Goal: Transaction & Acquisition: Subscribe to service/newsletter

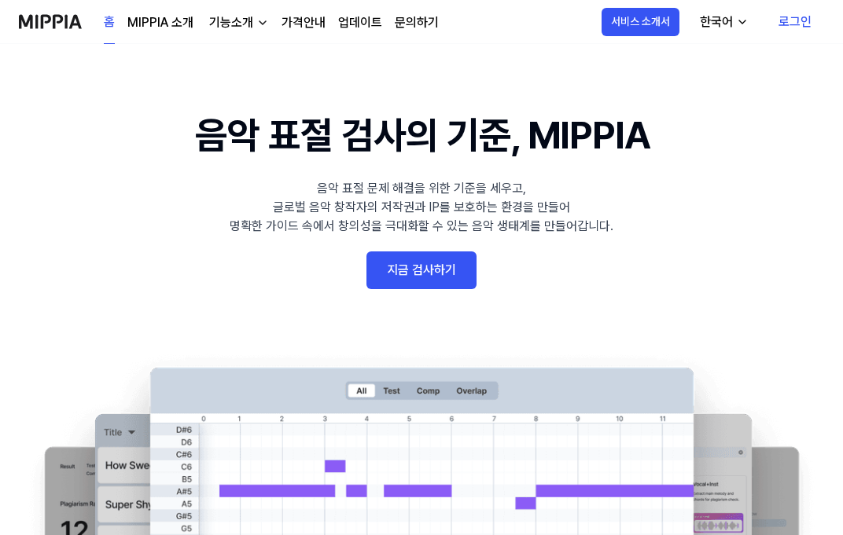
click at [435, 275] on link "지금 검사하기" at bounding box center [421, 271] width 110 height 38
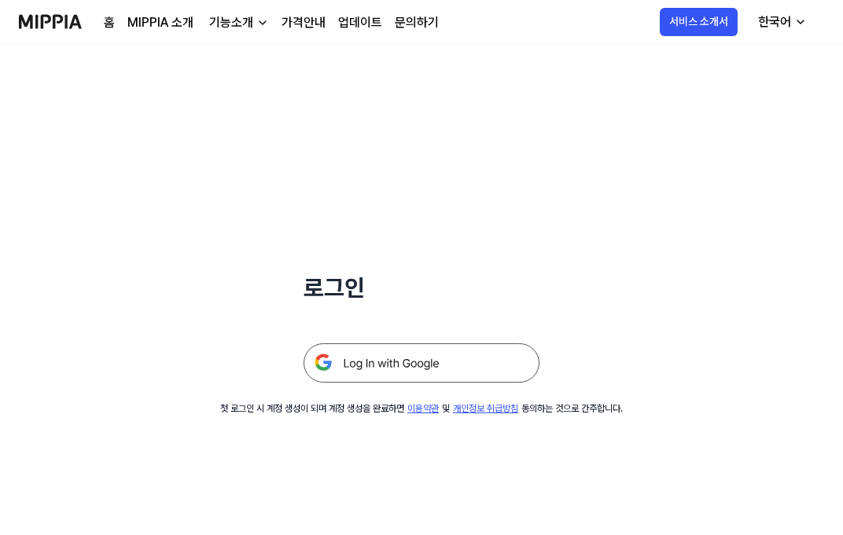
click at [407, 368] on img at bounding box center [421, 363] width 236 height 39
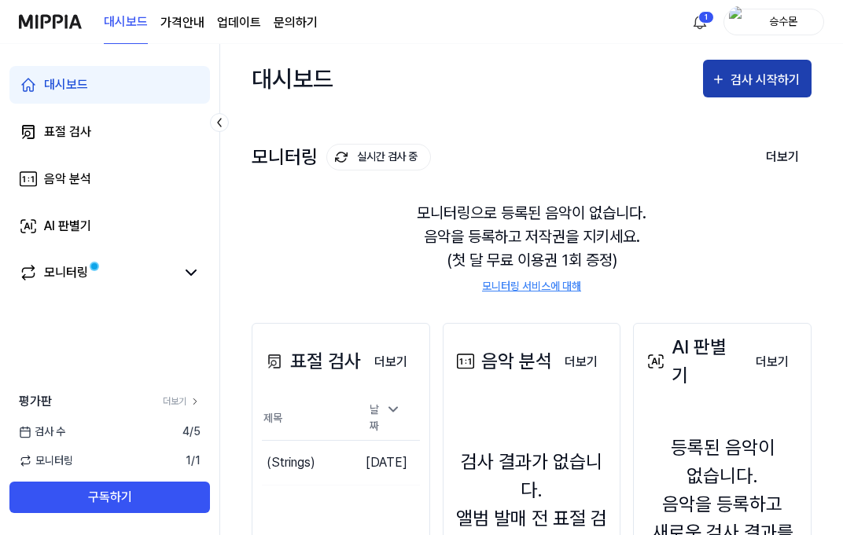
click at [740, 70] on div "검사 시작하기" at bounding box center [766, 80] width 73 height 20
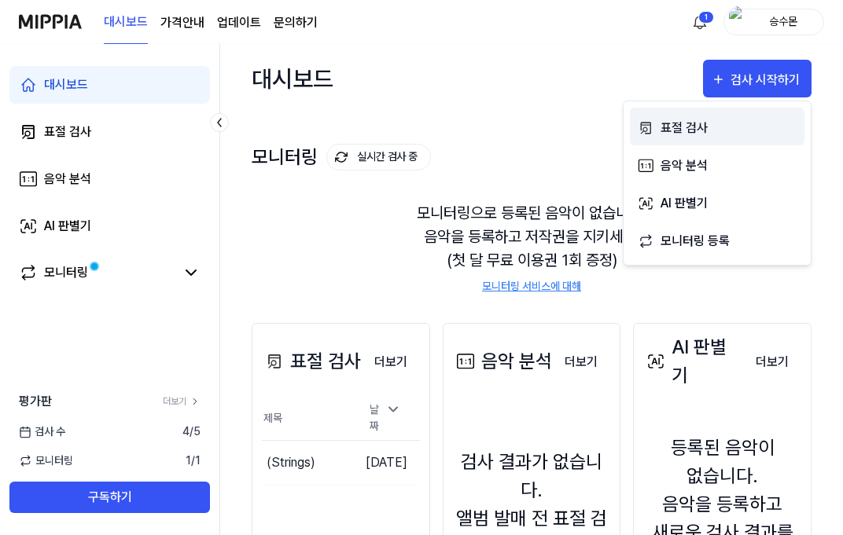
click at [702, 127] on div "표절 검사" at bounding box center [728, 128] width 137 height 20
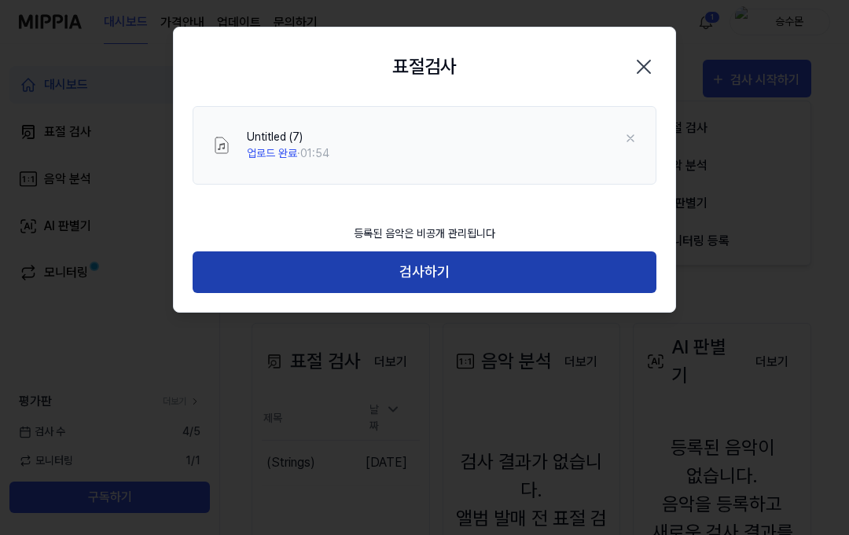
click at [480, 256] on button "검사하기" at bounding box center [425, 273] width 464 height 42
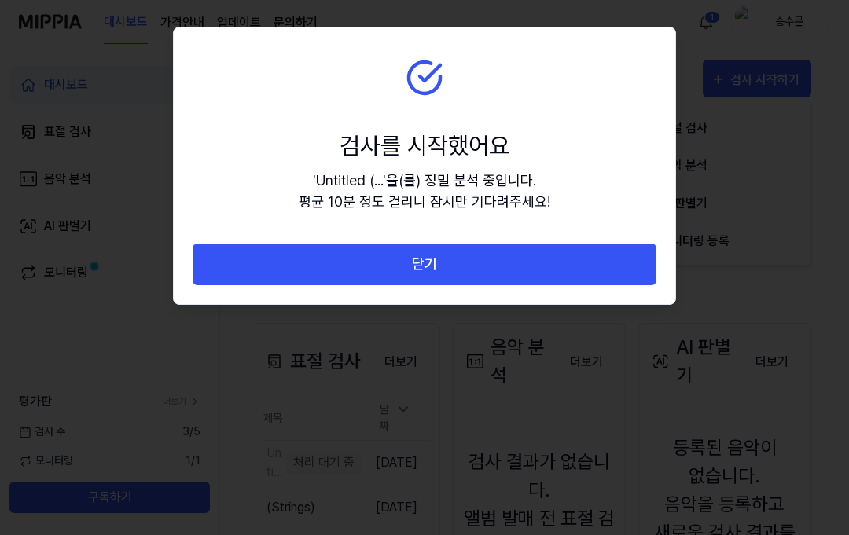
click at [480, 256] on button "닫기" at bounding box center [425, 265] width 464 height 42
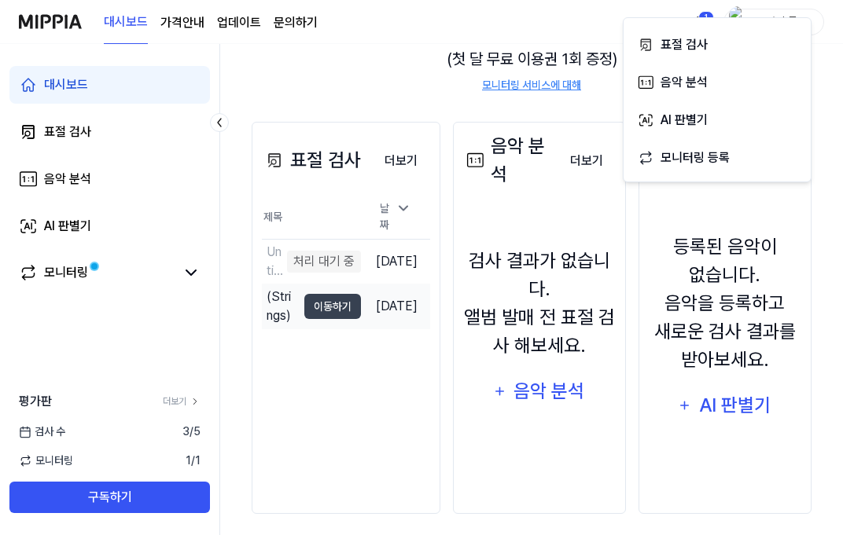
scroll to position [211, 0]
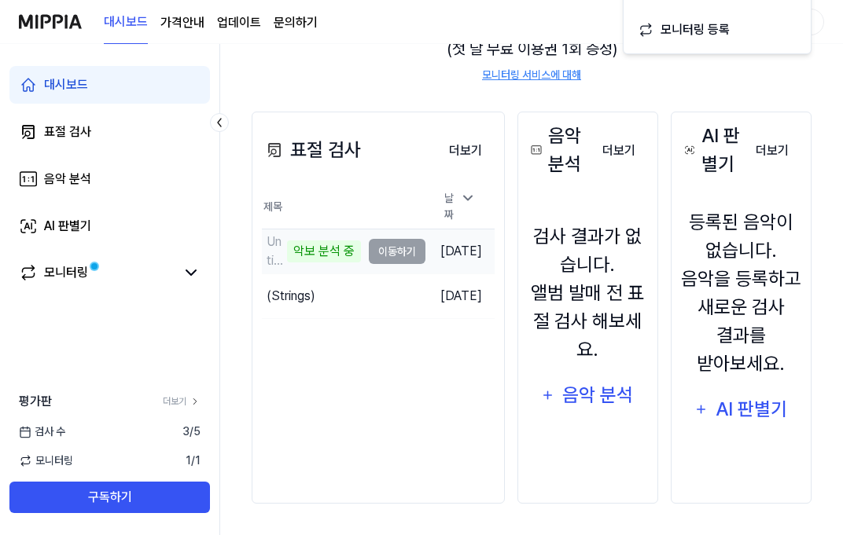
click at [403, 249] on td "Untitled (7) 악보 분석 중 이동하기" at bounding box center [344, 252] width 164 height 44
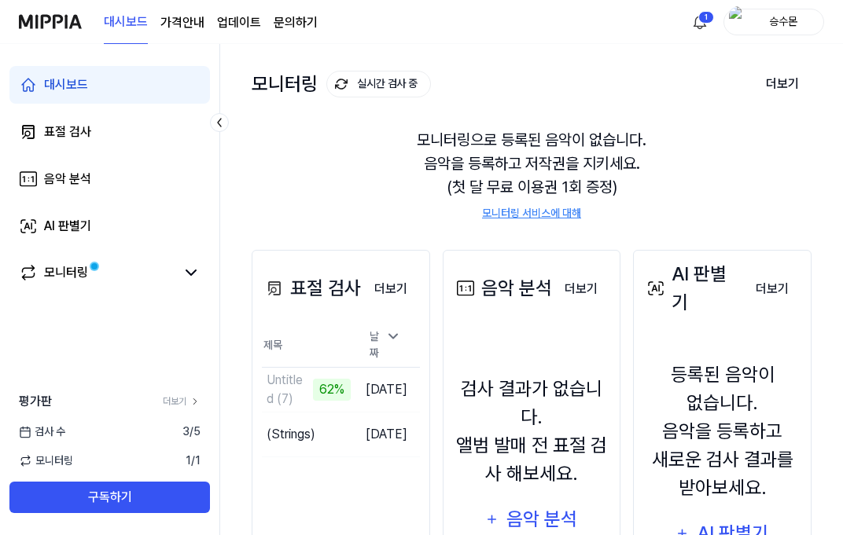
scroll to position [0, 0]
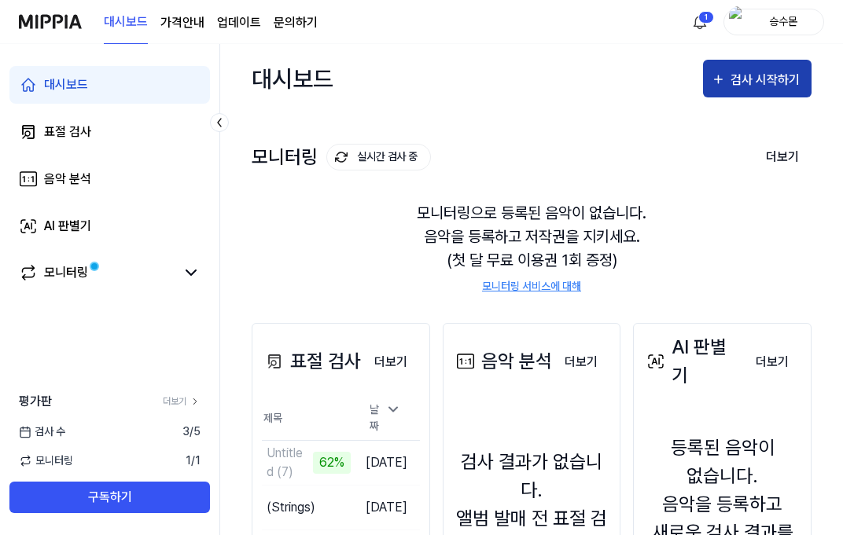
click at [734, 81] on div "검사 시작하기" at bounding box center [766, 80] width 73 height 20
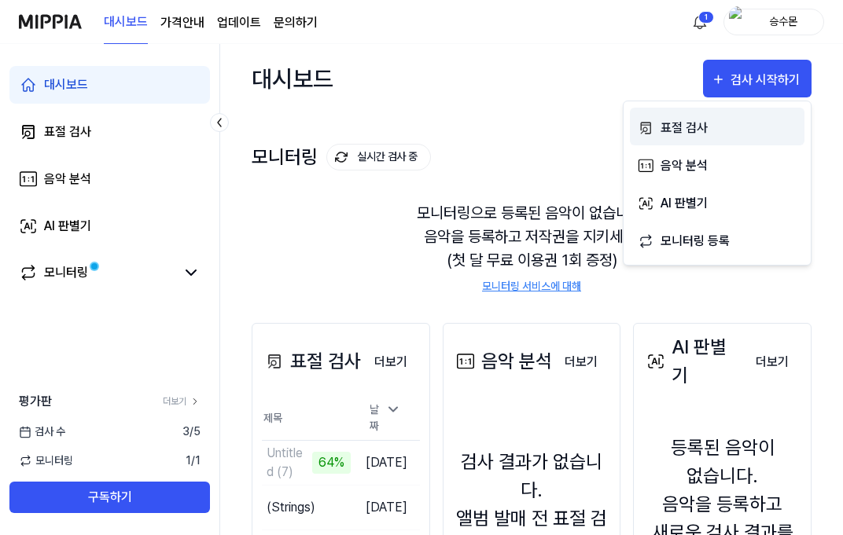
click at [691, 121] on div "표절 검사" at bounding box center [728, 128] width 137 height 20
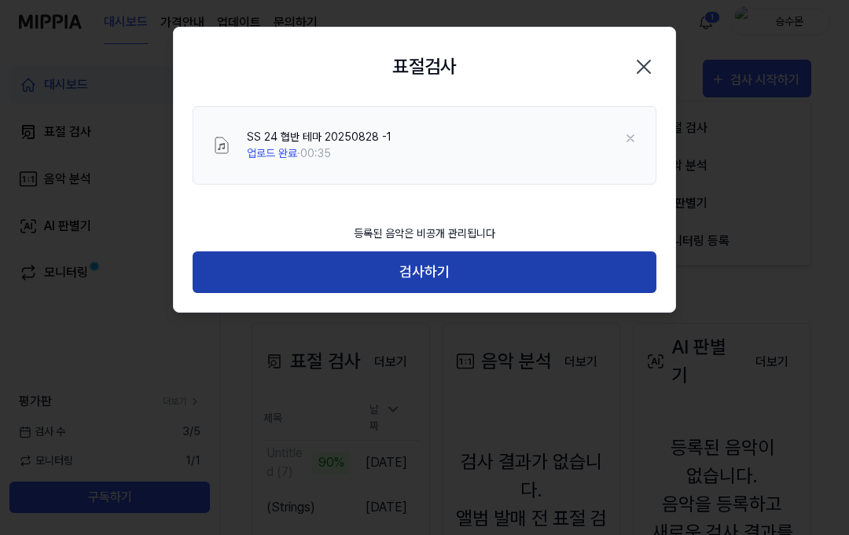
click at [531, 272] on button "검사하기" at bounding box center [425, 273] width 464 height 42
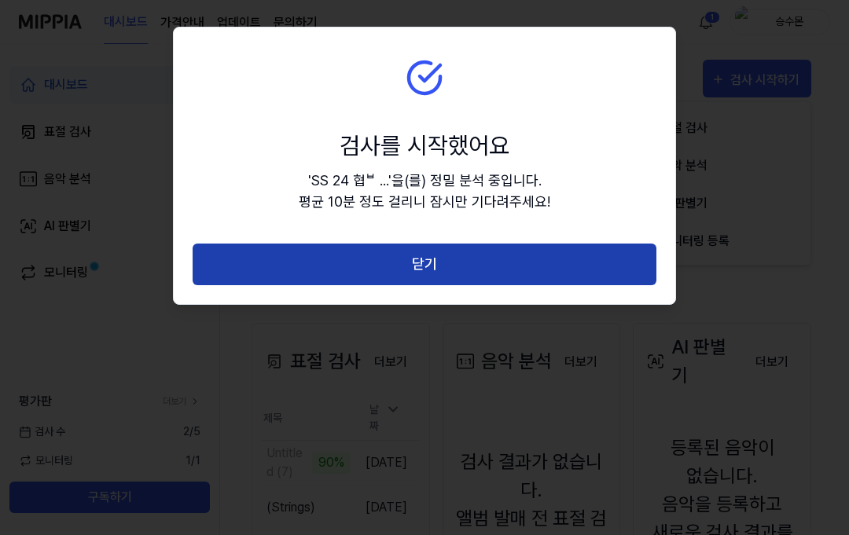
click at [508, 274] on button "닫기" at bounding box center [425, 265] width 464 height 42
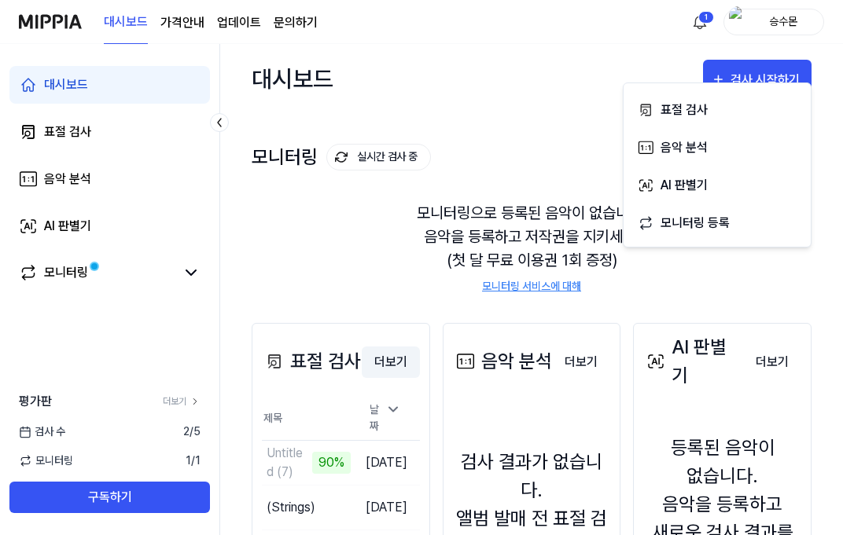
scroll to position [147, 0]
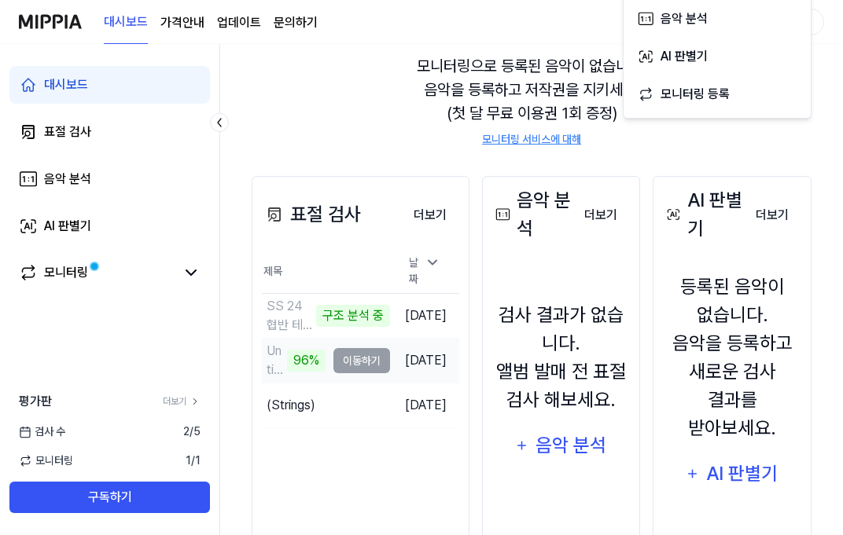
click at [348, 353] on td "Untitled (7) 96% 이동하기" at bounding box center [326, 361] width 128 height 44
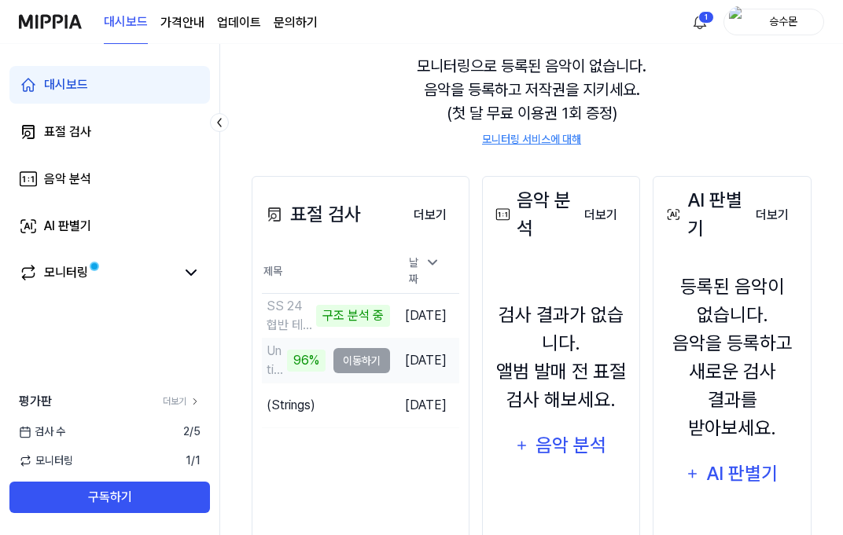
click at [358, 354] on td "Untitled (7) 96% 이동하기" at bounding box center [326, 361] width 128 height 44
click at [359, 355] on td "Untitled (7) 96% 이동하기" at bounding box center [326, 361] width 128 height 44
click at [282, 344] on div "Untitled (7) 96%" at bounding box center [294, 361] width 64 height 38
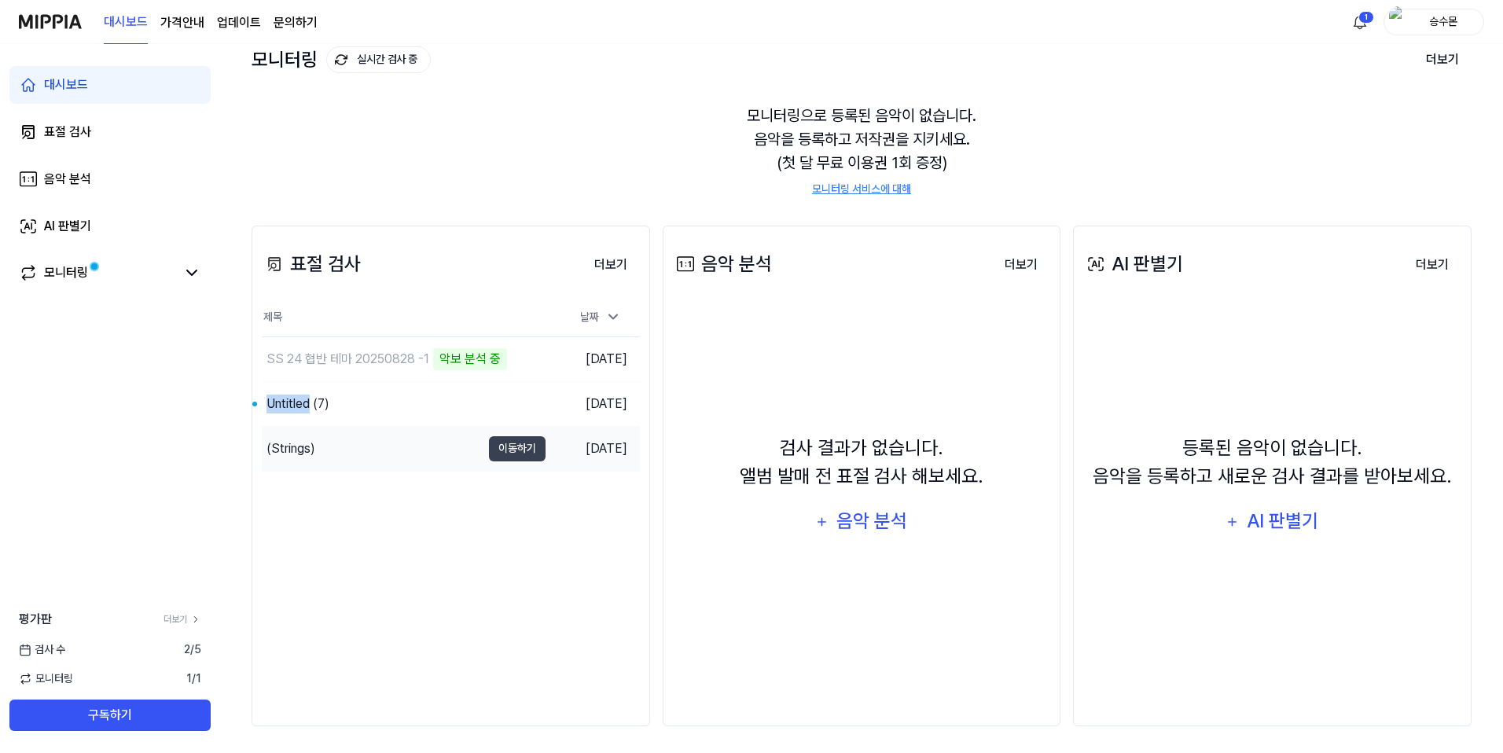
scroll to position [102, 0]
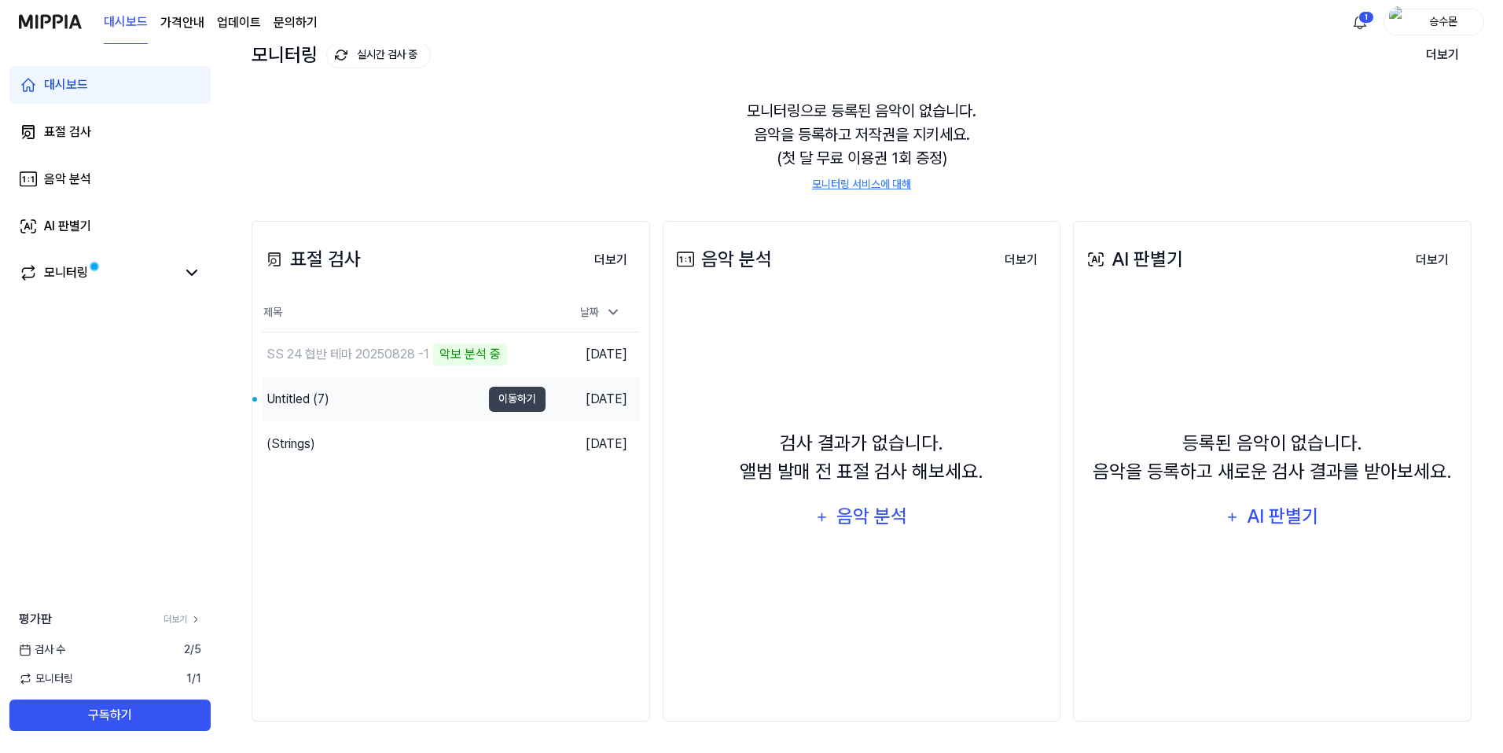
click at [358, 399] on div "Untitled (7)" at bounding box center [371, 399] width 219 height 44
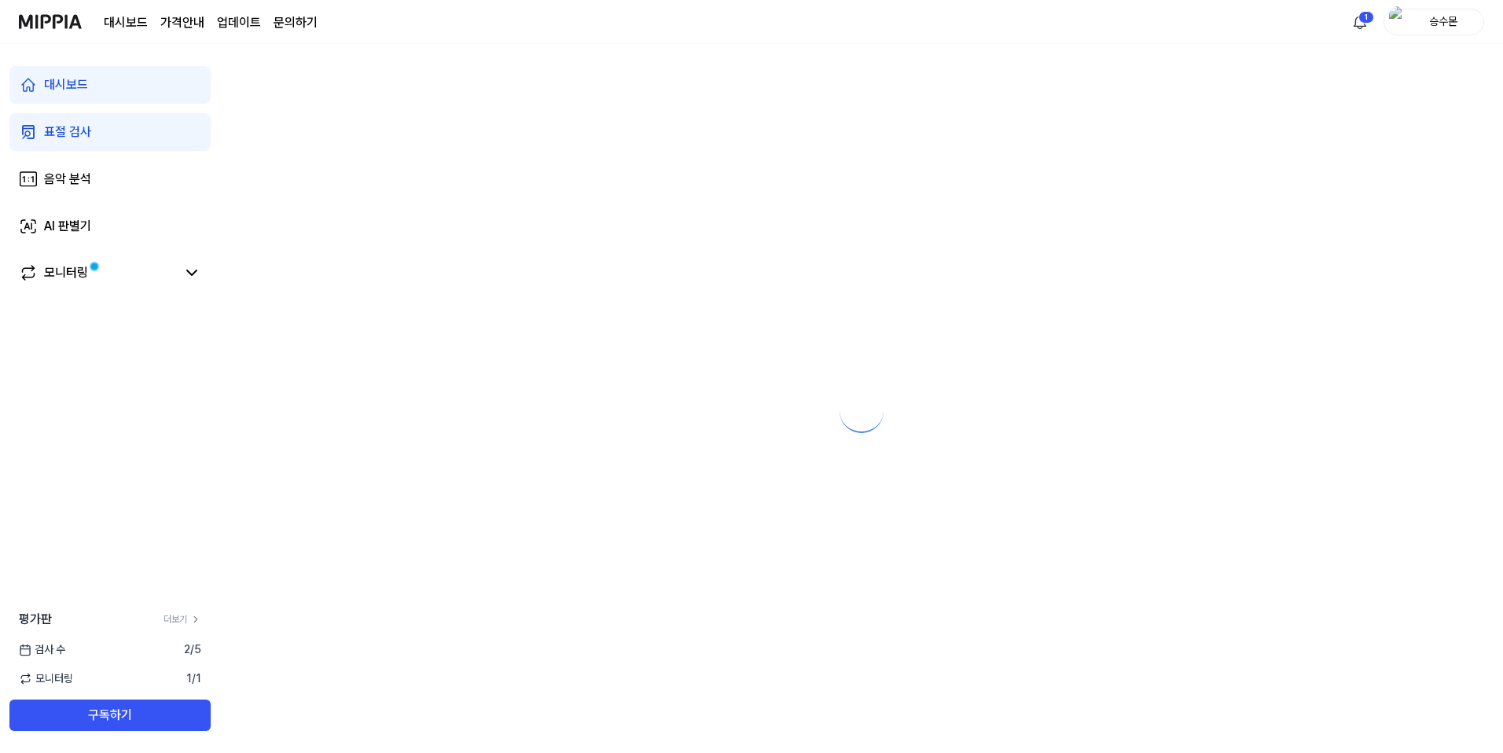
scroll to position [0, 0]
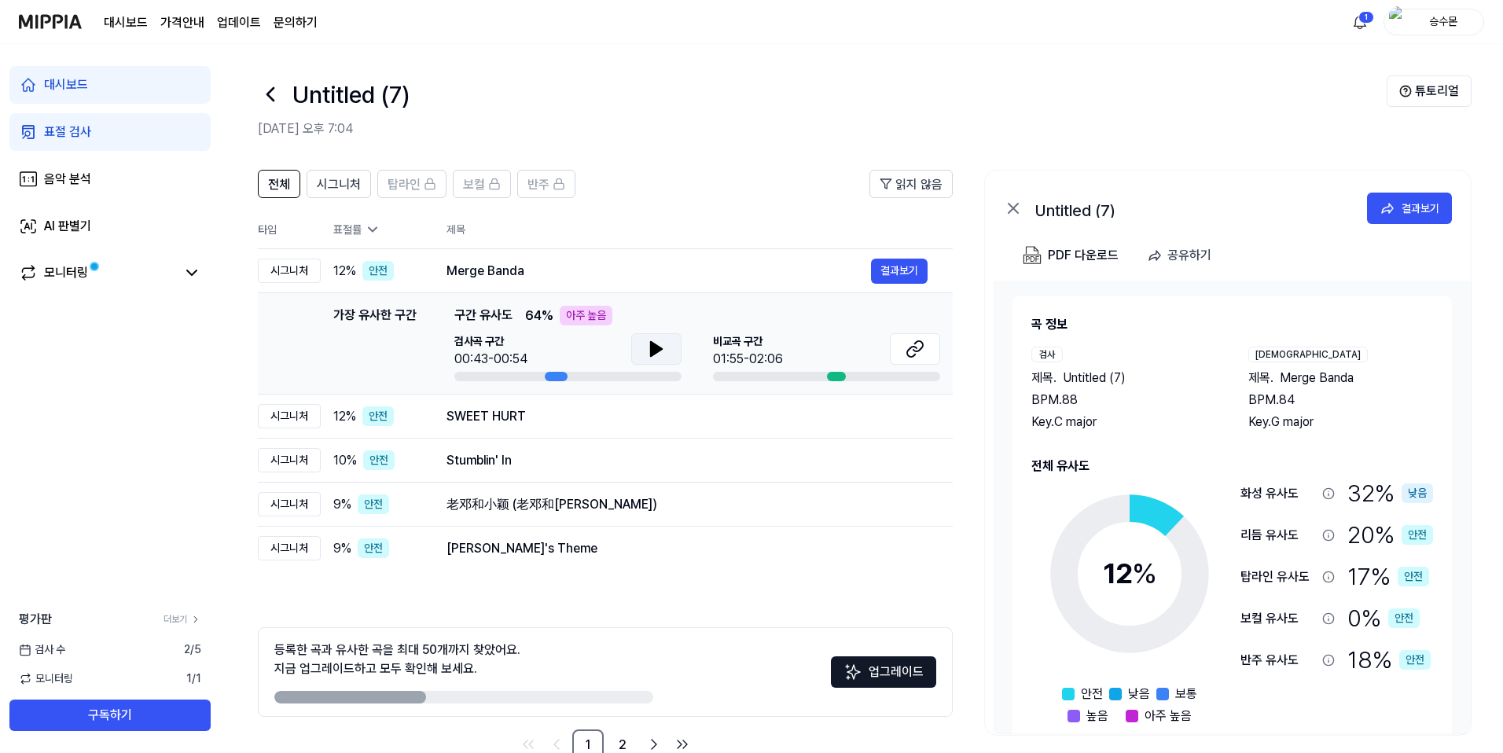
click at [663, 358] on icon at bounding box center [656, 349] width 19 height 19
drag, startPoint x: 877, startPoint y: 270, endPoint x: 538, endPoint y: 258, distance: 339.1
click at [610, 263] on div "Merge Banda 결과보기" at bounding box center [687, 271] width 481 height 25
click at [468, 274] on div "Merge Banda" at bounding box center [659, 271] width 425 height 19
drag, startPoint x: 595, startPoint y: 313, endPoint x: 528, endPoint y: 315, distance: 66.9
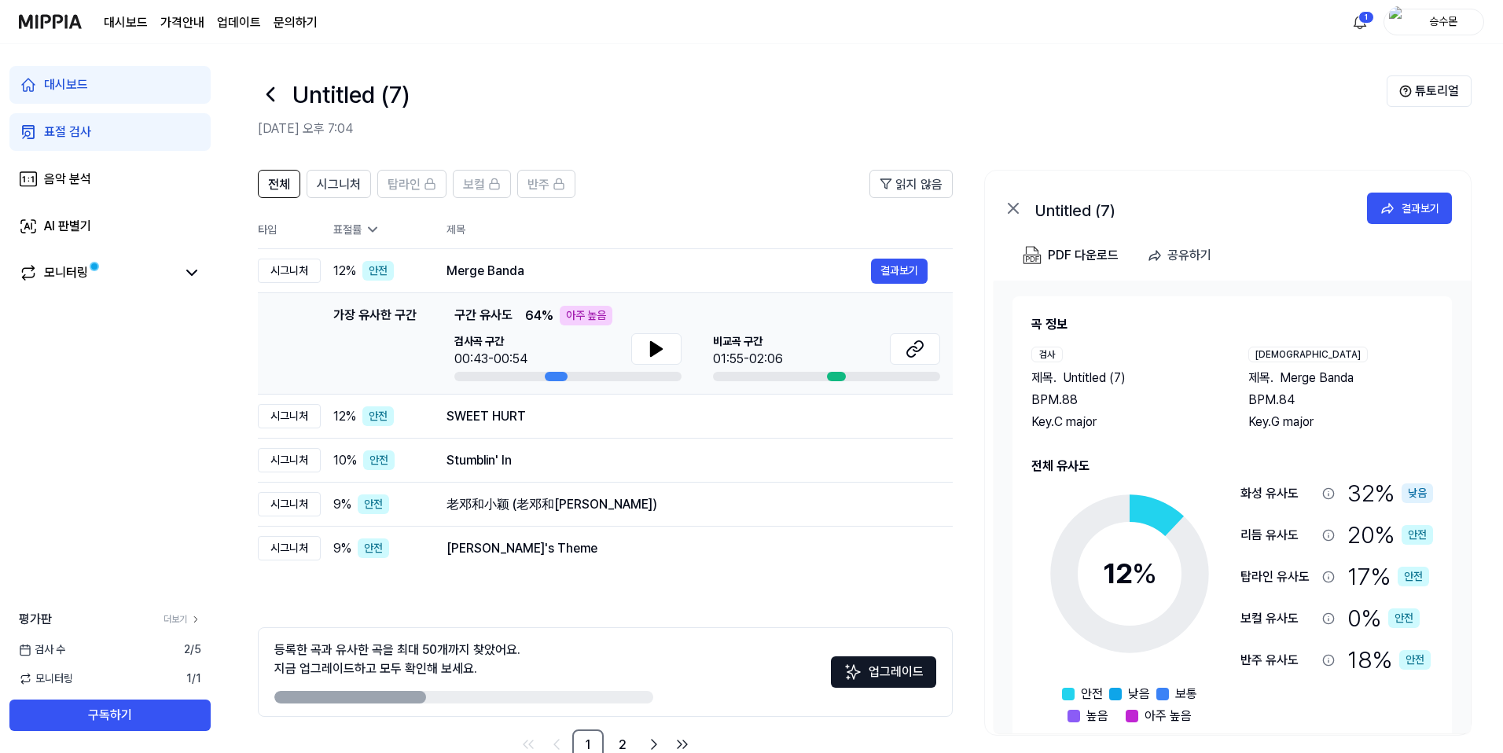
click at [595, 313] on div "아주 높음" at bounding box center [586, 316] width 53 height 20
click at [480, 316] on span "구간 유사도" at bounding box center [483, 316] width 58 height 20
click at [398, 308] on div "가장 유사한 구간" at bounding box center [374, 343] width 83 height 75
click at [382, 266] on div "안전" at bounding box center [377, 271] width 31 height 20
click at [498, 270] on div "Merge Banda" at bounding box center [659, 271] width 425 height 19
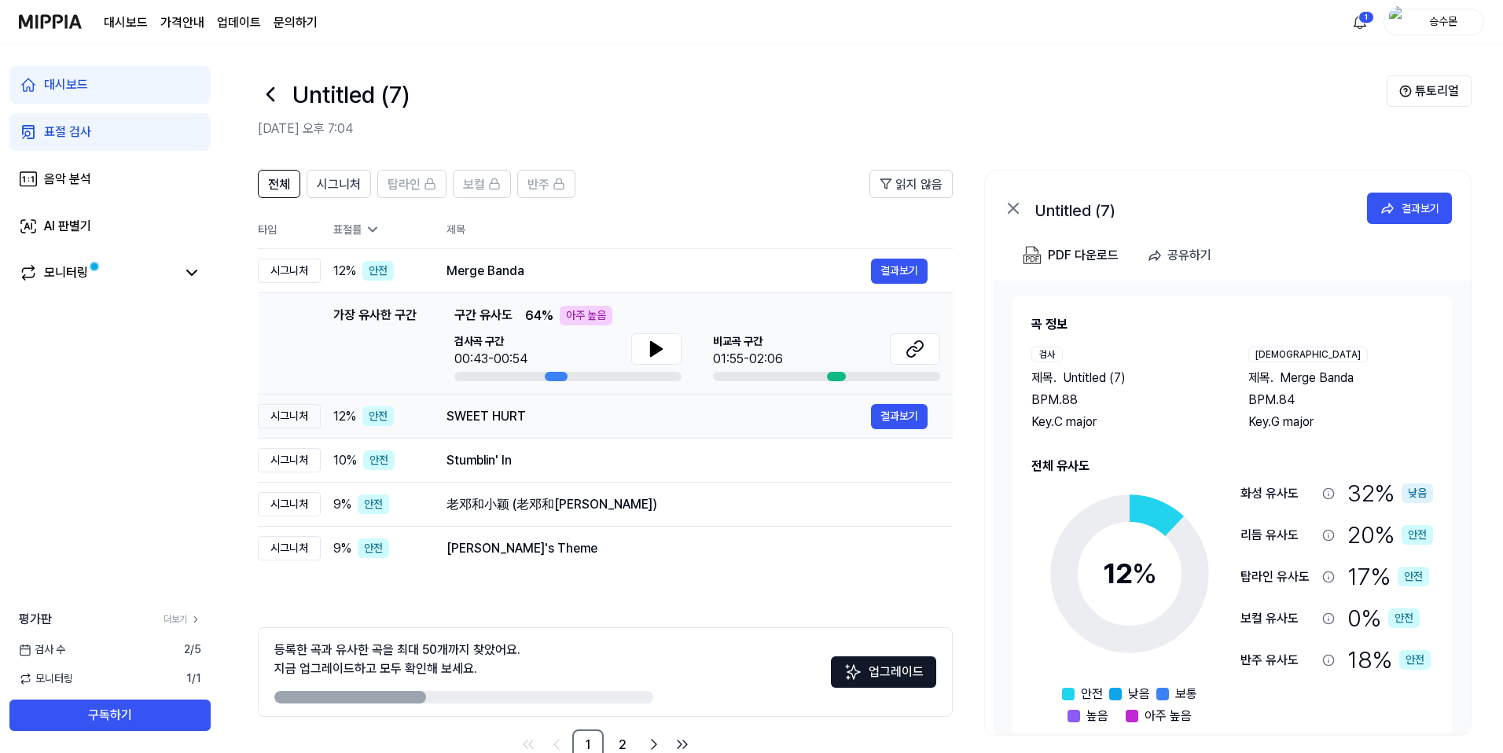
click at [488, 420] on div "SWEET HURT" at bounding box center [659, 416] width 425 height 19
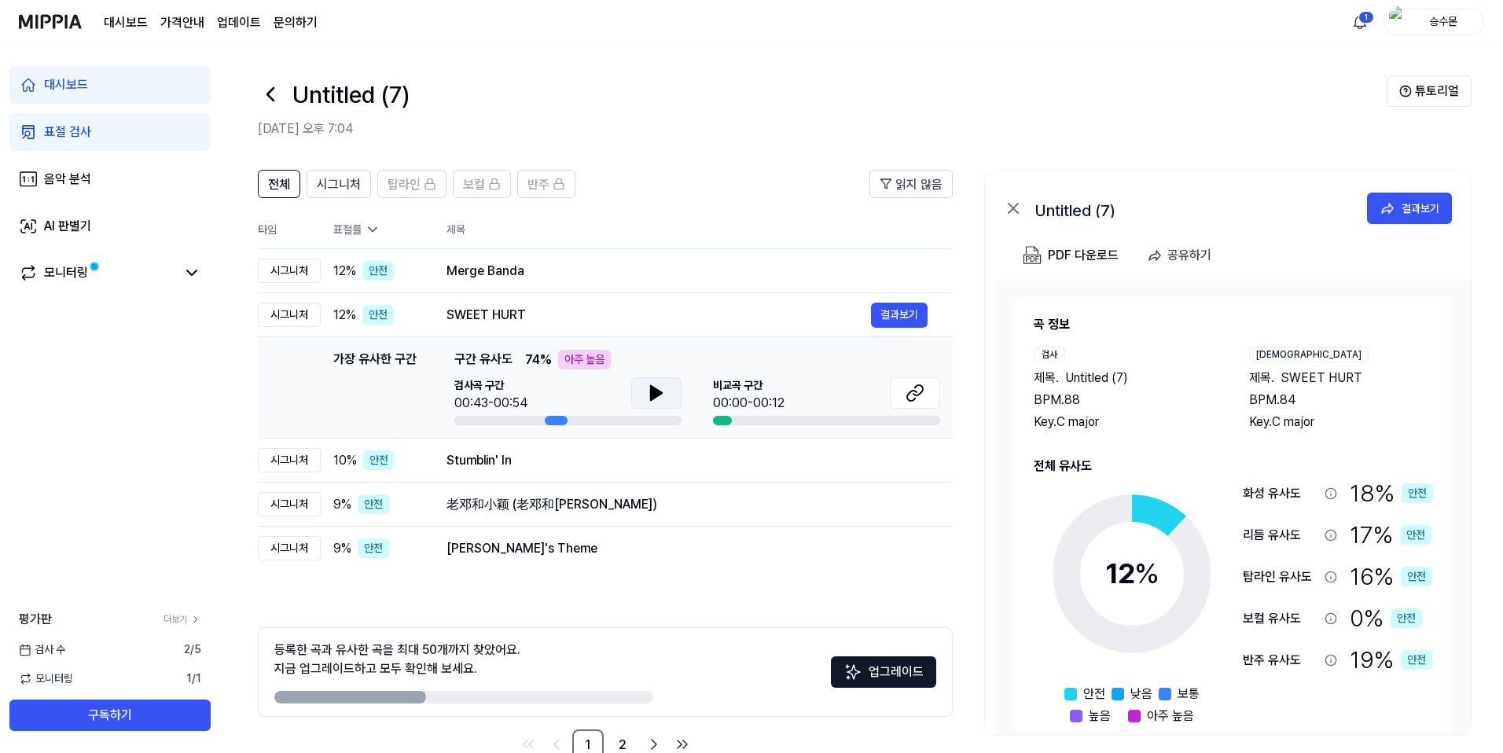
click at [627, 385] on div "검사곡 구간 00:43-00:54" at bounding box center [567, 394] width 227 height 35
click at [651, 394] on icon at bounding box center [656, 393] width 11 height 14
click at [842, 389] on icon at bounding box center [915, 393] width 19 height 19
click at [590, 262] on div "Merge Banda" at bounding box center [659, 271] width 425 height 19
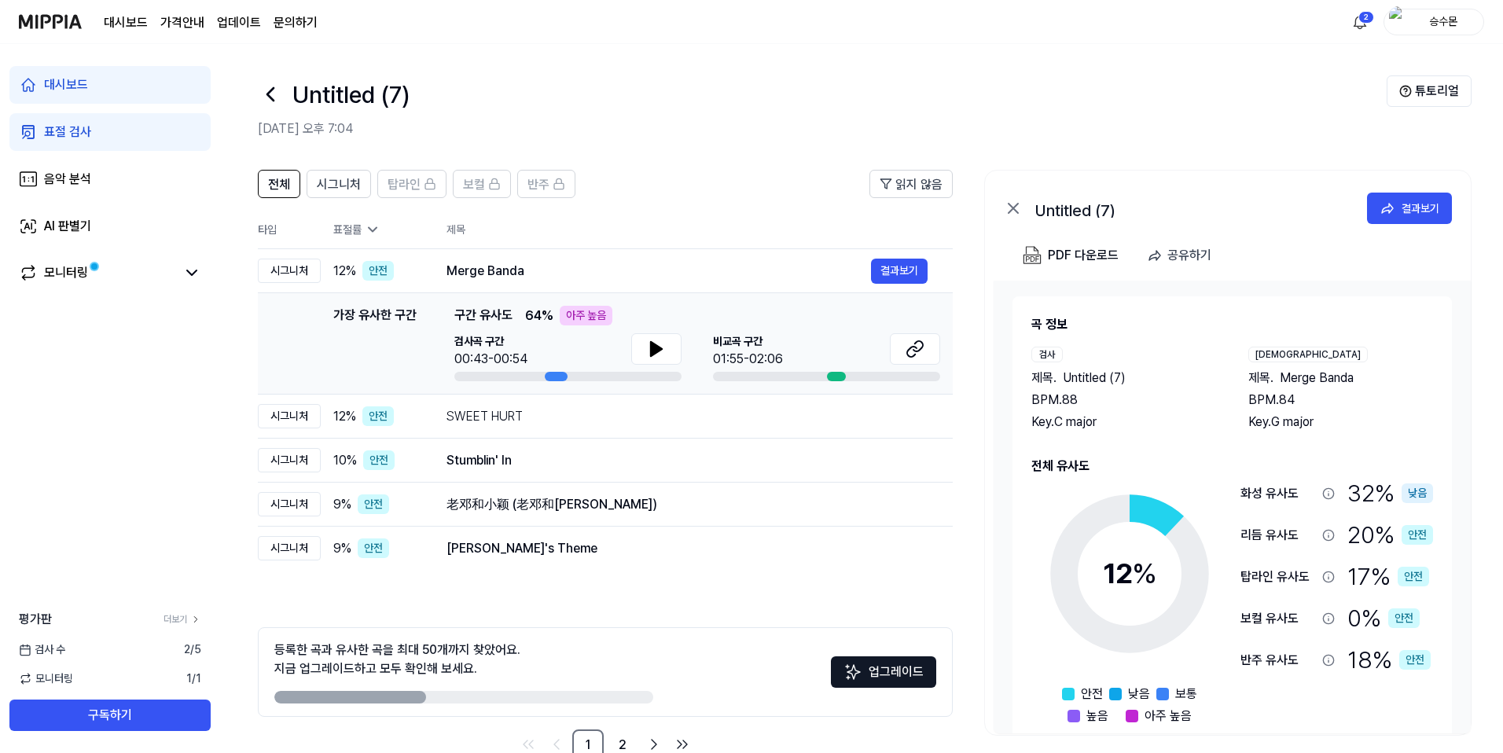
click at [595, 313] on div "아주 높음" at bounding box center [586, 316] width 53 height 20
click at [842, 349] on button at bounding box center [915, 348] width 50 height 31
click at [567, 317] on div "아주 높음" at bounding box center [586, 316] width 53 height 20
click at [842, 350] on icon at bounding box center [915, 349] width 19 height 19
click at [85, 123] on div "표절 검사" at bounding box center [67, 132] width 47 height 19
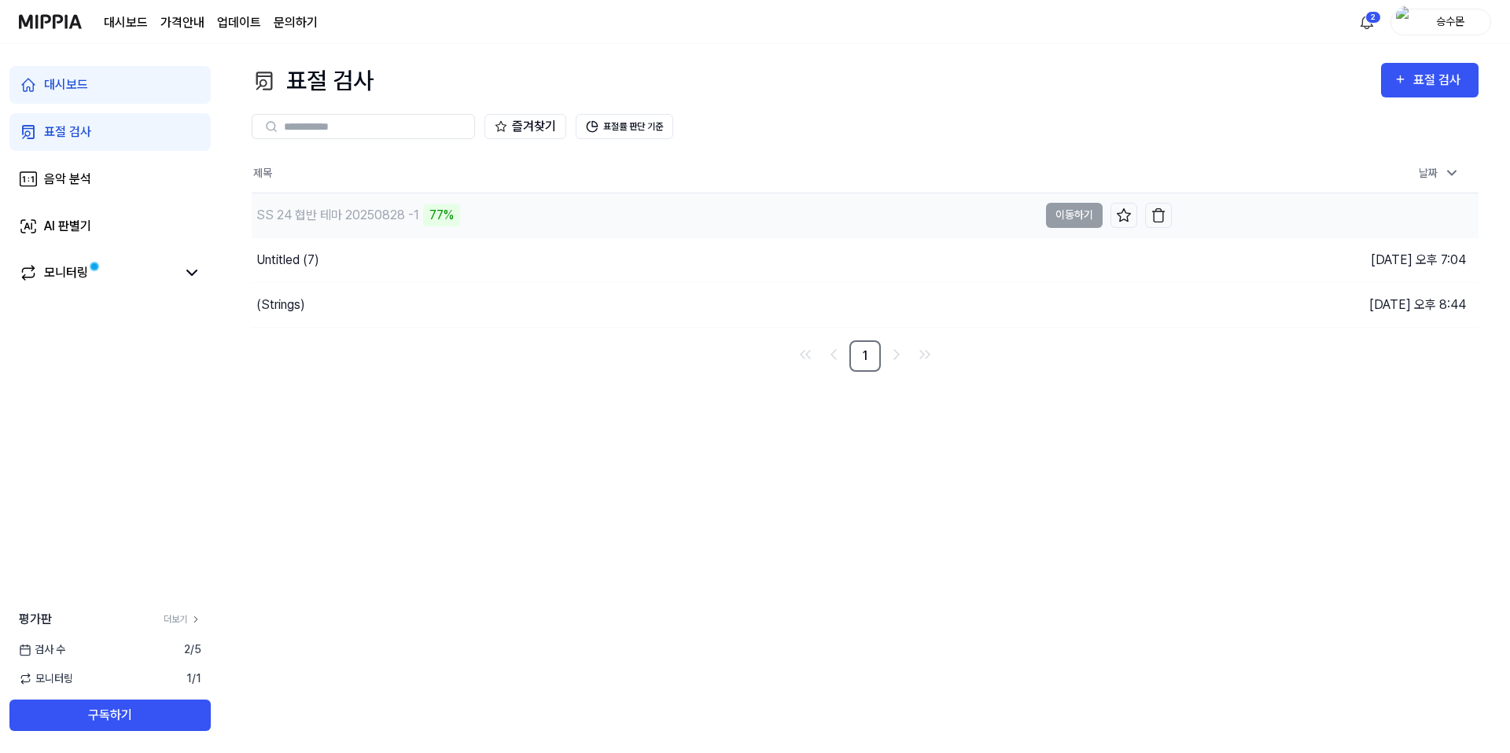
click at [423, 209] on div "77%" at bounding box center [441, 215] width 37 height 22
click at [376, 253] on div "Untitled (7)" at bounding box center [645, 260] width 786 height 44
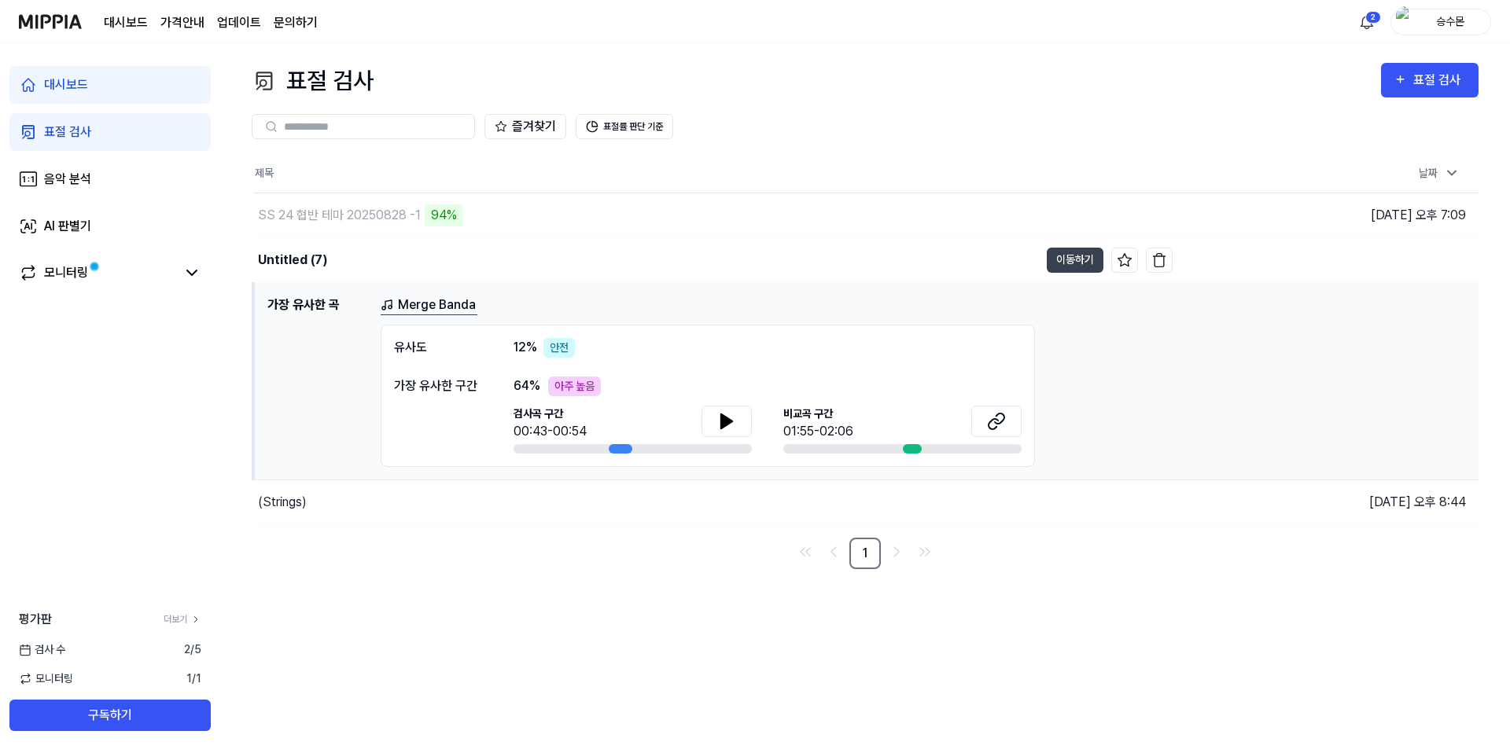
click at [292, 311] on h1 "가장 유사한 곡" at bounding box center [317, 381] width 101 height 171
click at [290, 241] on div "Untitled (7)" at bounding box center [645, 260] width 785 height 44
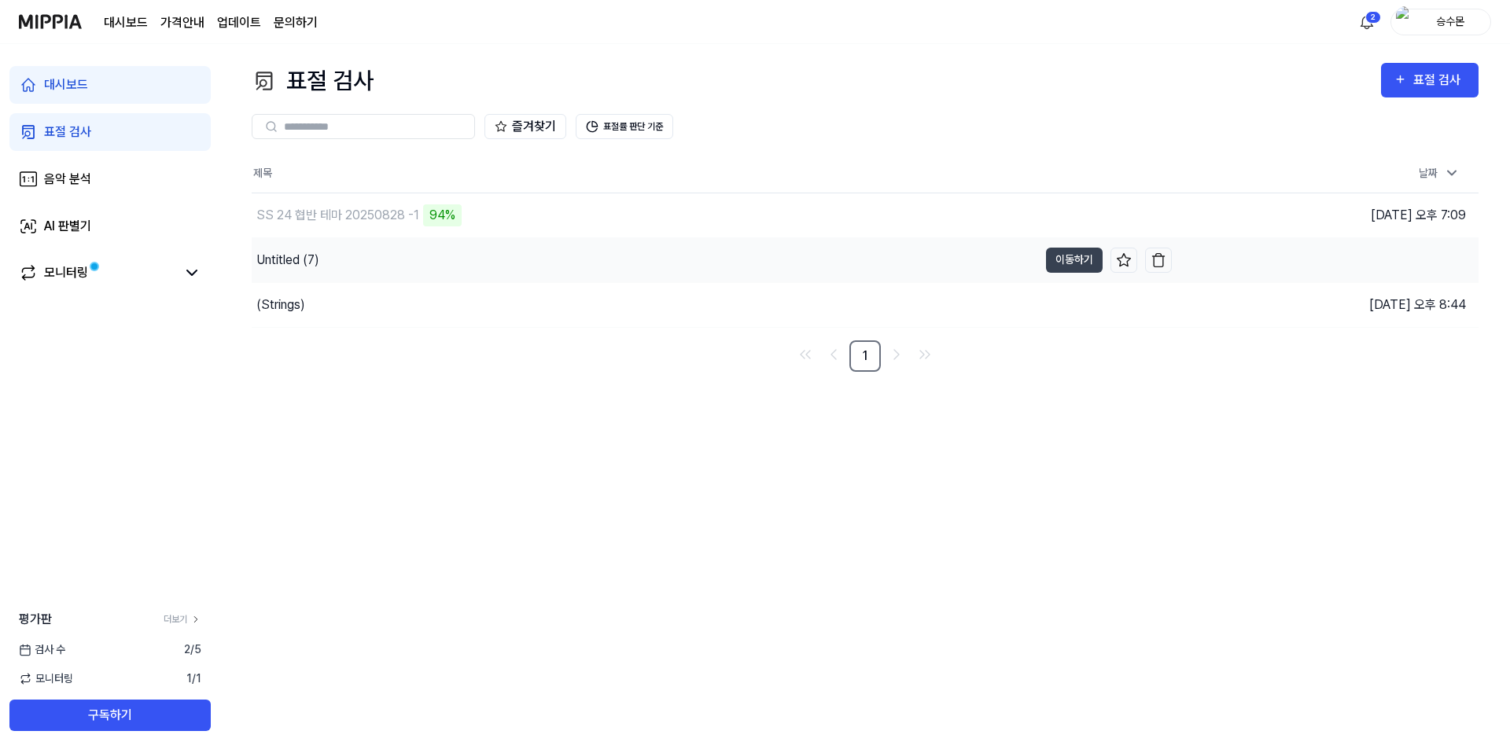
click at [296, 258] on div "Untitled (7)" at bounding box center [287, 260] width 63 height 19
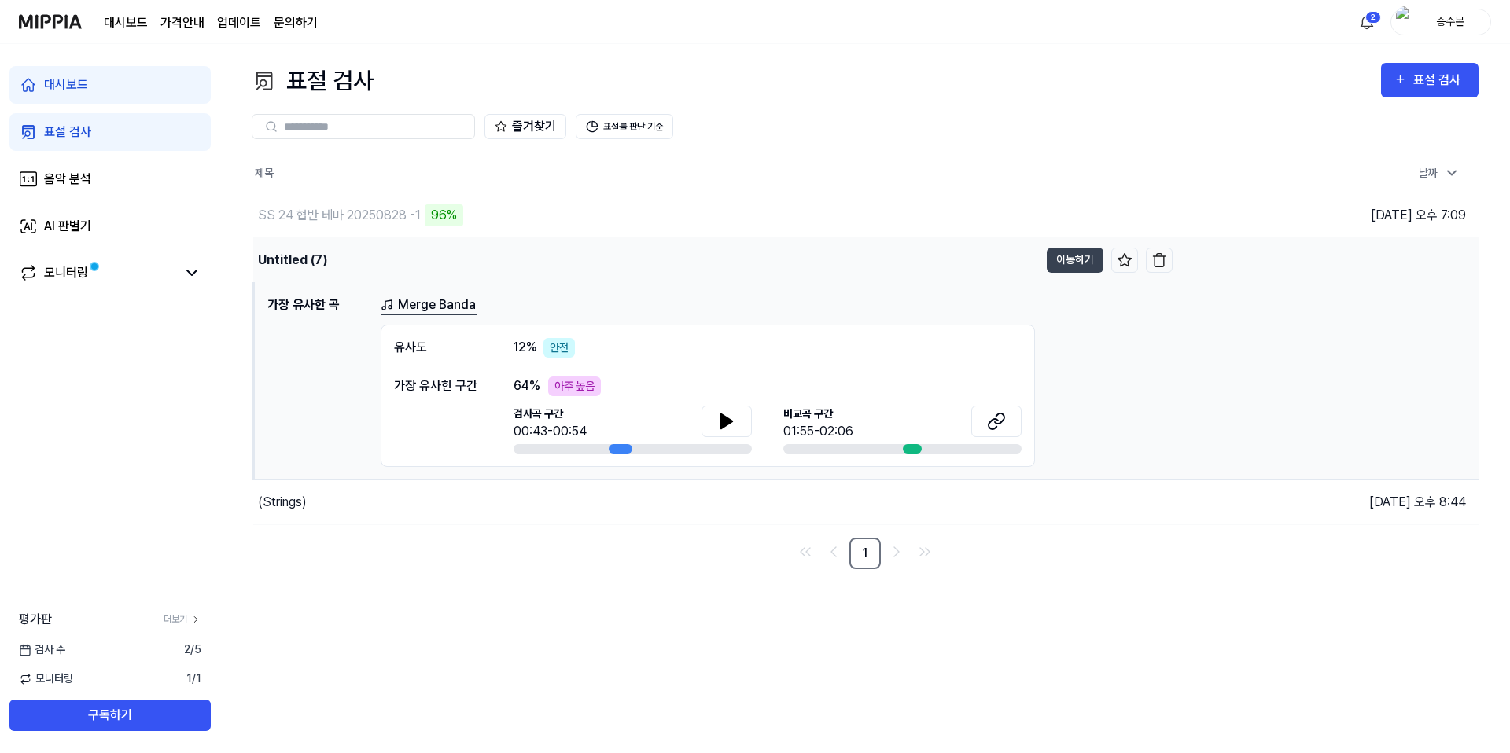
click at [332, 269] on div "Untitled (7)" at bounding box center [645, 260] width 785 height 44
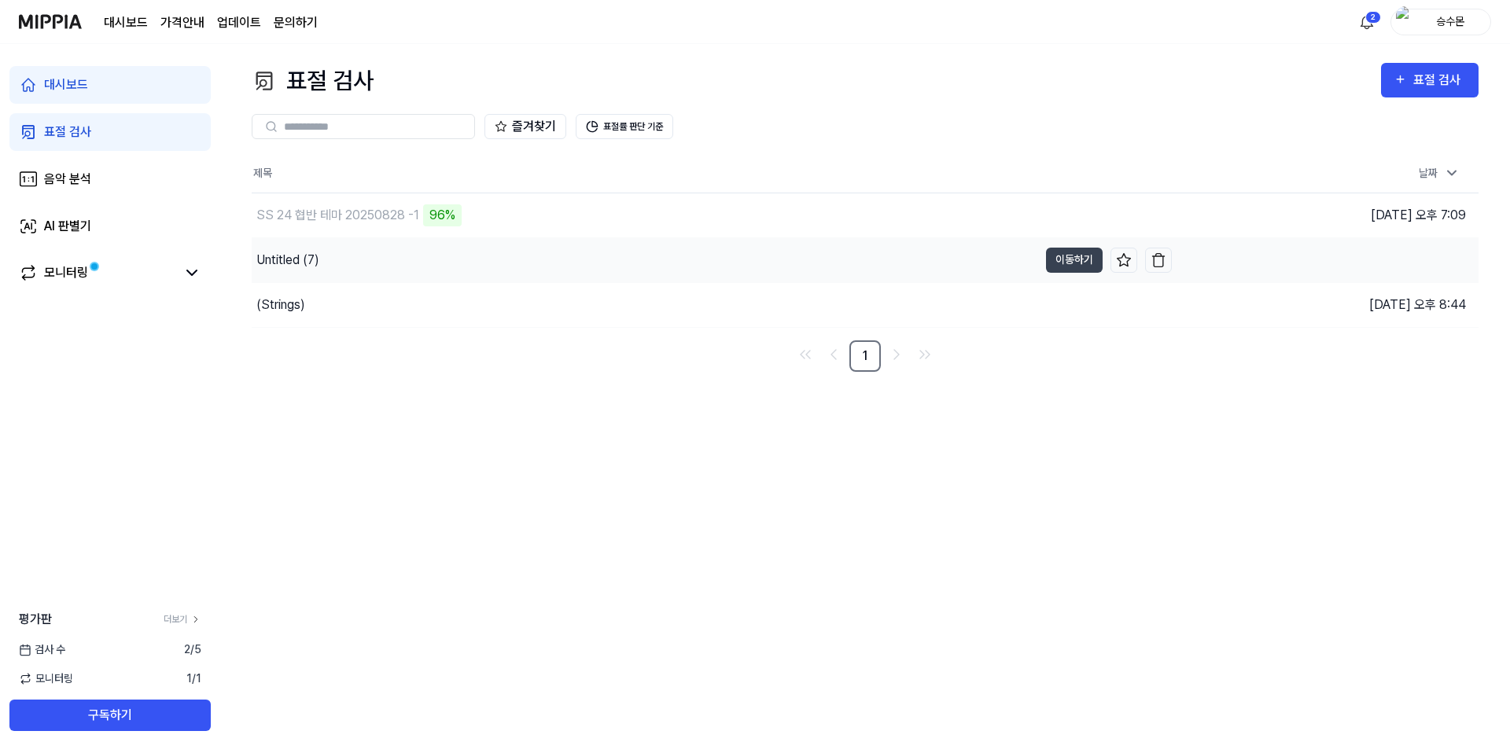
click at [332, 269] on div "Untitled (7)" at bounding box center [645, 260] width 786 height 44
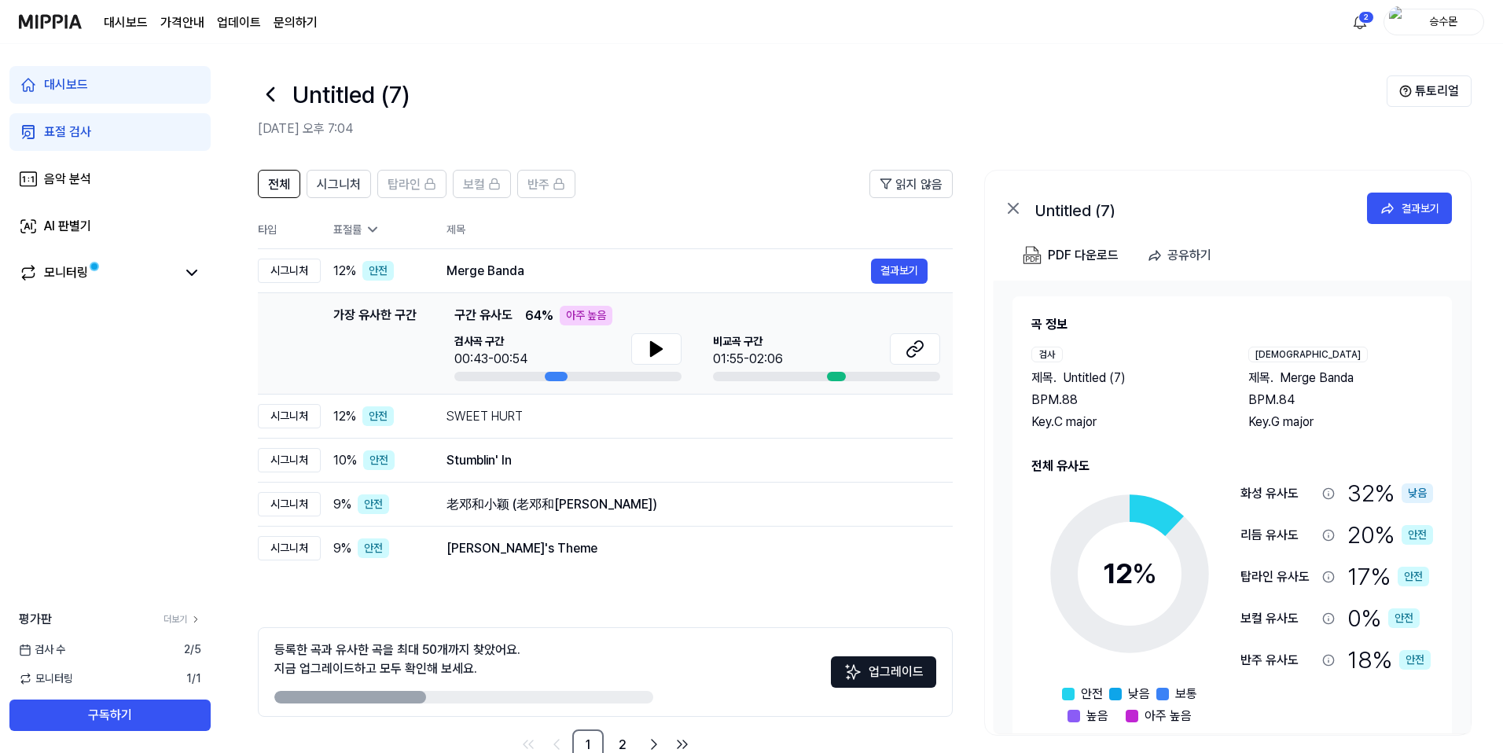
click at [80, 136] on div "표절 검사" at bounding box center [67, 132] width 47 height 19
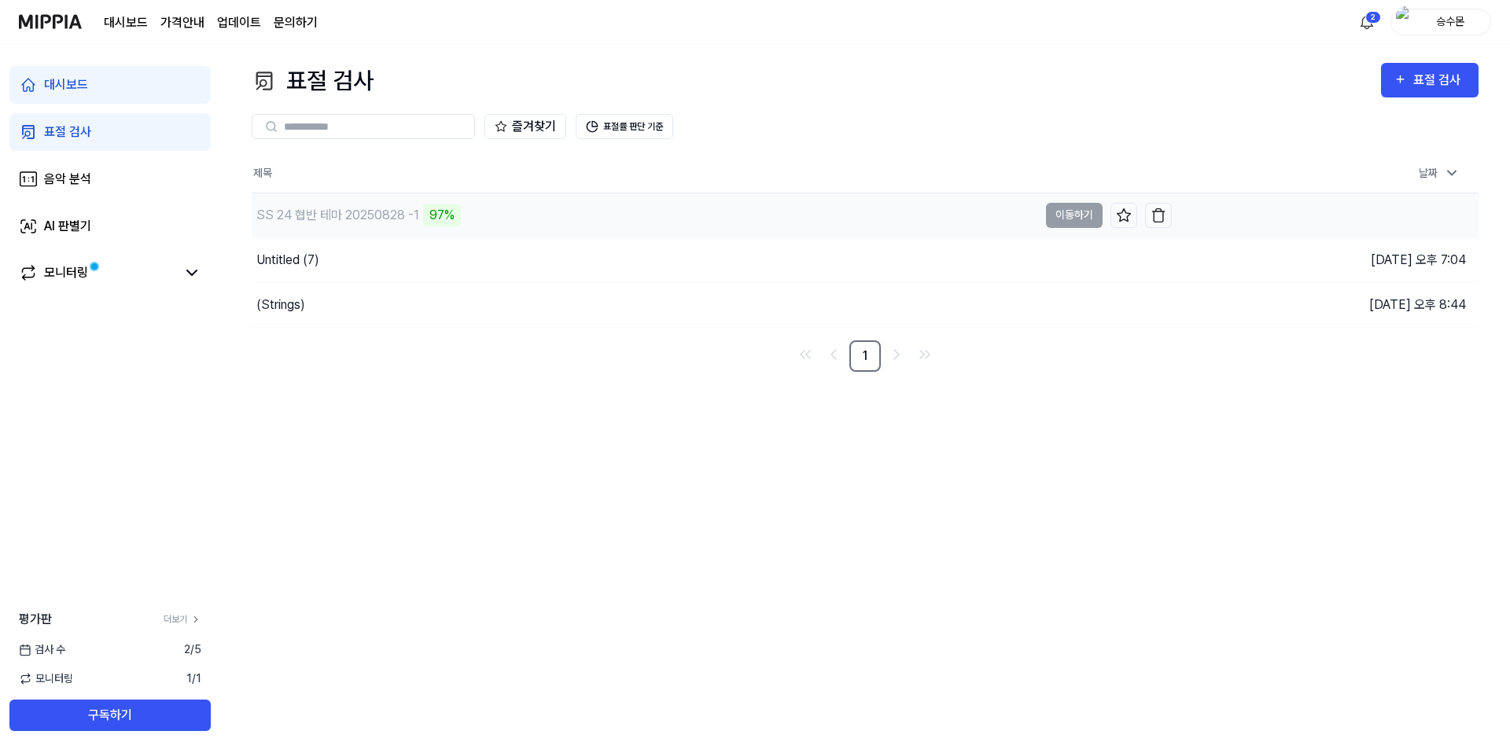
click at [481, 215] on div "SS 24 협반 테마 20250828 -1 97%" at bounding box center [645, 215] width 786 height 44
click at [842, 223] on button "이동하기" at bounding box center [1074, 215] width 57 height 25
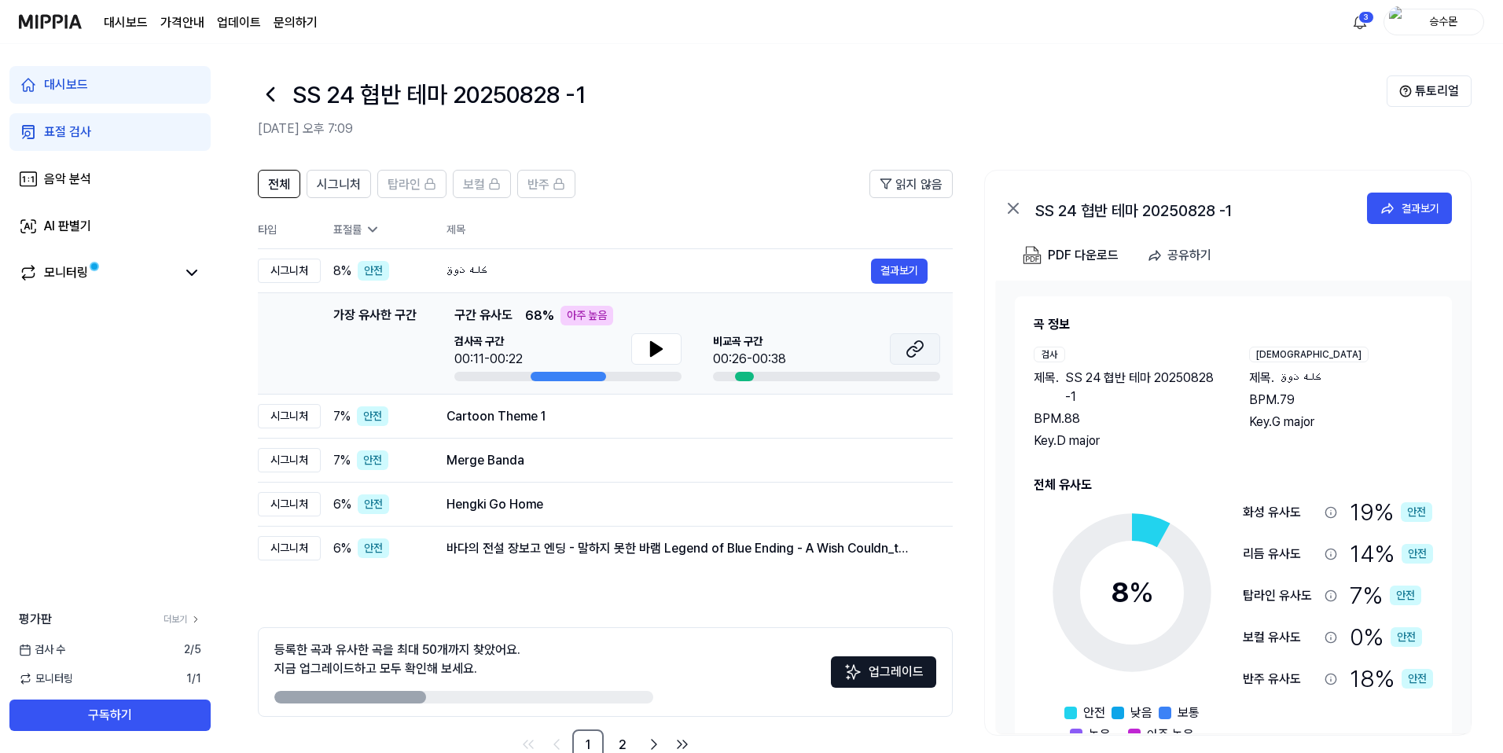
click at [842, 349] on button at bounding box center [915, 348] width 50 height 31
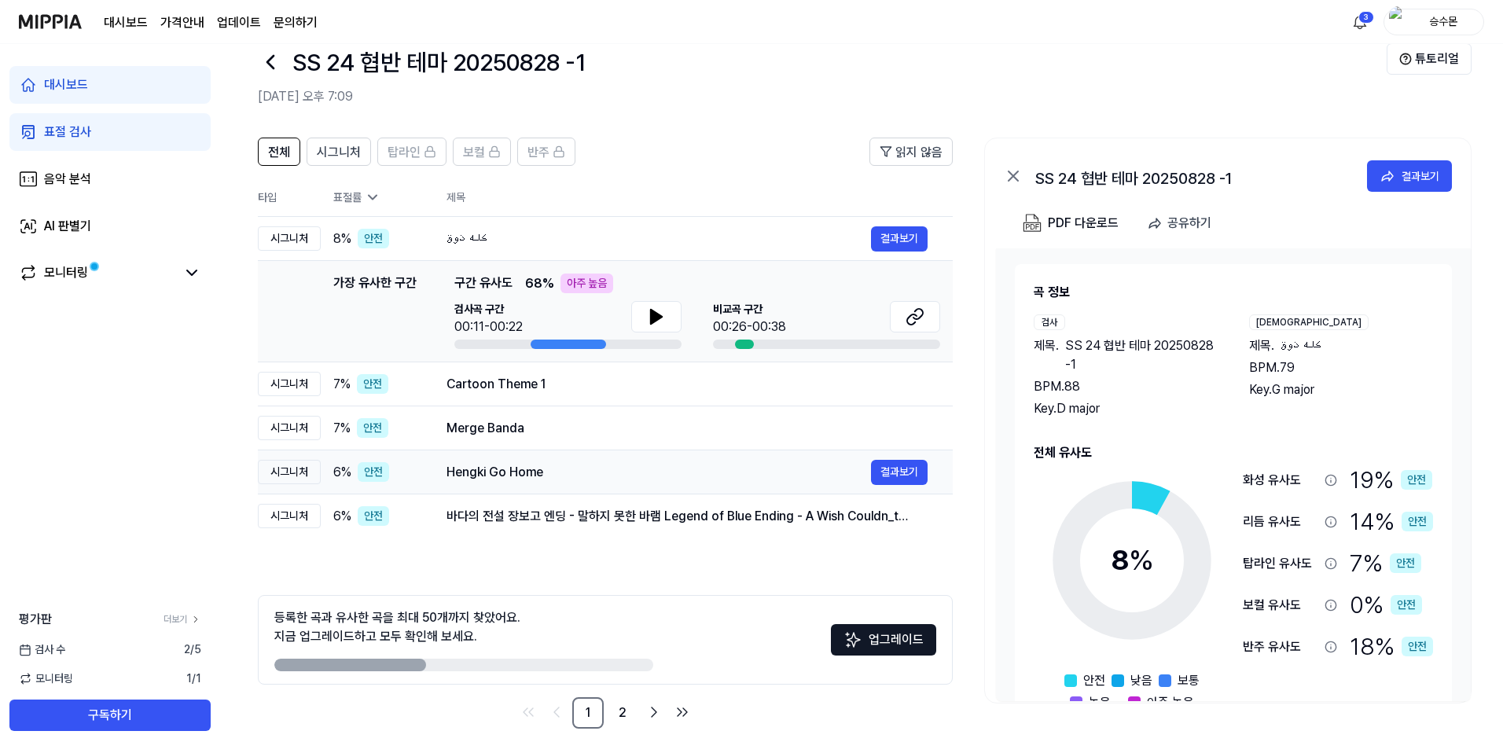
scroll to position [39, 0]
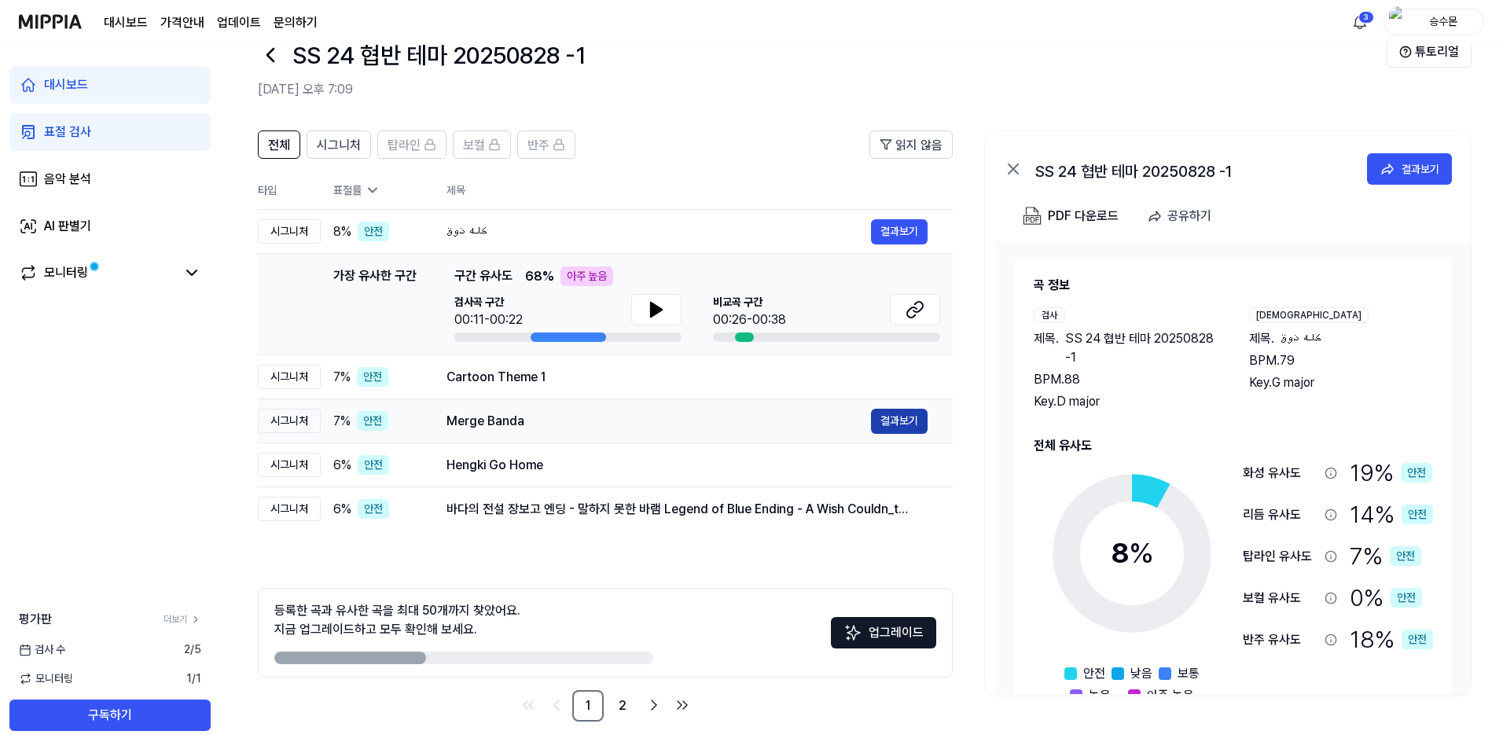
click at [842, 417] on button "결과보기" at bounding box center [899, 421] width 57 height 25
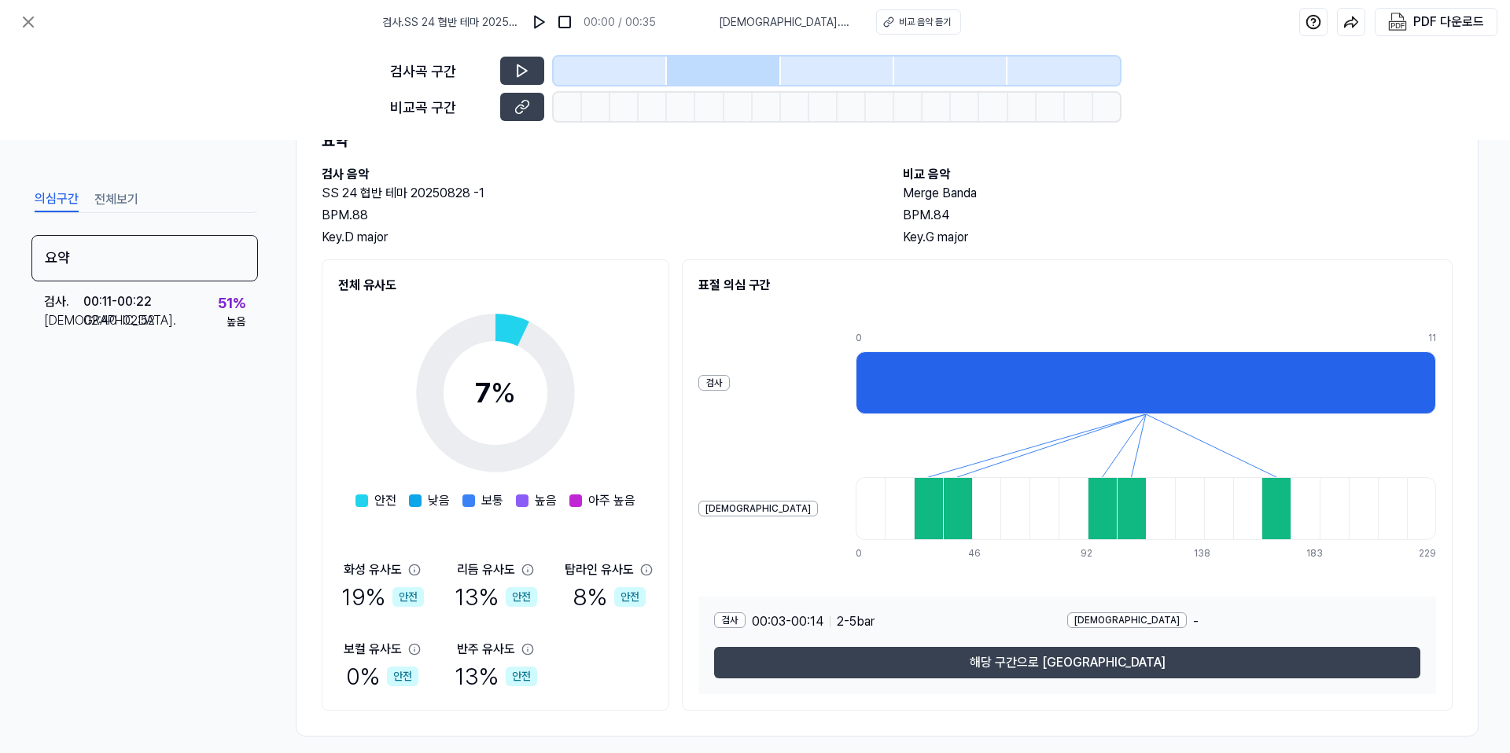
scroll to position [83, 0]
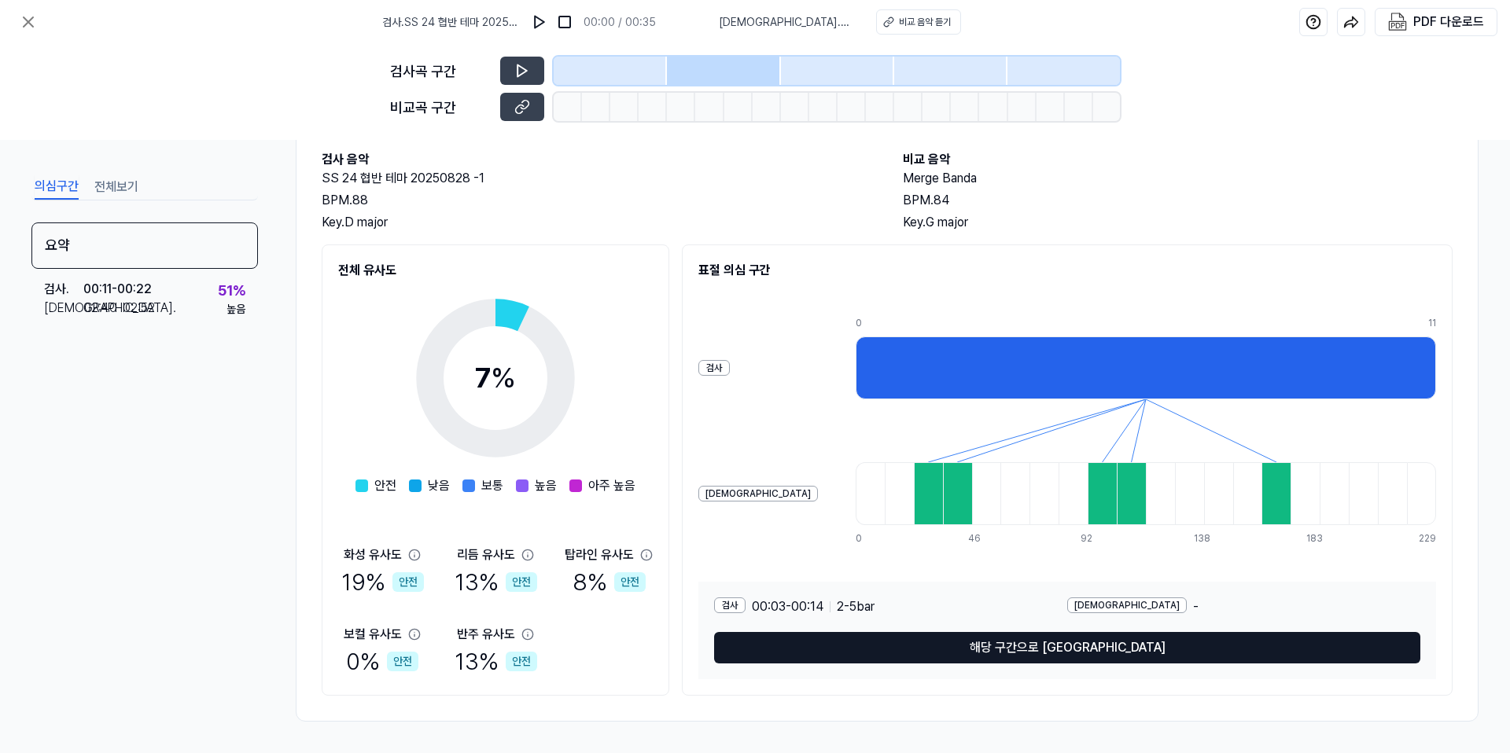
click at [842, 535] on button "해당 구간으로 이동" at bounding box center [1067, 647] width 706 height 31
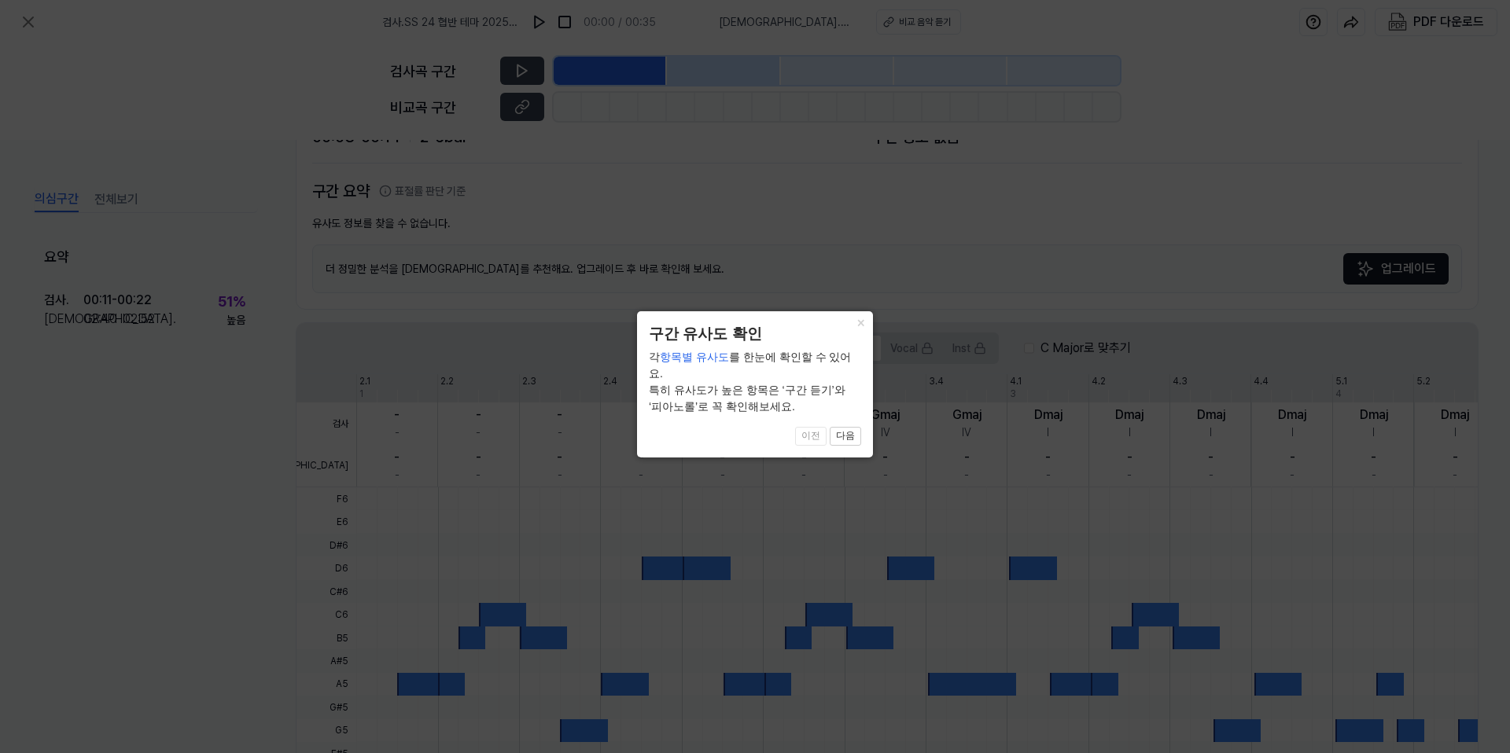
scroll to position [290, 0]
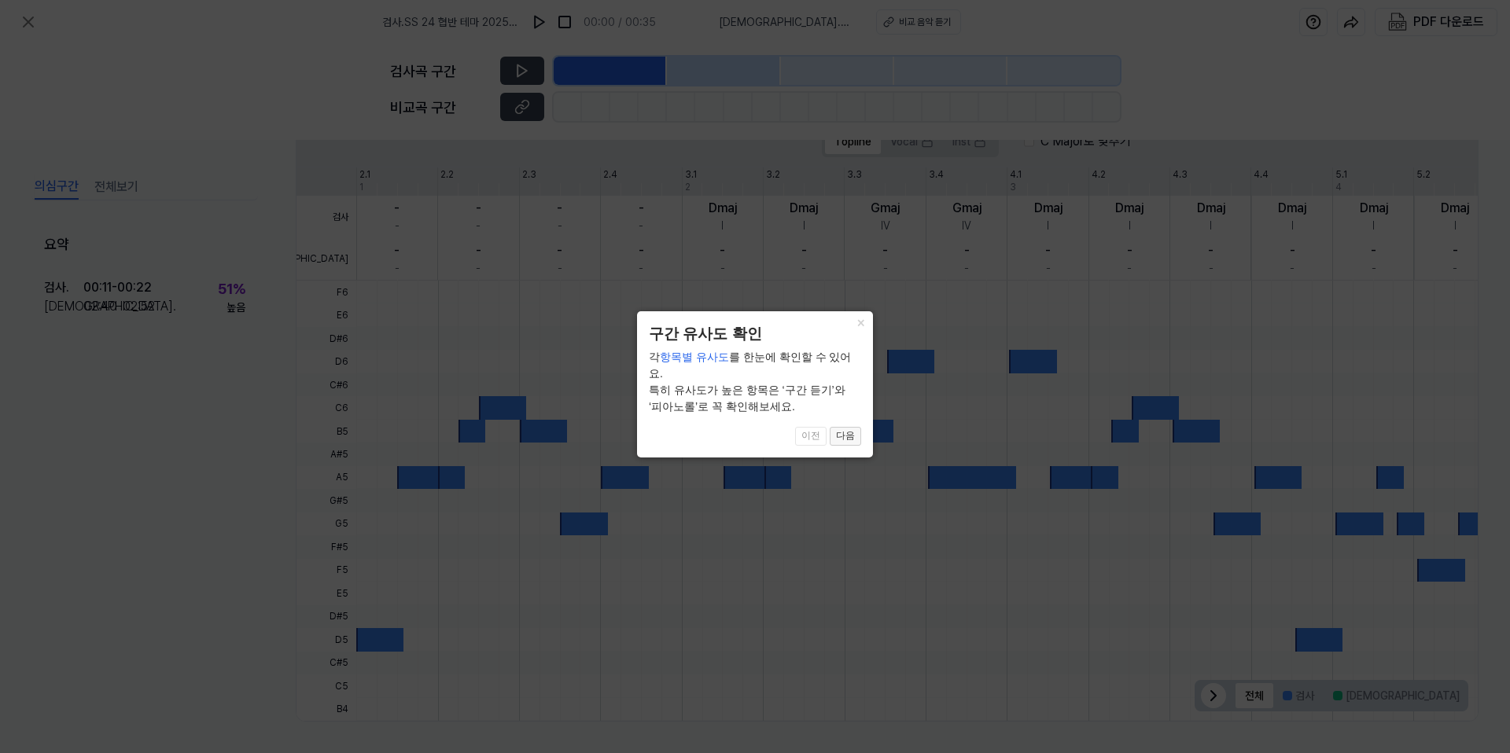
click at [842, 428] on button "다음" at bounding box center [844, 436] width 31 height 19
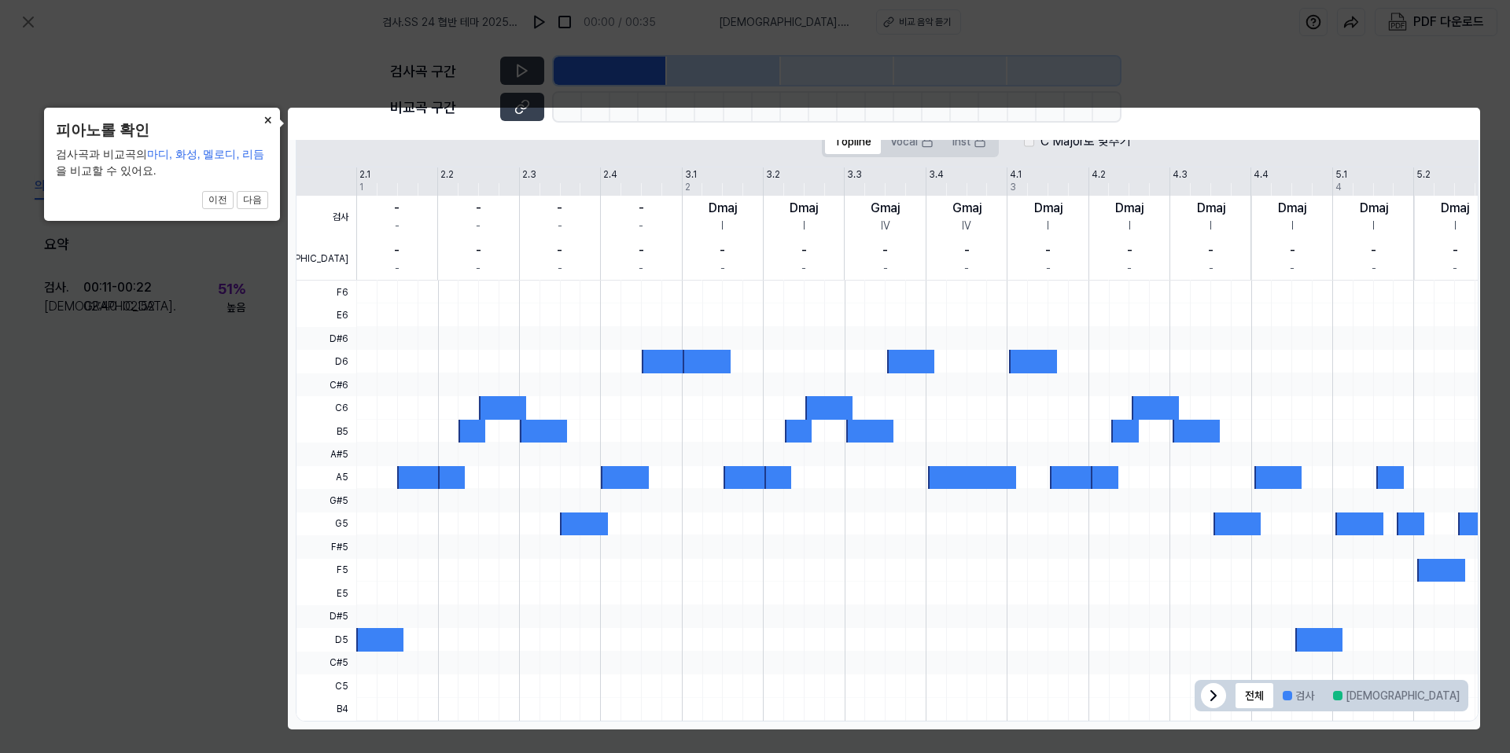
click at [264, 115] on button "×" at bounding box center [267, 119] width 25 height 22
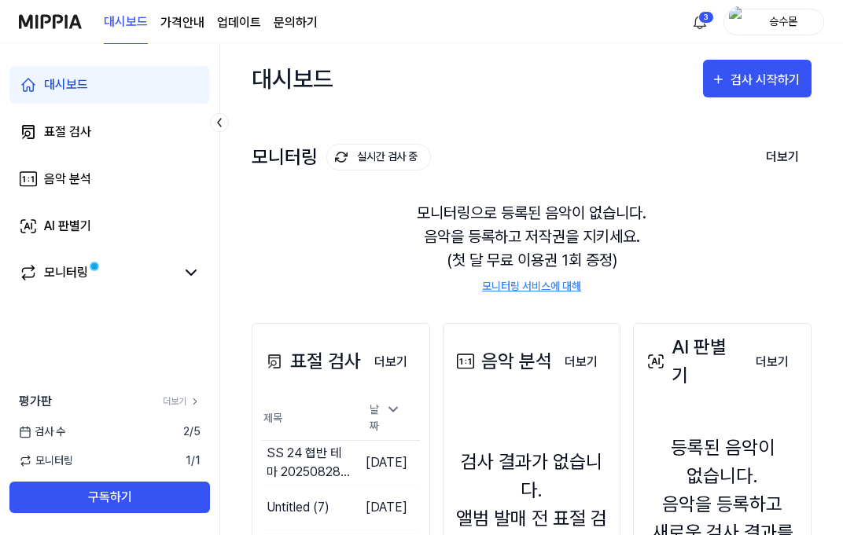
drag, startPoint x: 327, startPoint y: 240, endPoint x: 389, endPoint y: 242, distance: 62.2
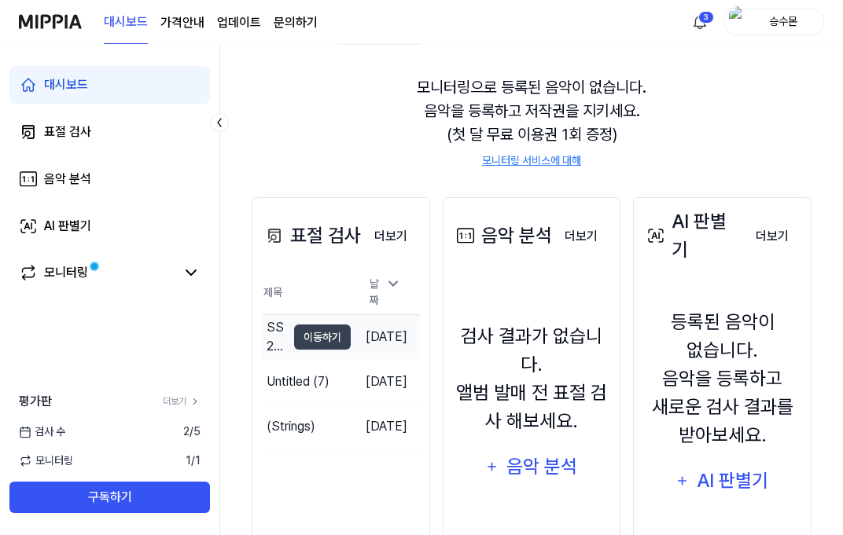
scroll to position [134, 0]
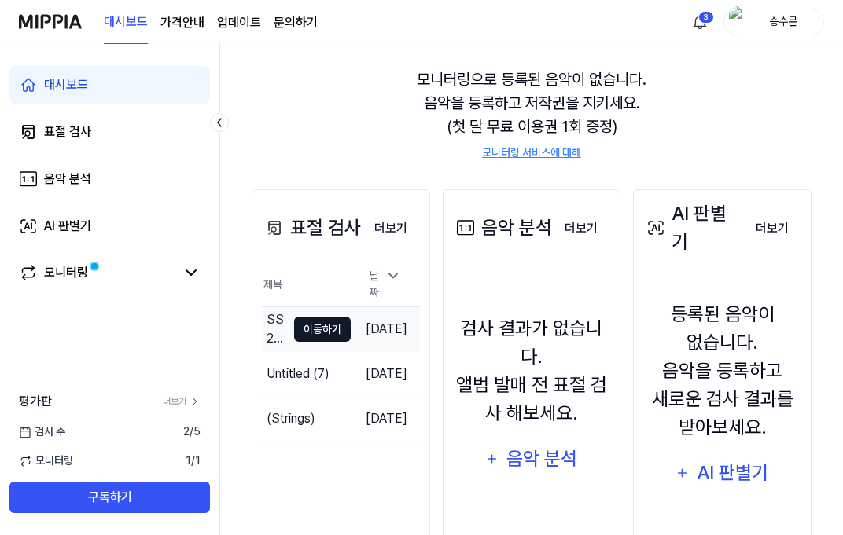
click at [311, 328] on button "이동하기" at bounding box center [322, 329] width 57 height 25
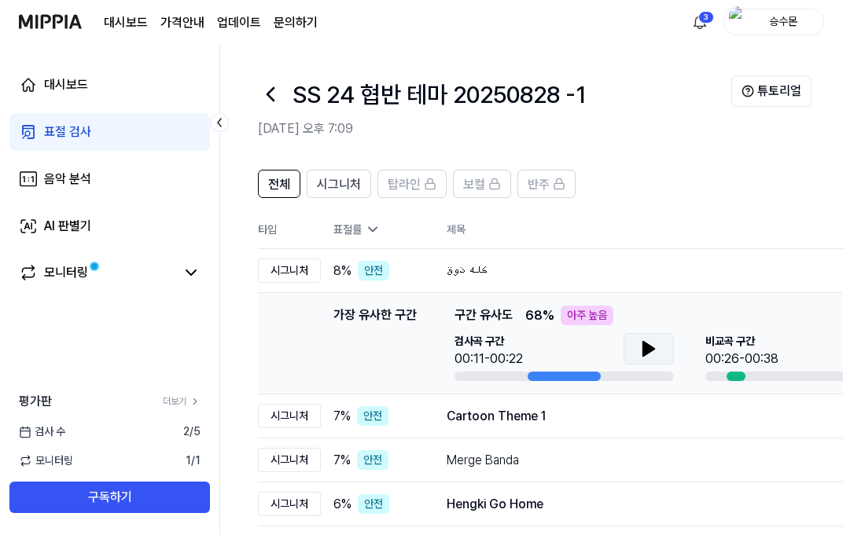
click at [654, 336] on button at bounding box center [648, 348] width 50 height 31
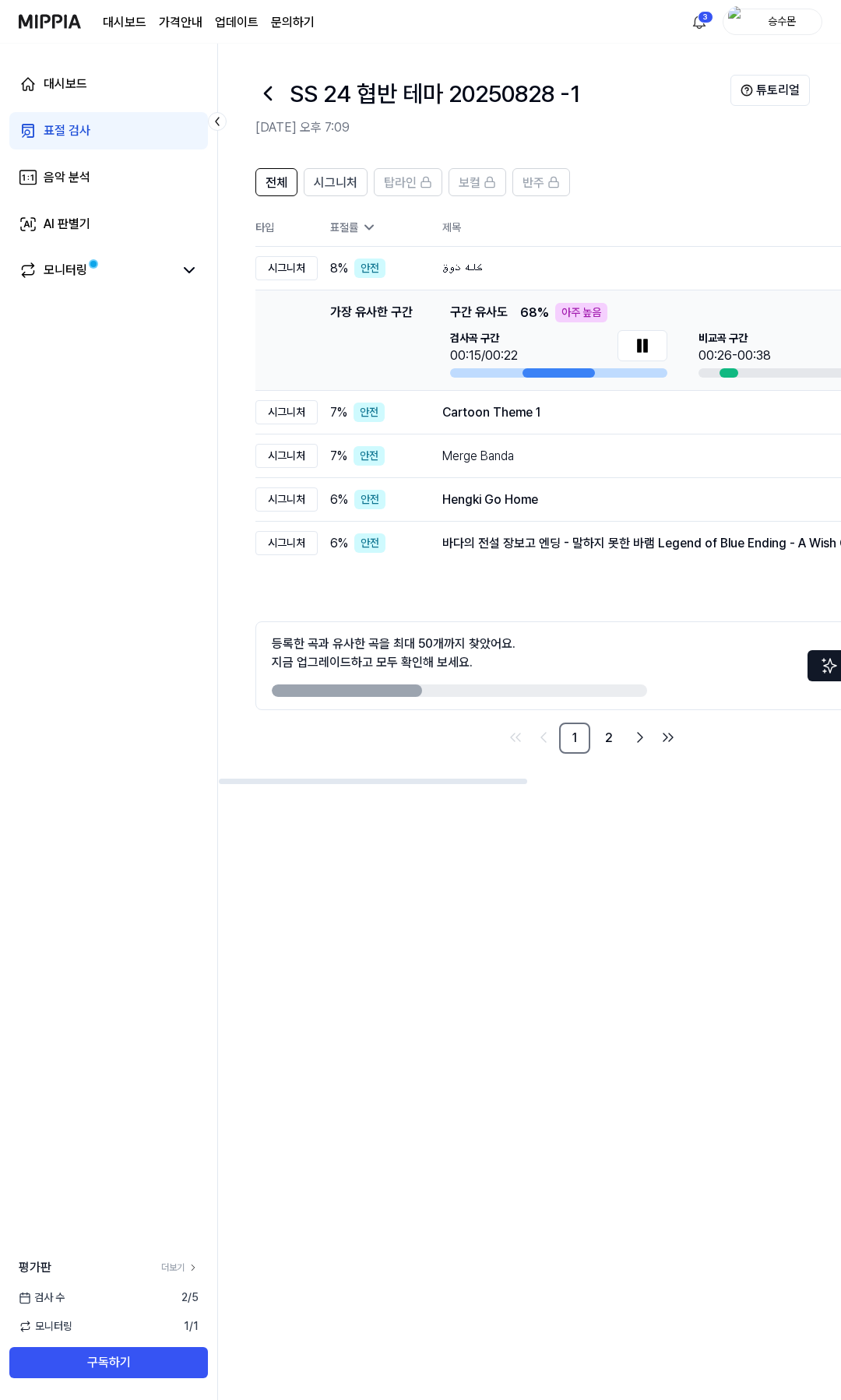
drag, startPoint x: 594, startPoint y: 698, endPoint x: 738, endPoint y: 695, distance: 144.0
click at [722, 373] on div at bounding box center [728, 372] width 19 height 9
click at [728, 362] on div "00:26-00:38" at bounding box center [734, 355] width 72 height 19
click at [732, 368] on div at bounding box center [728, 372] width 19 height 9
drag, startPoint x: 640, startPoint y: 537, endPoint x: 806, endPoint y: 569, distance: 169.1
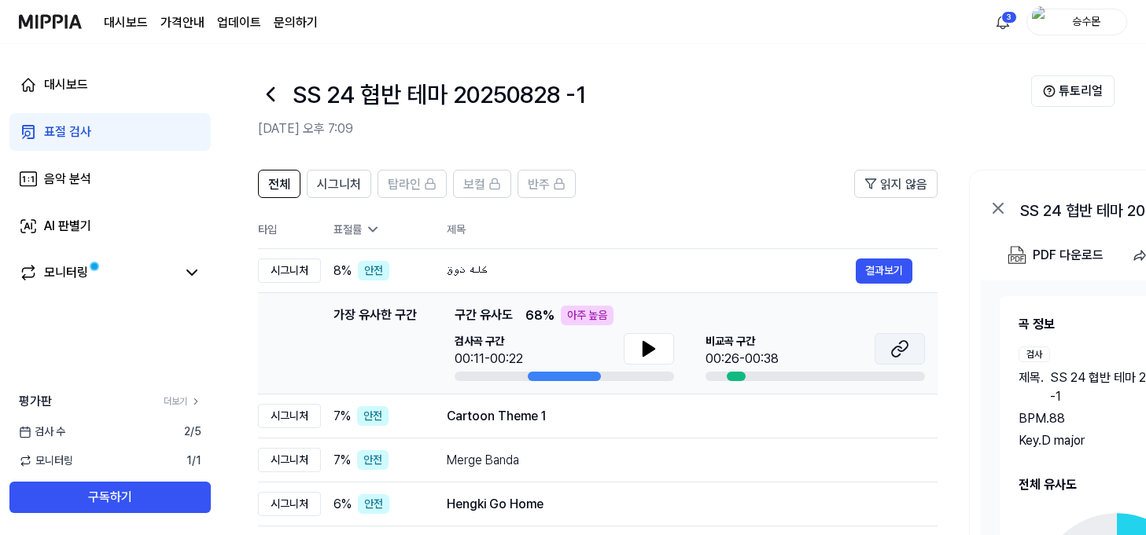
click at [842, 363] on button at bounding box center [899, 348] width 50 height 31
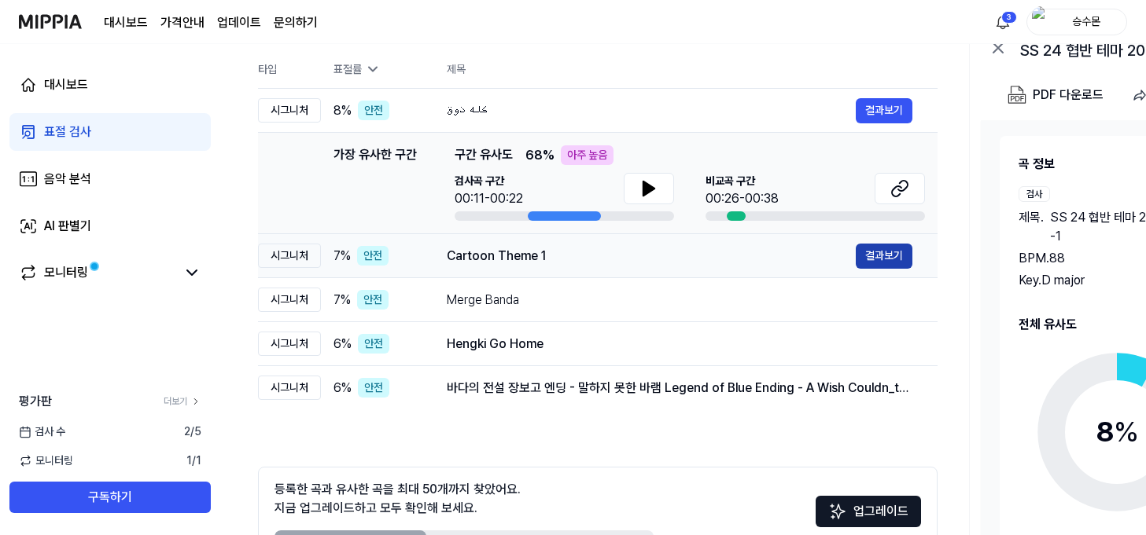
click at [842, 249] on button "결과보기" at bounding box center [883, 256] width 57 height 25
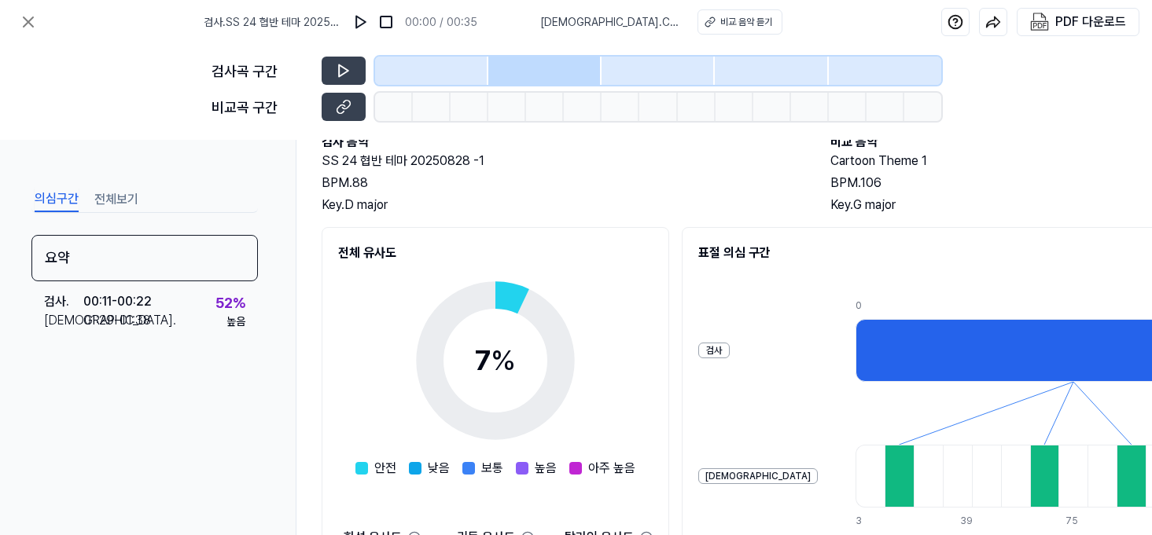
scroll to position [131, 0]
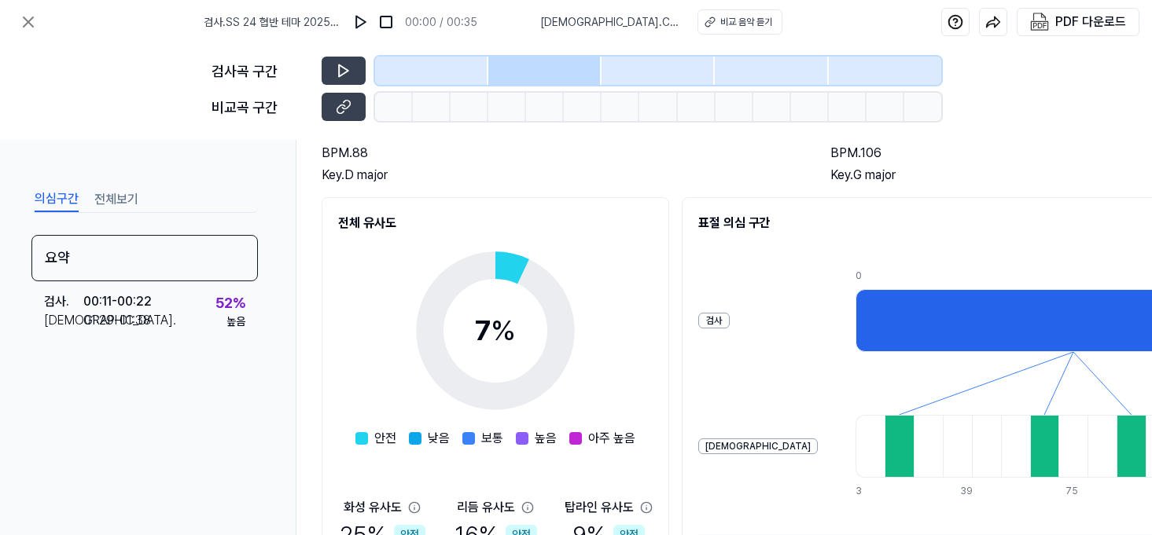
click at [370, 176] on div "Key. D major" at bounding box center [560, 175] width 477 height 19
click at [347, 68] on icon at bounding box center [344, 71] width 16 height 16
click at [344, 112] on icon at bounding box center [344, 107] width 16 height 16
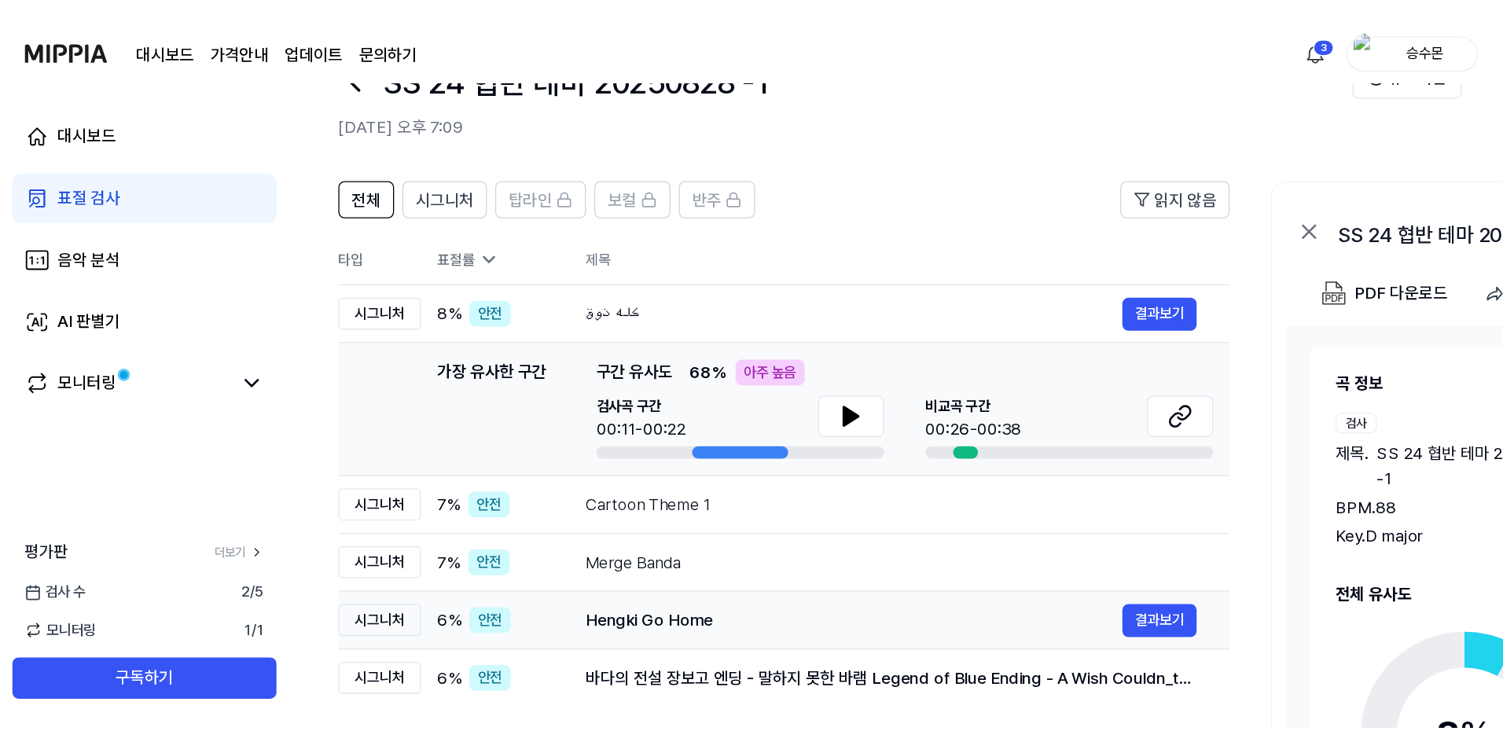
scroll to position [0, 0]
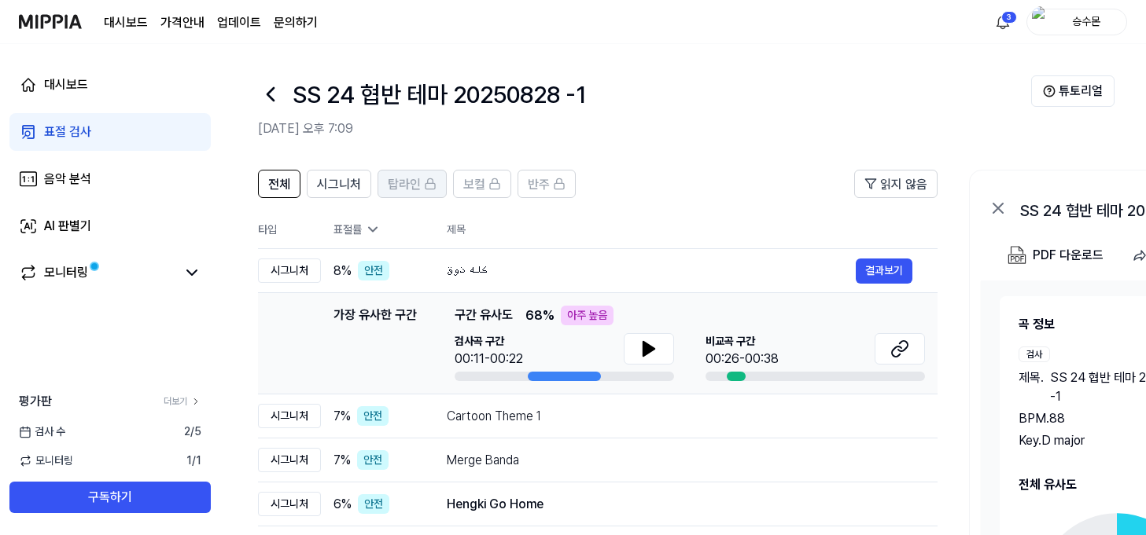
click at [399, 175] on span "탑라인" at bounding box center [404, 184] width 33 height 19
click at [416, 188] on span "탑라인" at bounding box center [404, 184] width 33 height 19
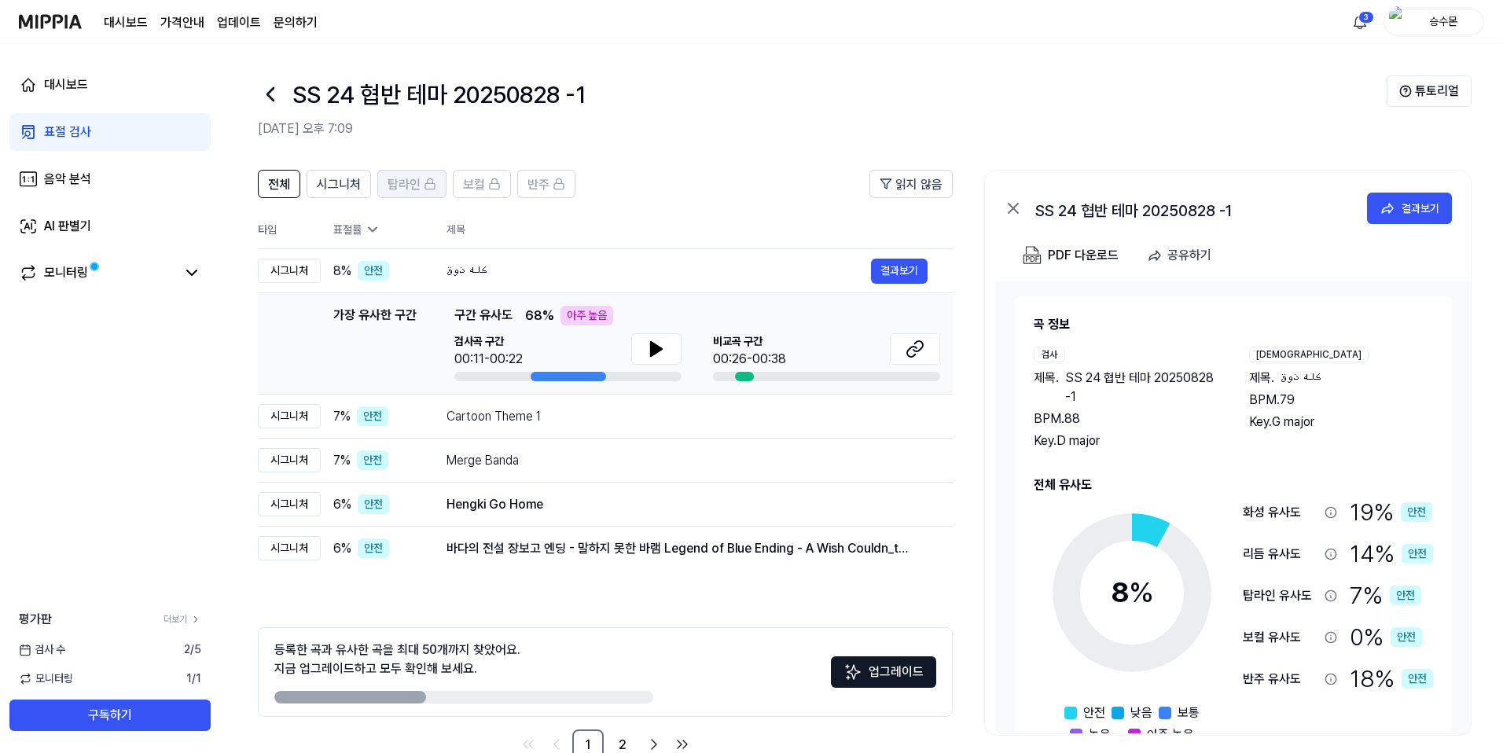
click at [419, 181] on div "탑라인" at bounding box center [412, 184] width 49 height 20
click at [122, 535] on button "구독하기" at bounding box center [109, 715] width 201 height 31
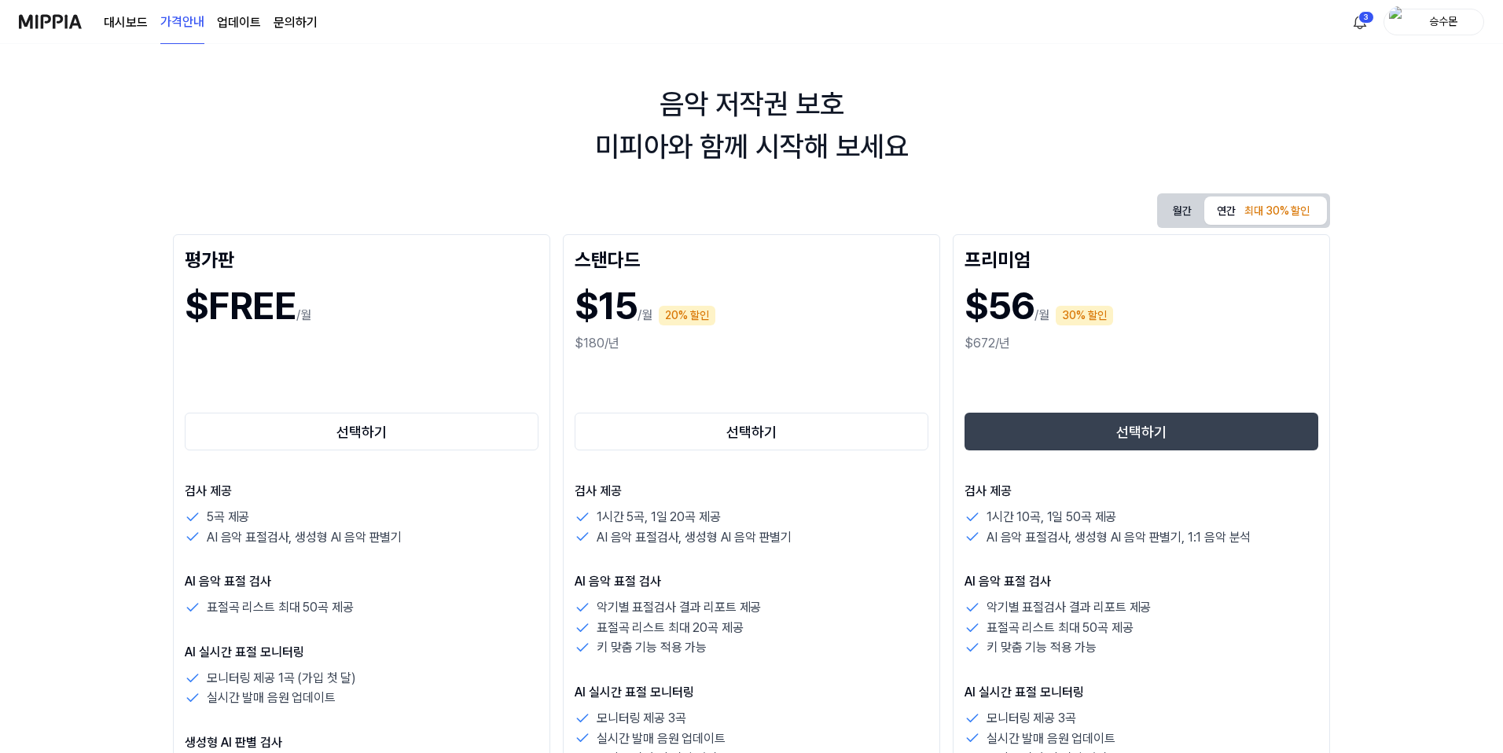
scroll to position [134, 0]
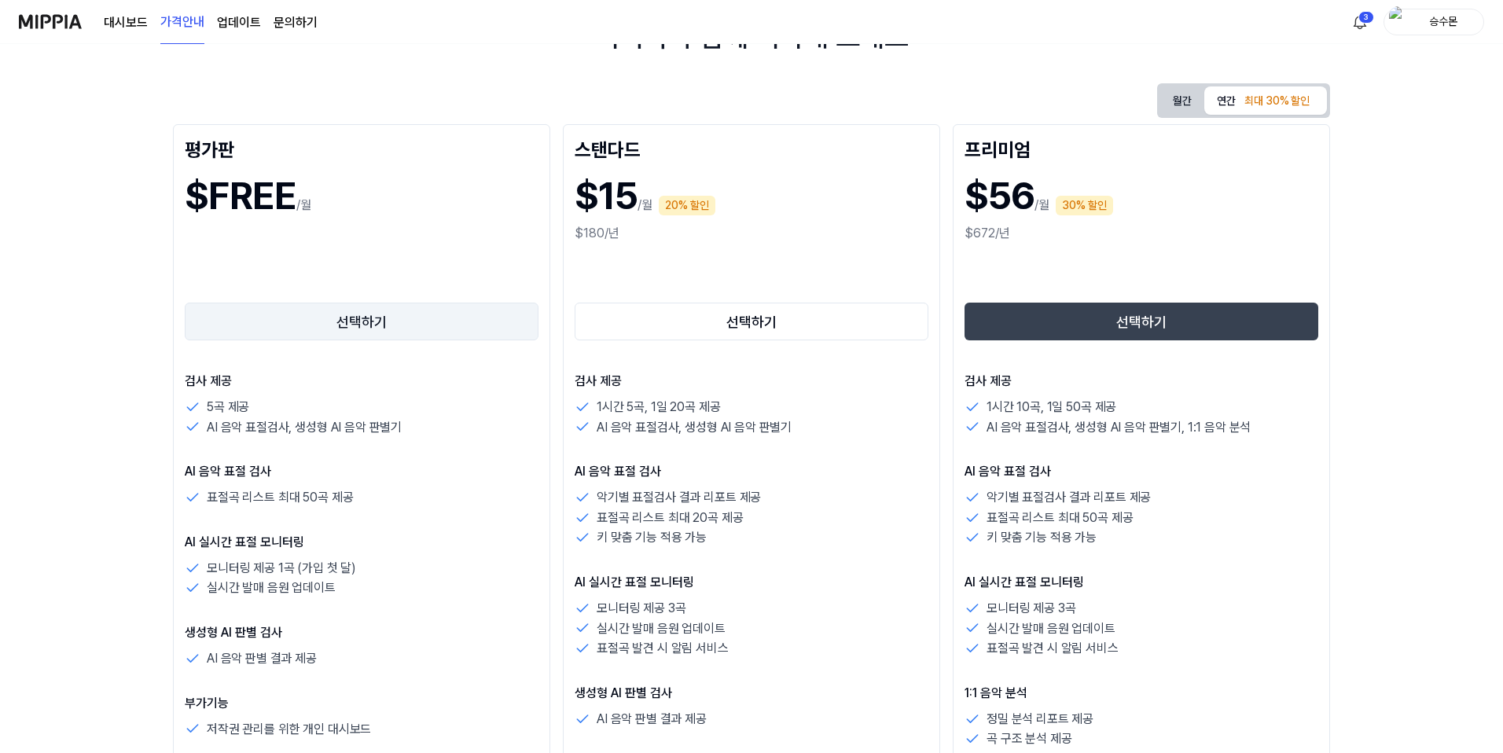
click at [396, 319] on button "선택하기" at bounding box center [362, 322] width 354 height 38
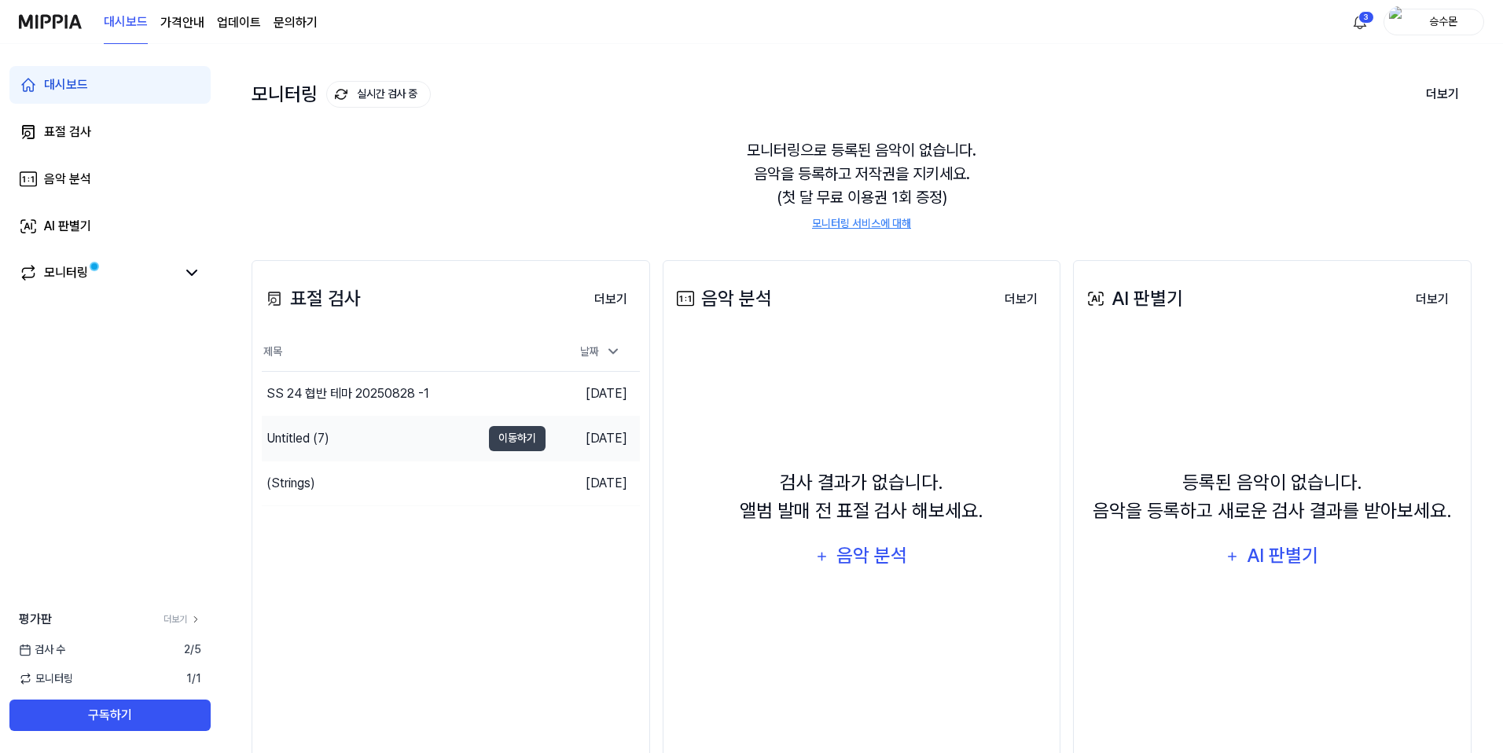
scroll to position [102, 0]
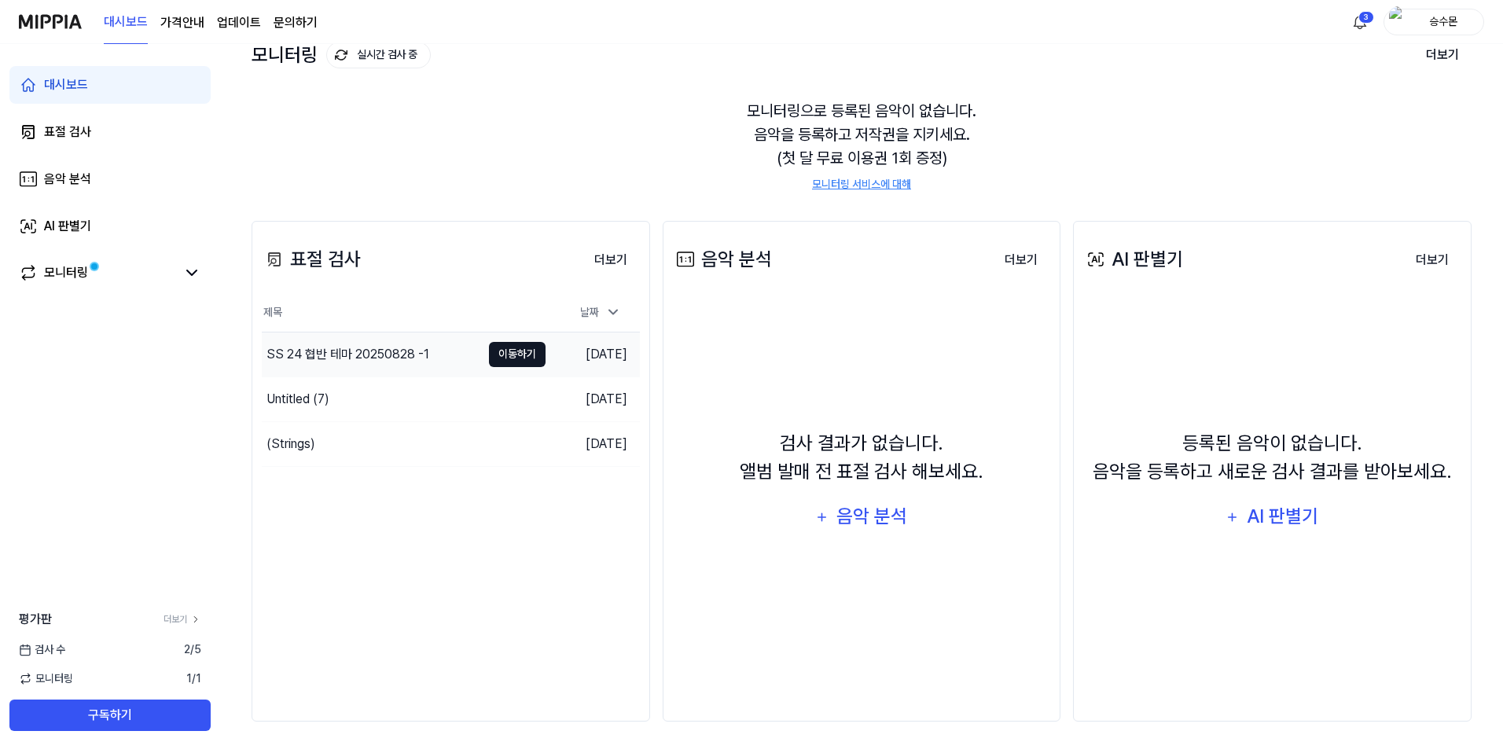
click at [524, 364] on button "이동하기" at bounding box center [517, 354] width 57 height 25
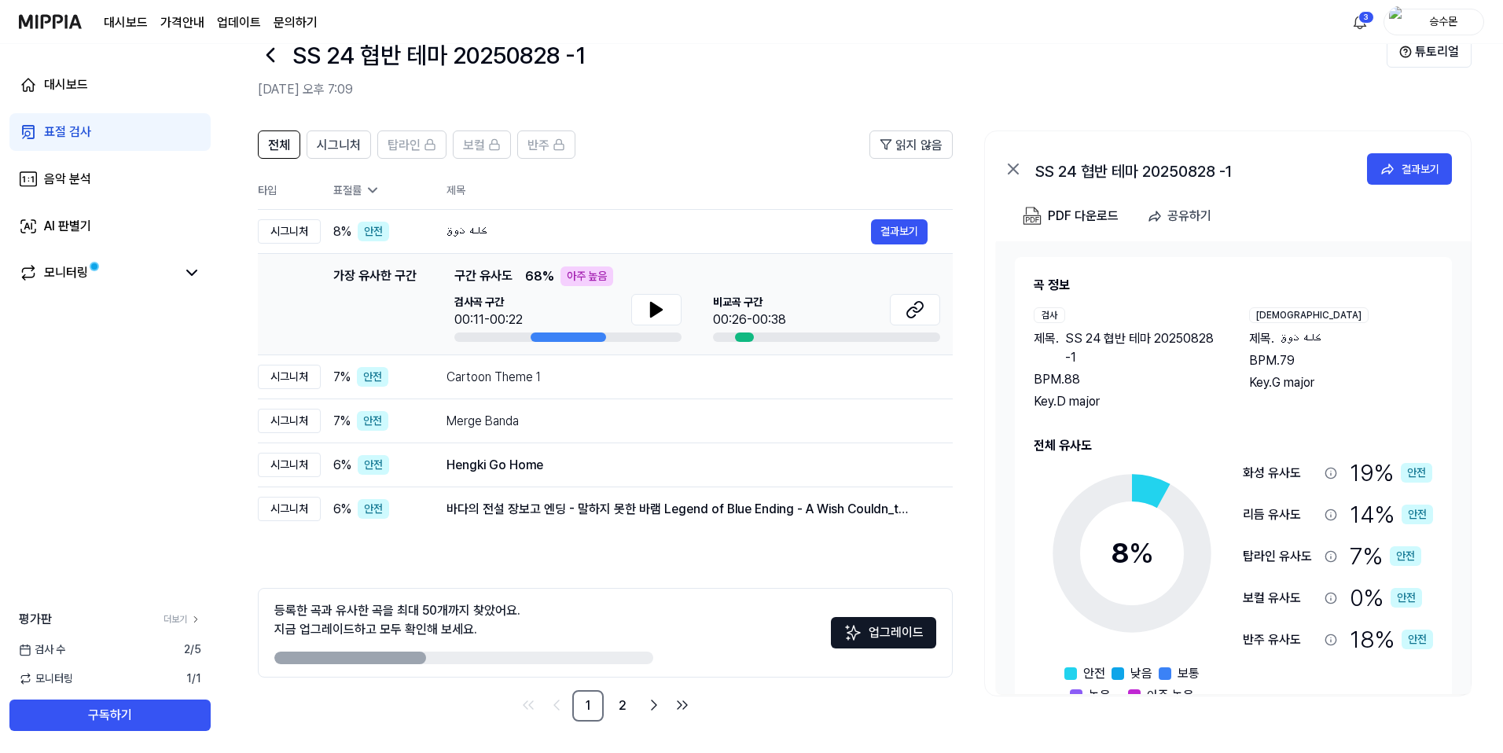
scroll to position [39, 0]
click at [432, 133] on button "탑라인" at bounding box center [411, 145] width 69 height 28
click at [151, 535] on button "구독하기" at bounding box center [109, 715] width 201 height 31
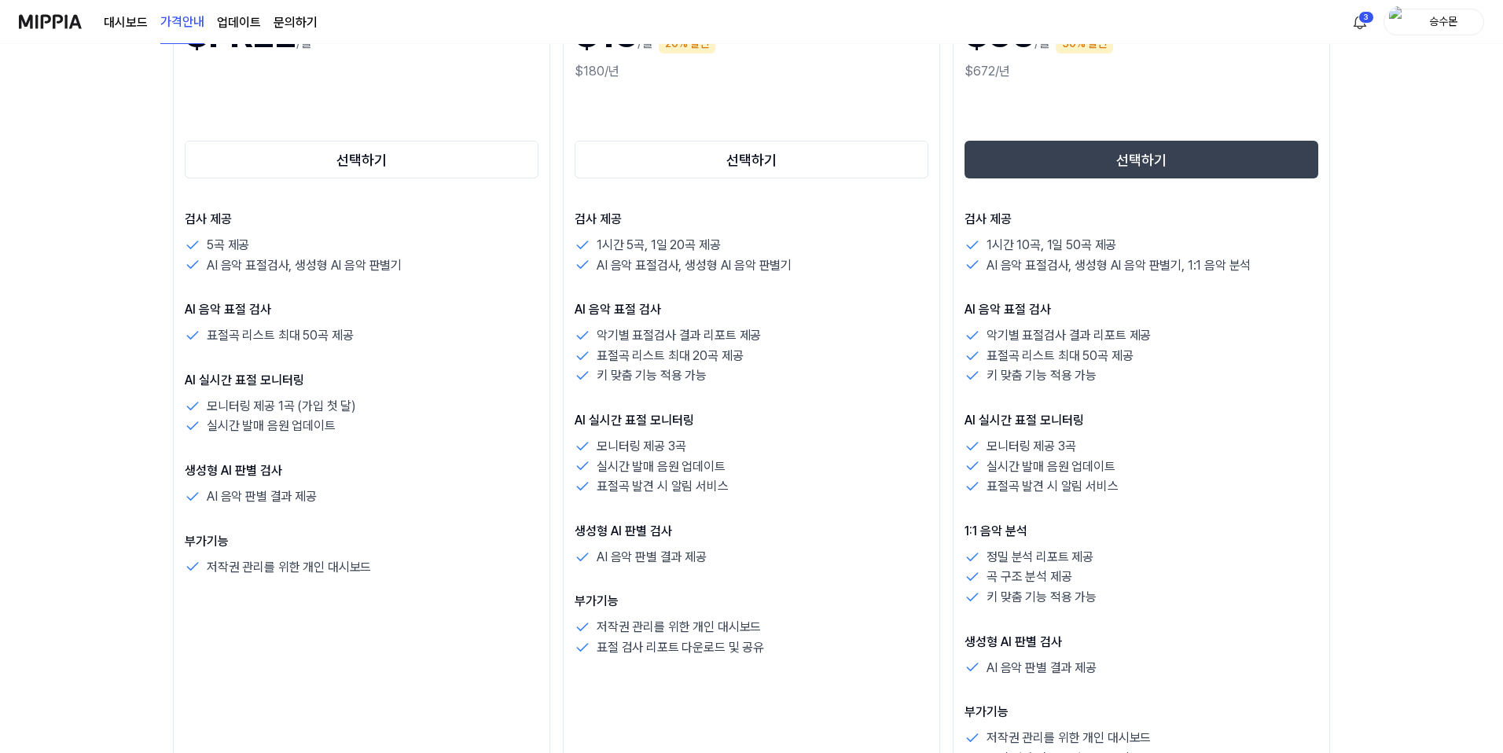
scroll to position [101, 0]
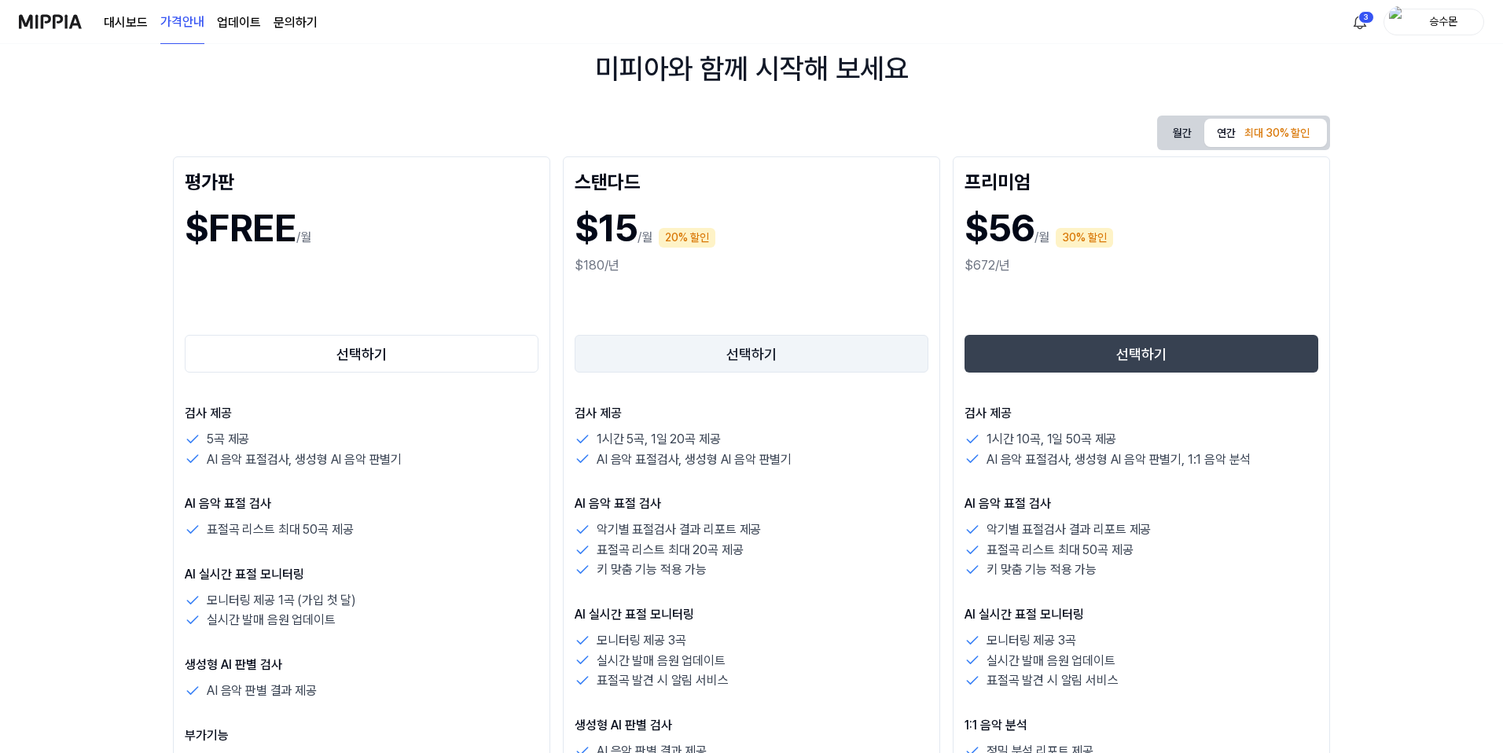
click at [761, 356] on button "선택하기" at bounding box center [752, 354] width 354 height 38
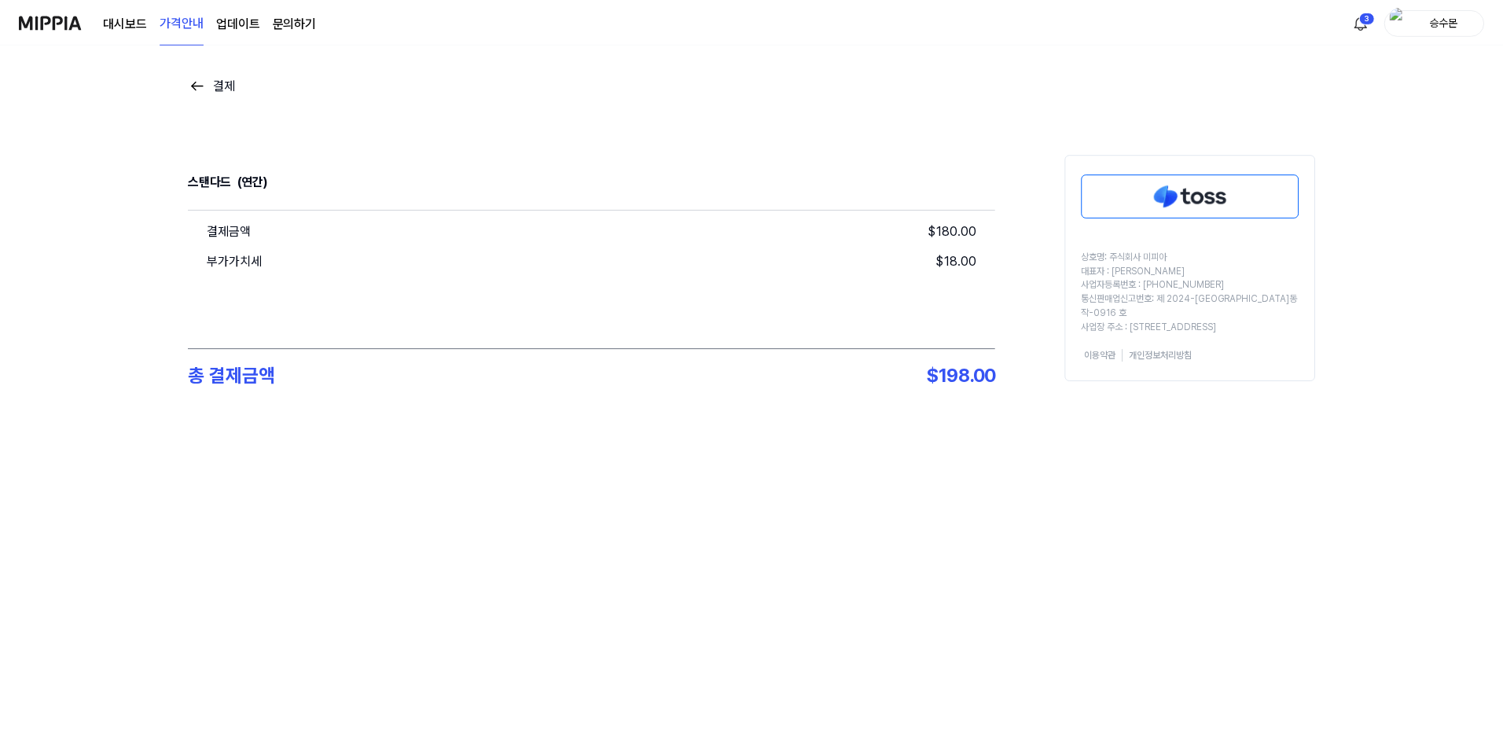
scroll to position [101, 0]
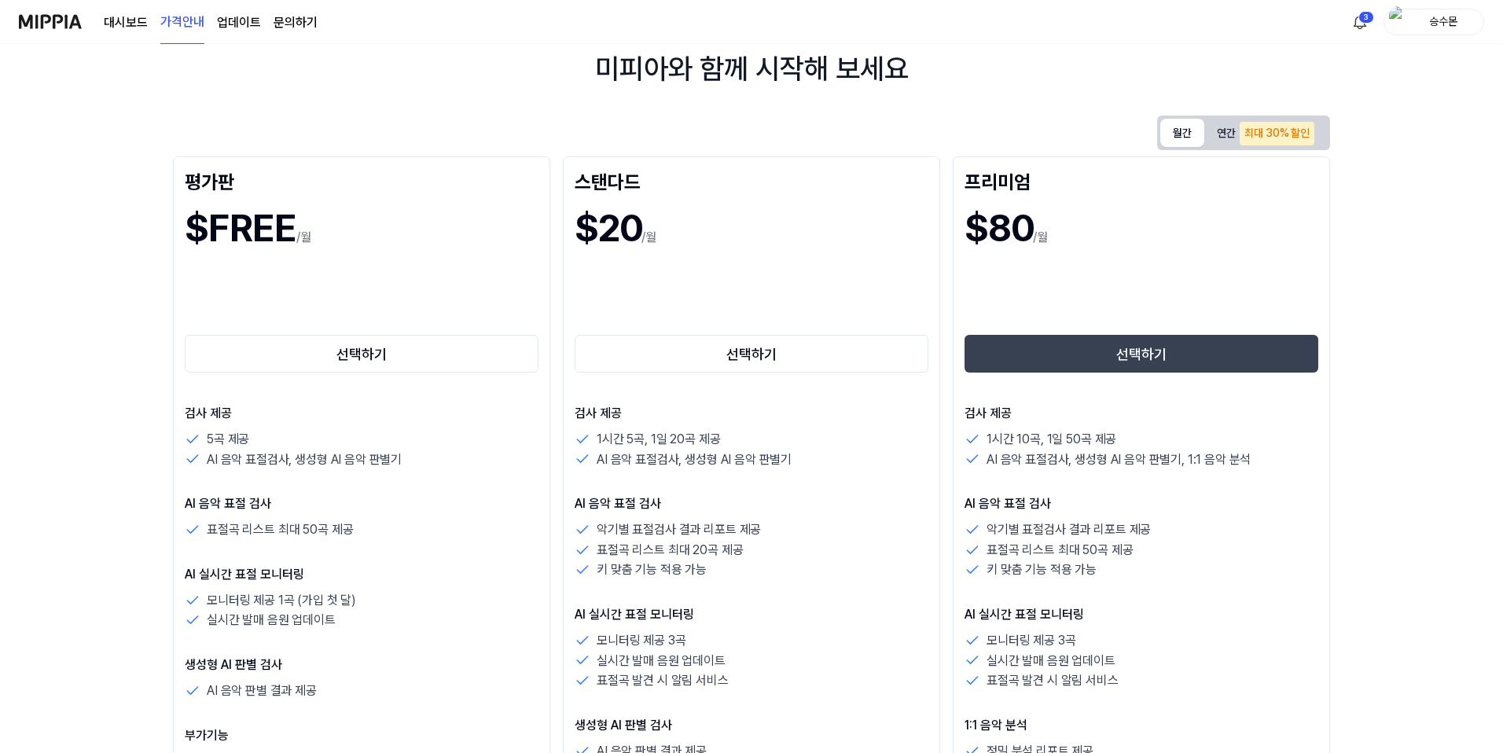
click at [842, 129] on button "월간" at bounding box center [1182, 133] width 44 height 28
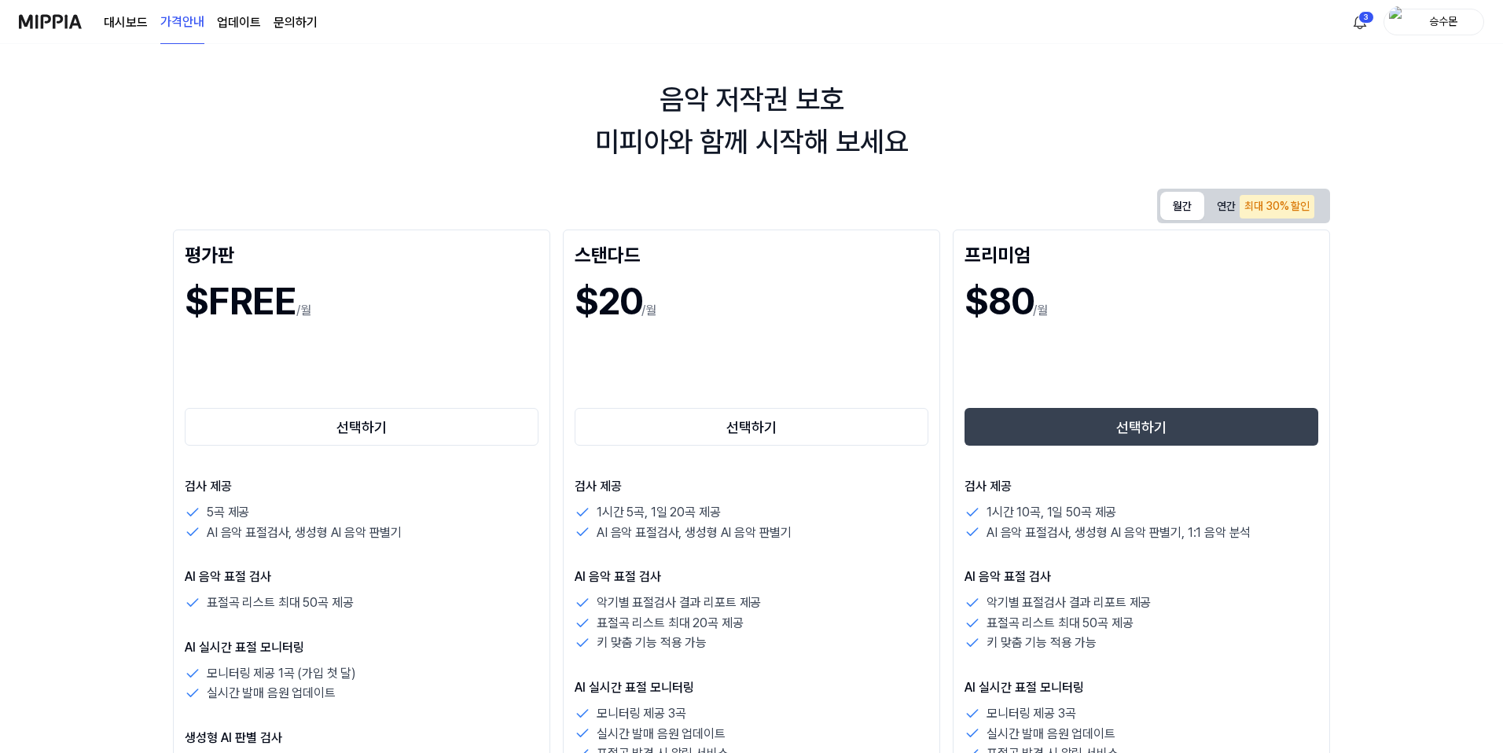
scroll to position [0, 0]
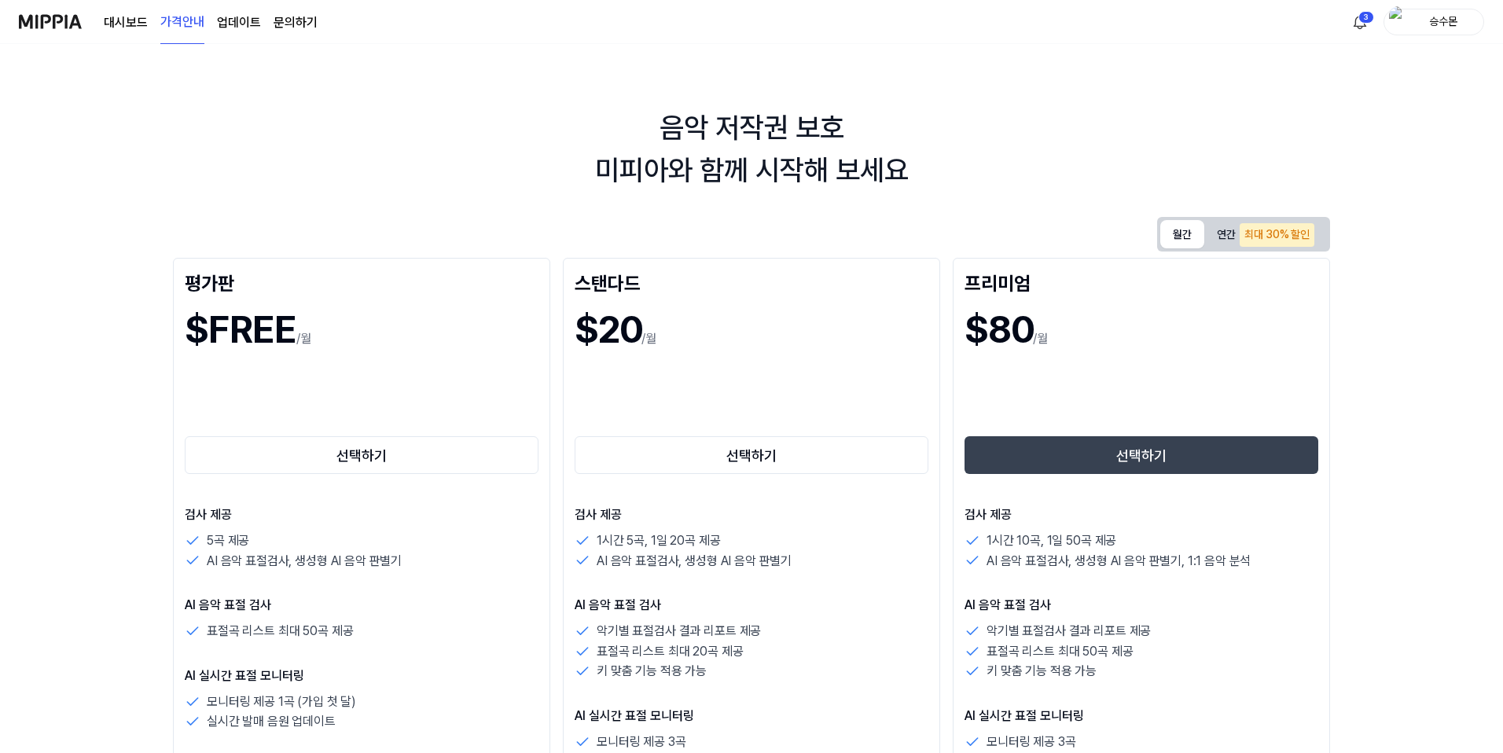
click at [240, 20] on link "업데이트" at bounding box center [239, 22] width 44 height 19
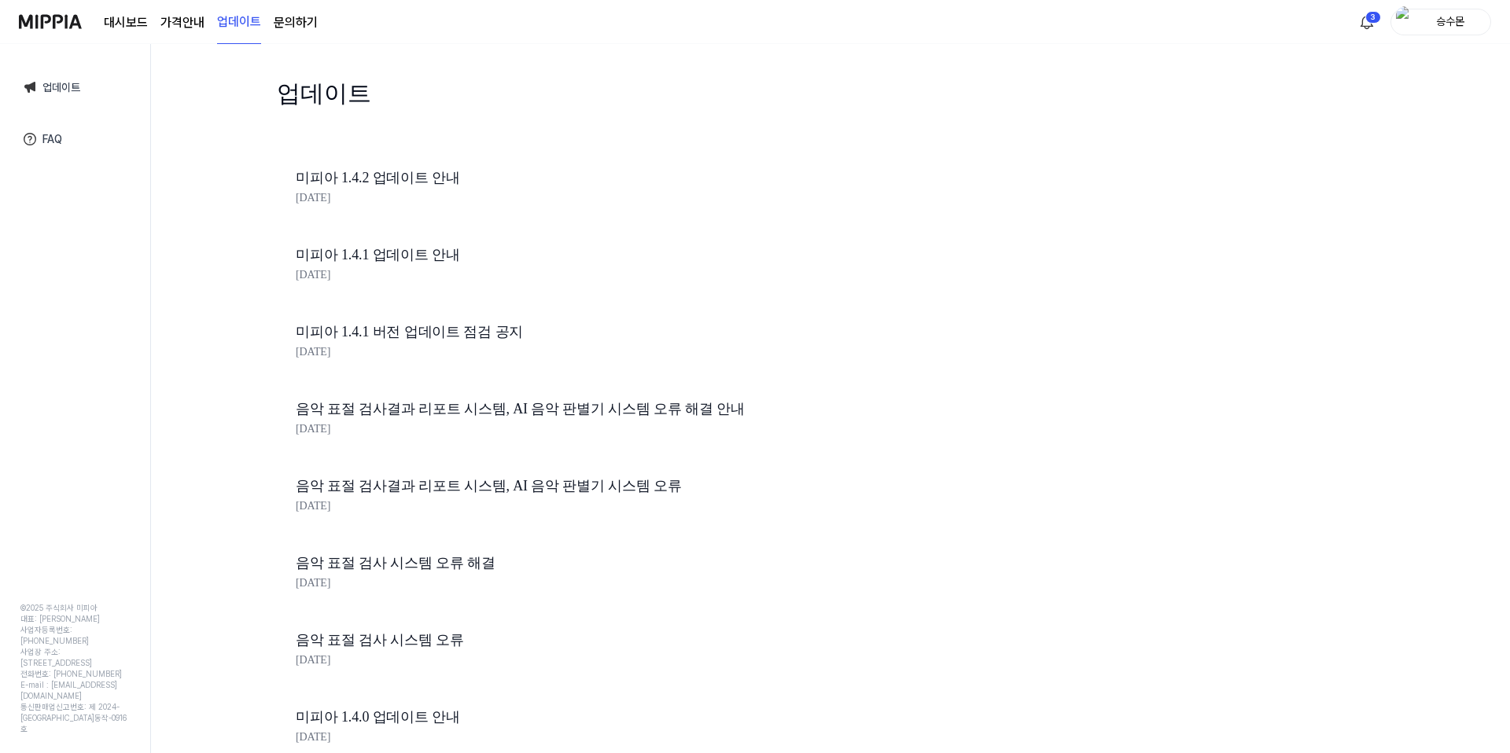
click at [197, 17] on page\) "가격안내" at bounding box center [182, 22] width 44 height 19
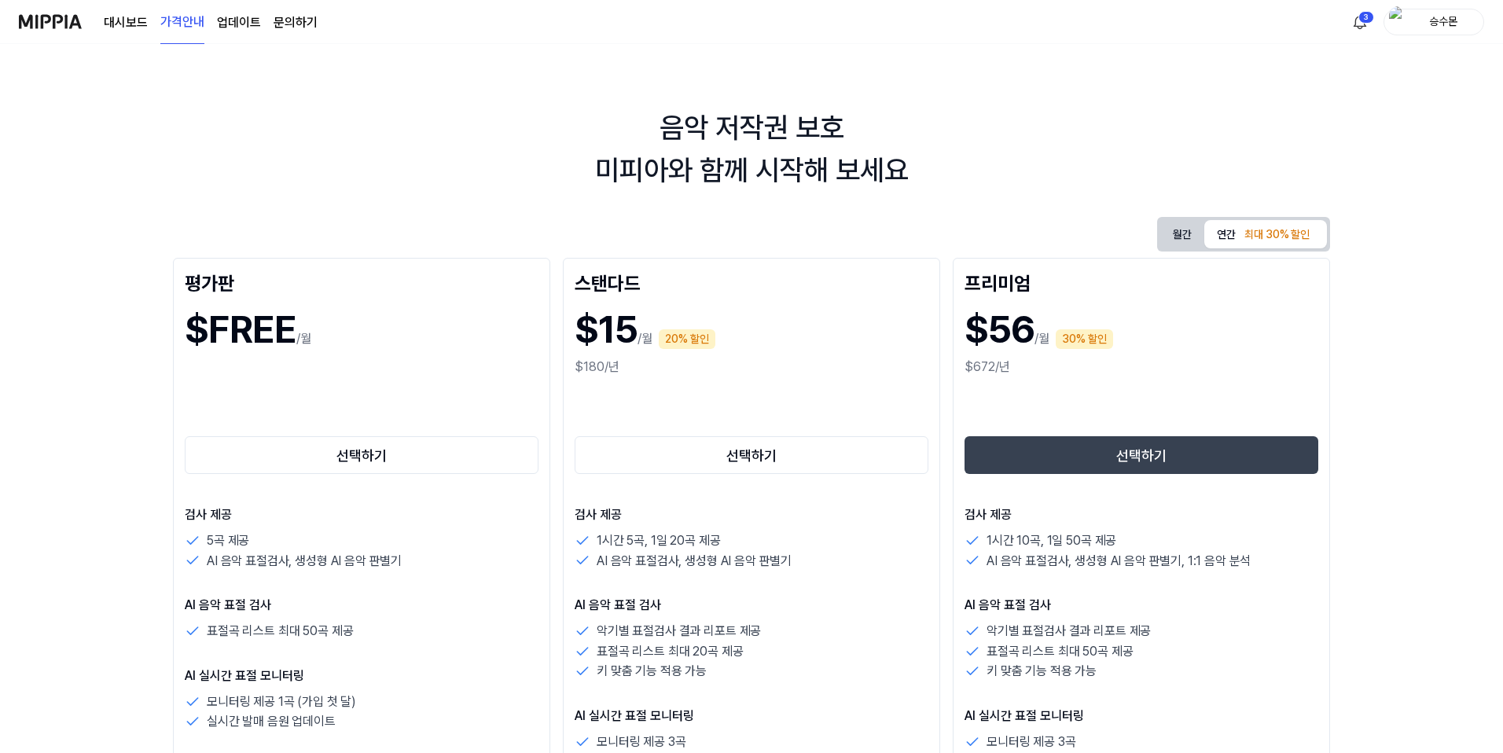
click at [664, 349] on div "$15 /월 20% 할인" at bounding box center [752, 329] width 354 height 57
click at [842, 234] on button "월간" at bounding box center [1182, 234] width 44 height 29
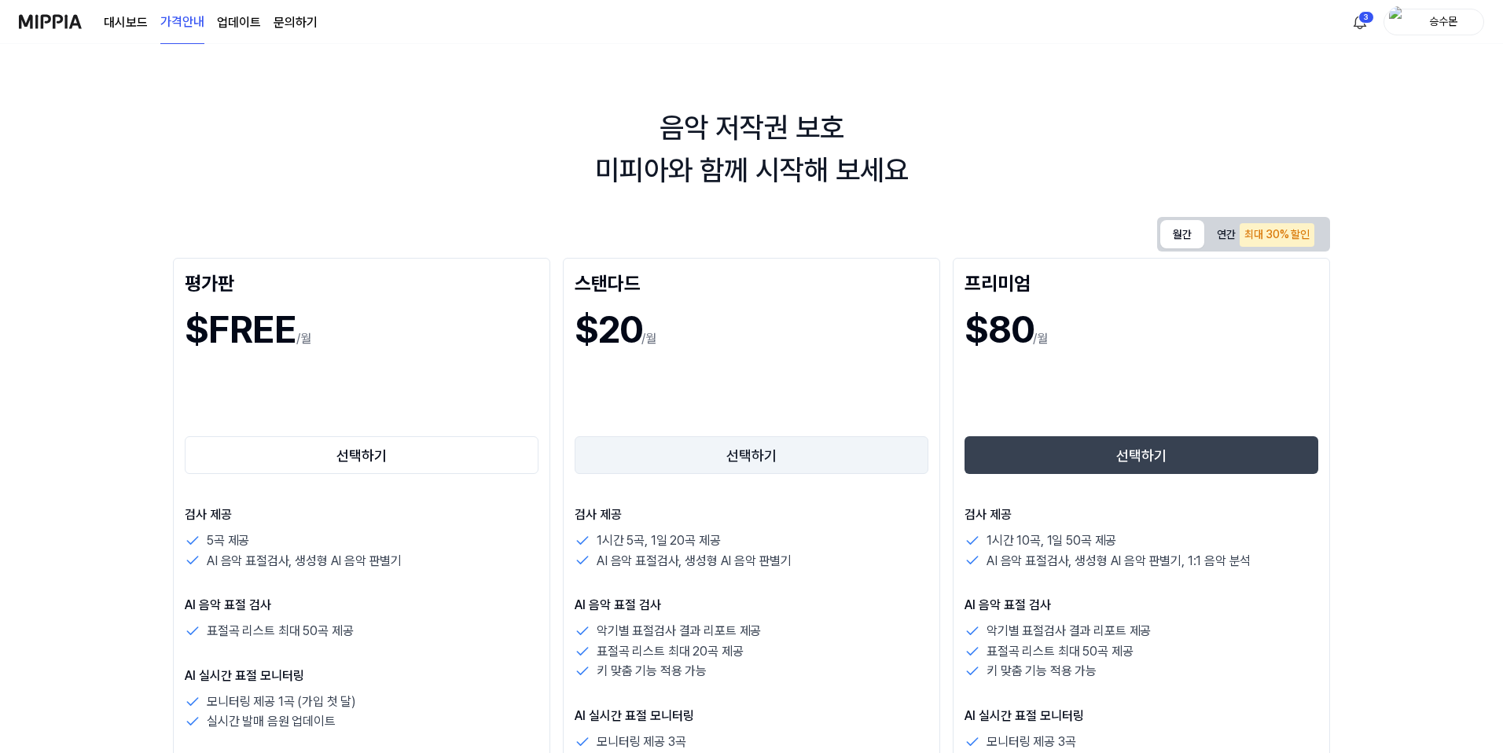
click at [763, 454] on button "선택하기" at bounding box center [752, 455] width 354 height 38
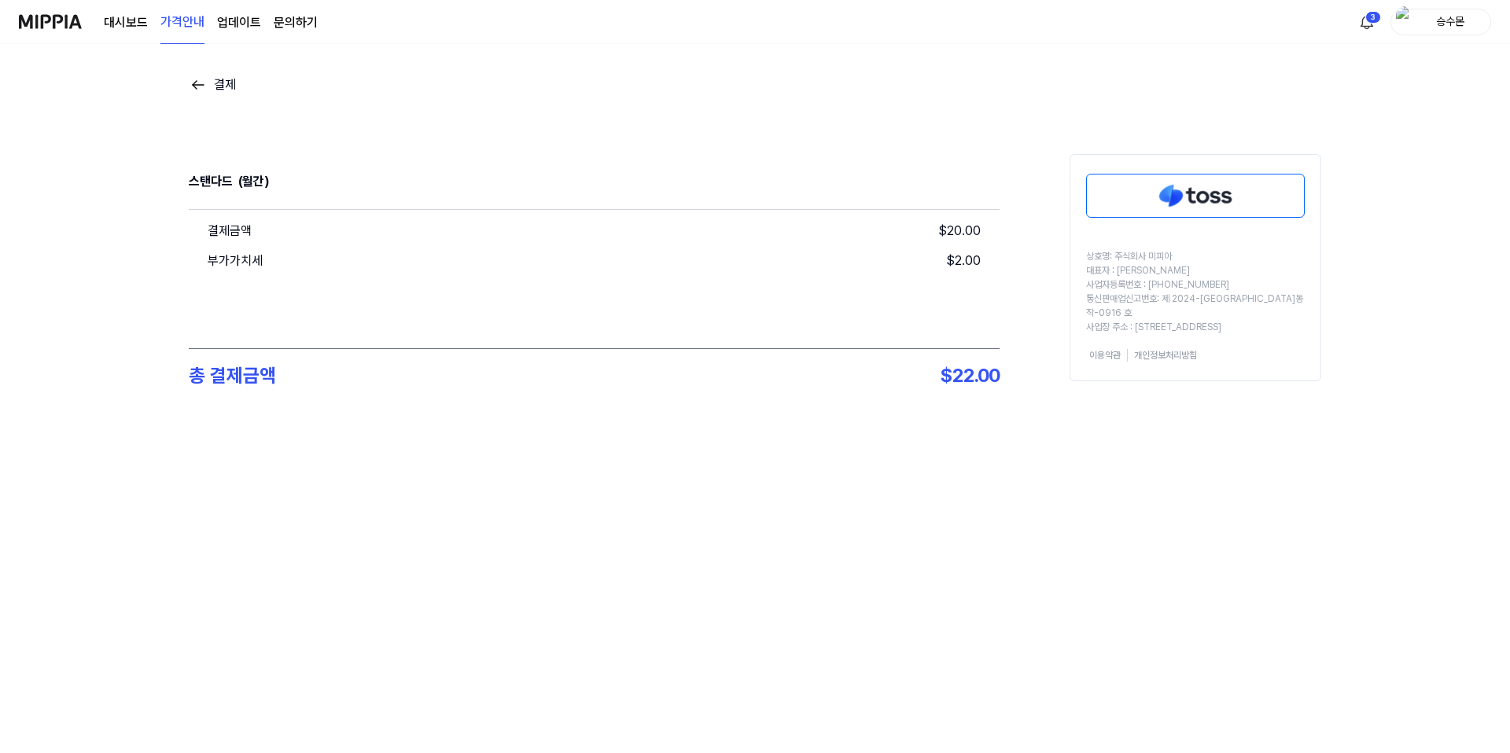
click at [842, 193] on img at bounding box center [1195, 196] width 217 height 42
click at [45, 27] on img at bounding box center [50, 21] width 63 height 43
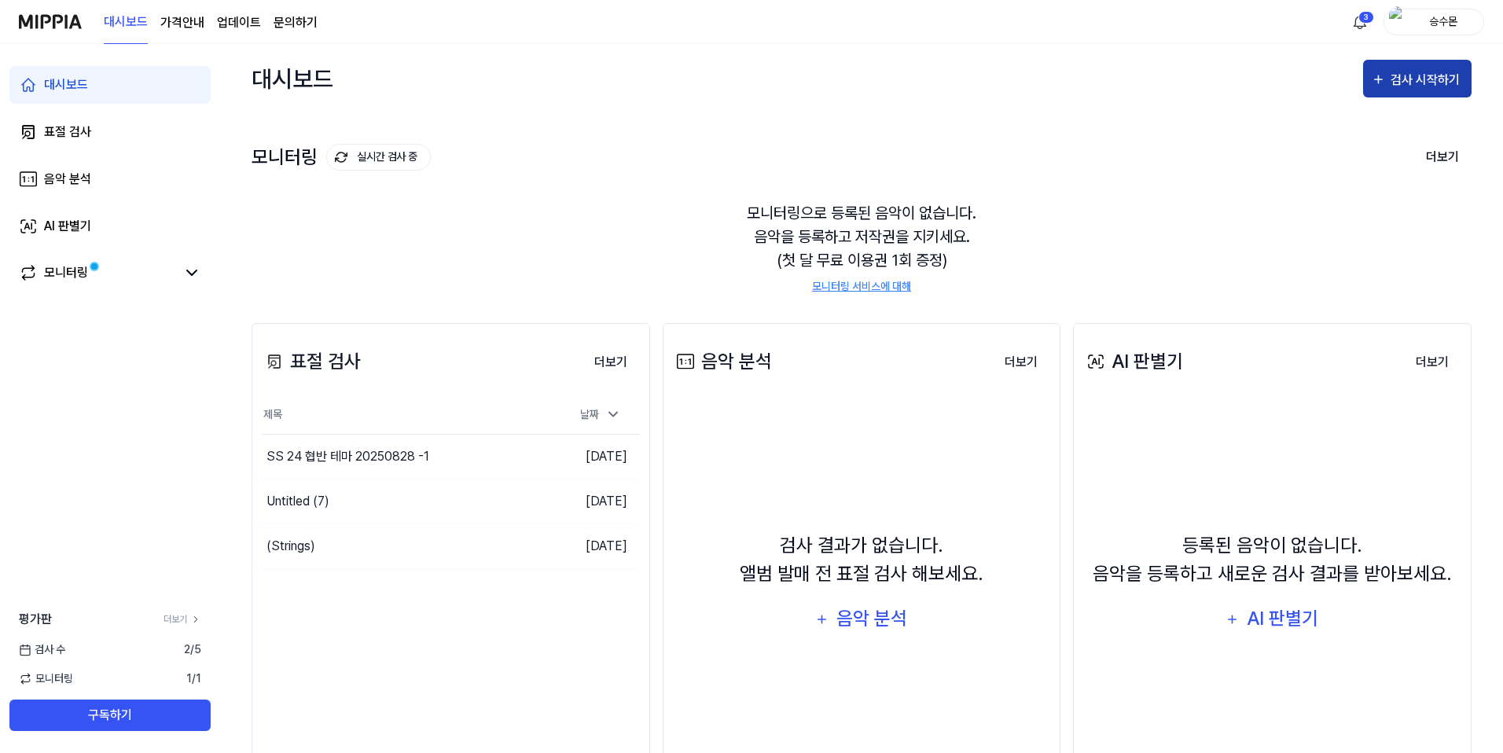
click at [842, 81] on icon "button" at bounding box center [1378, 79] width 15 height 19
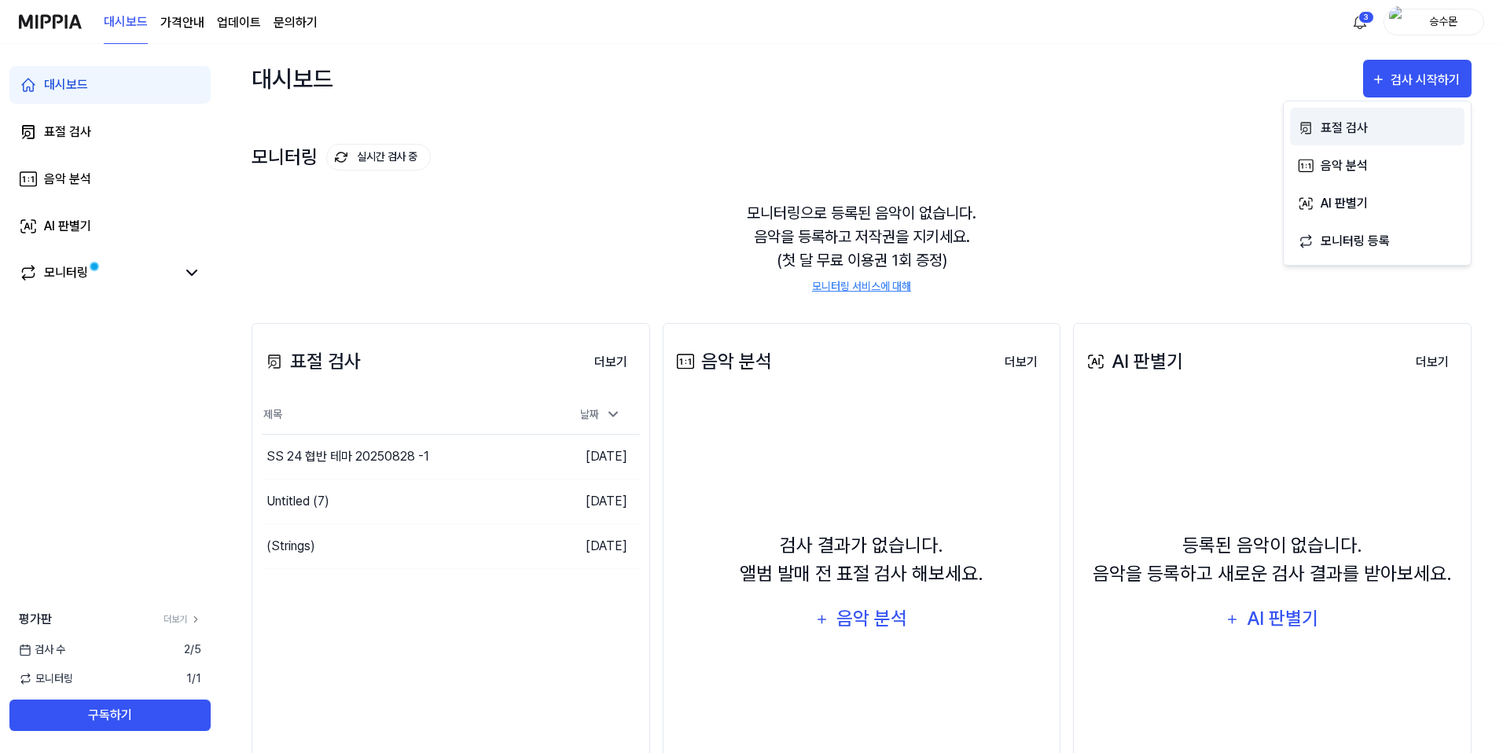
click at [842, 123] on div "표절 검사" at bounding box center [1389, 128] width 137 height 20
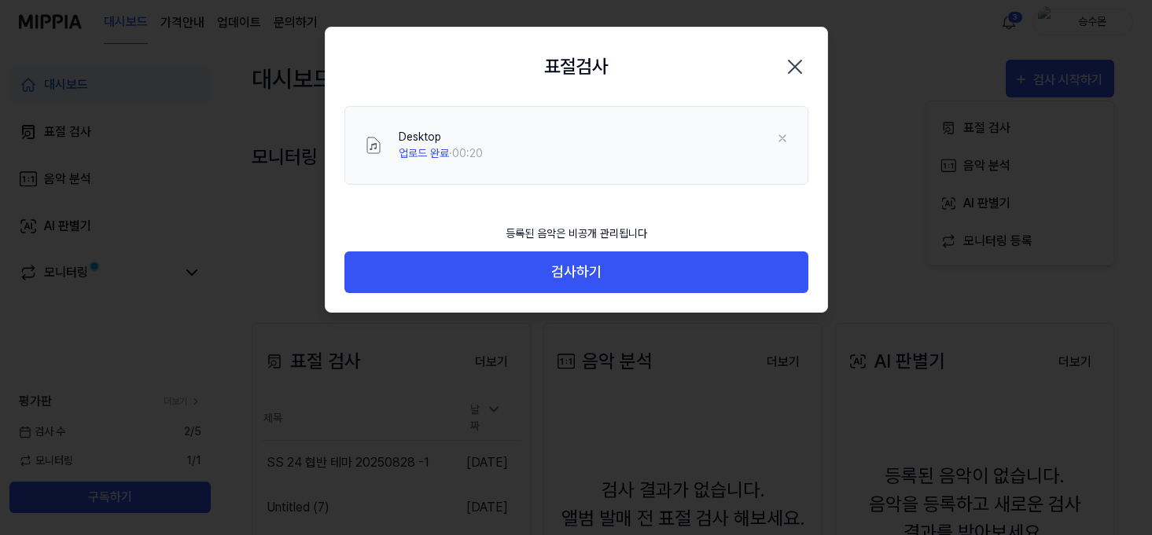
click at [578, 249] on div "등록된 음악은 비공개 관리됩니다" at bounding box center [576, 233] width 160 height 35
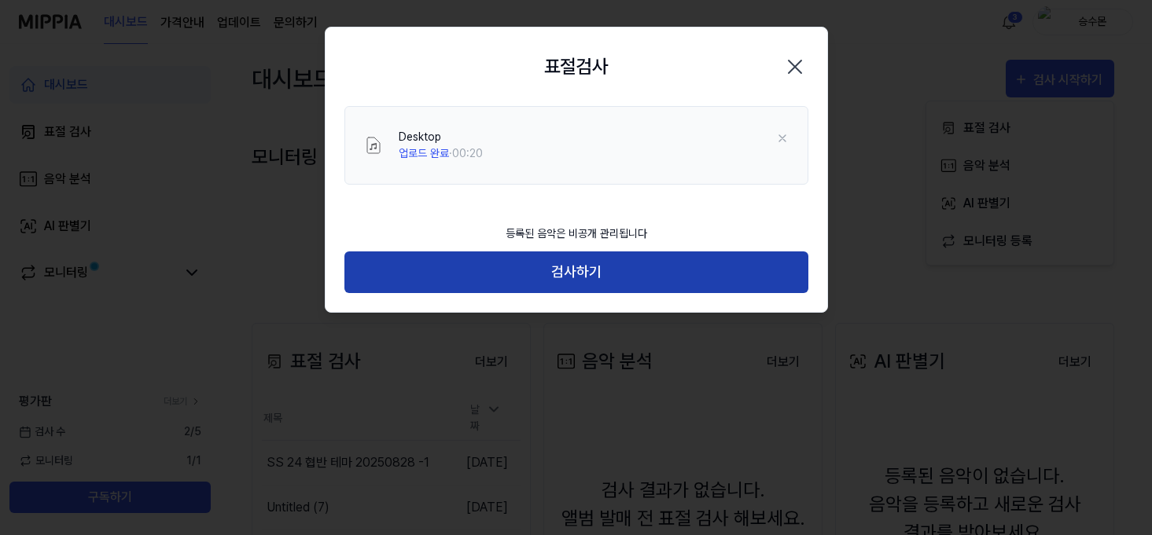
click at [586, 274] on button "검사하기" at bounding box center [576, 273] width 464 height 42
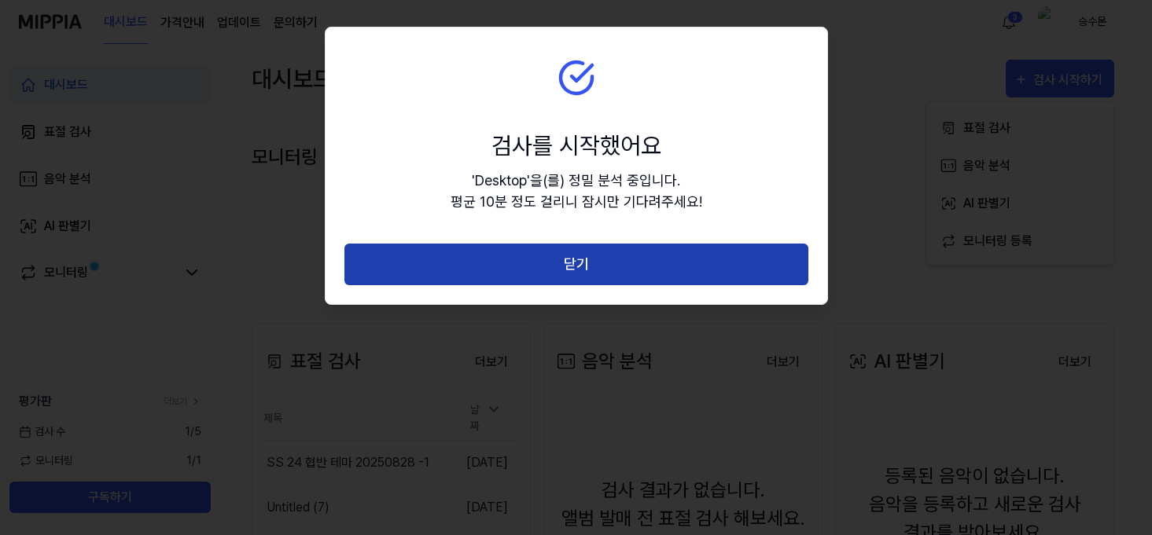
click at [605, 267] on button "닫기" at bounding box center [576, 265] width 464 height 42
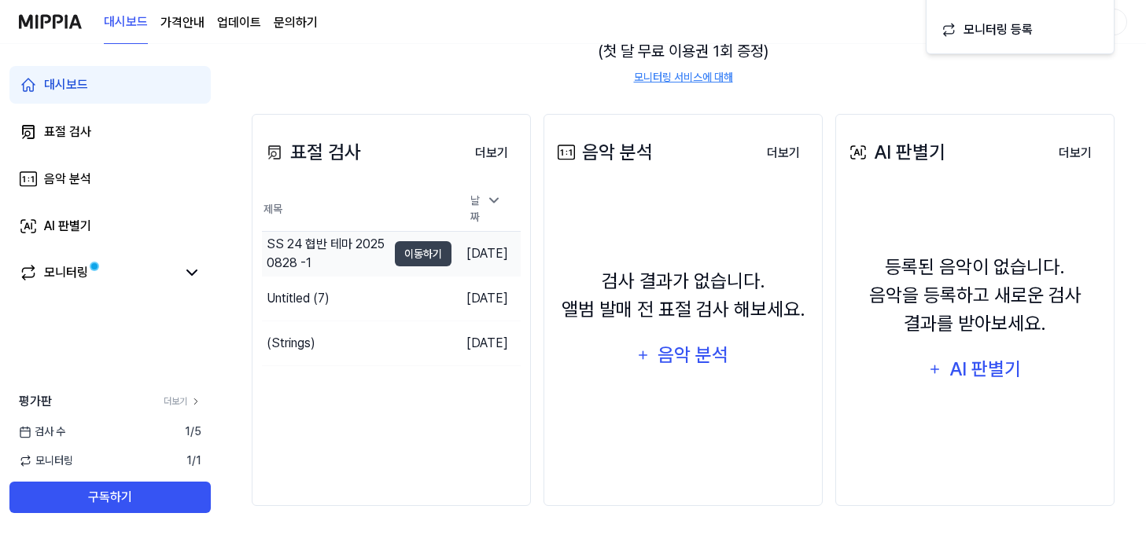
scroll to position [211, 0]
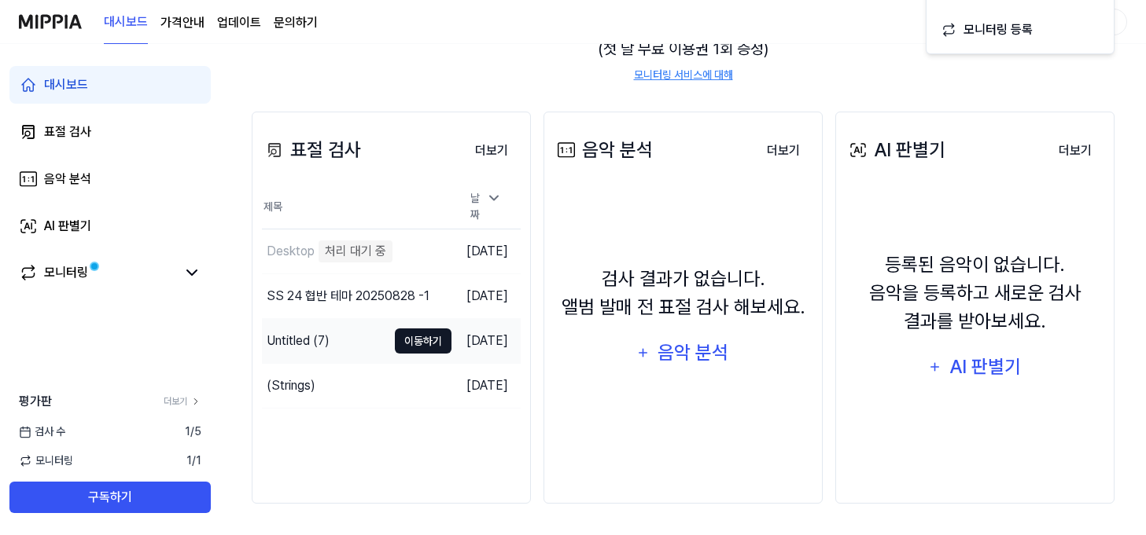
click at [403, 336] on button "이동하기" at bounding box center [423, 341] width 57 height 25
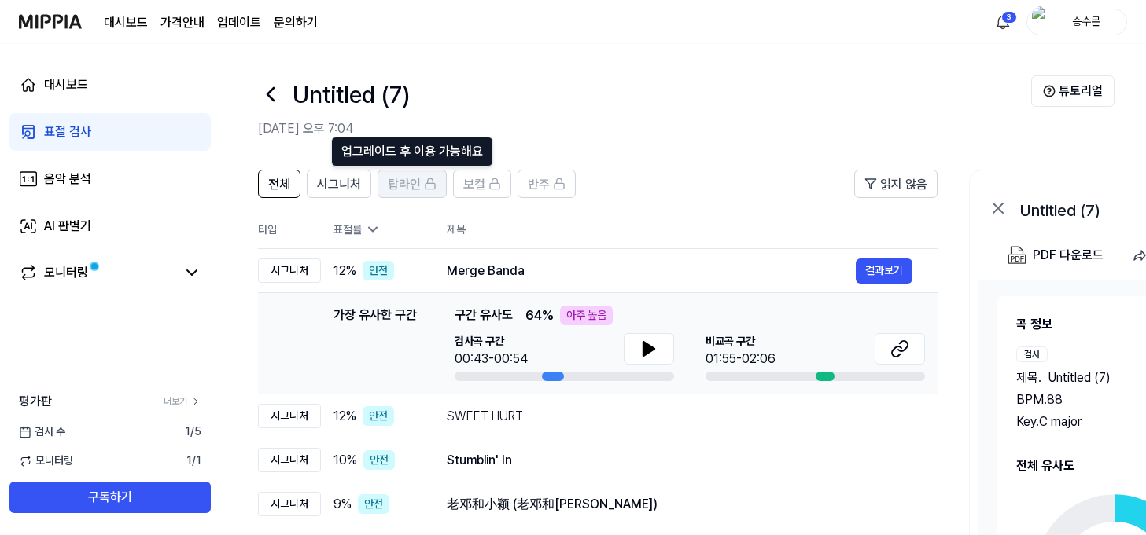
click at [425, 189] on rect at bounding box center [429, 186] width 9 height 6
click at [51, 181] on div "음악 분석" at bounding box center [67, 179] width 47 height 19
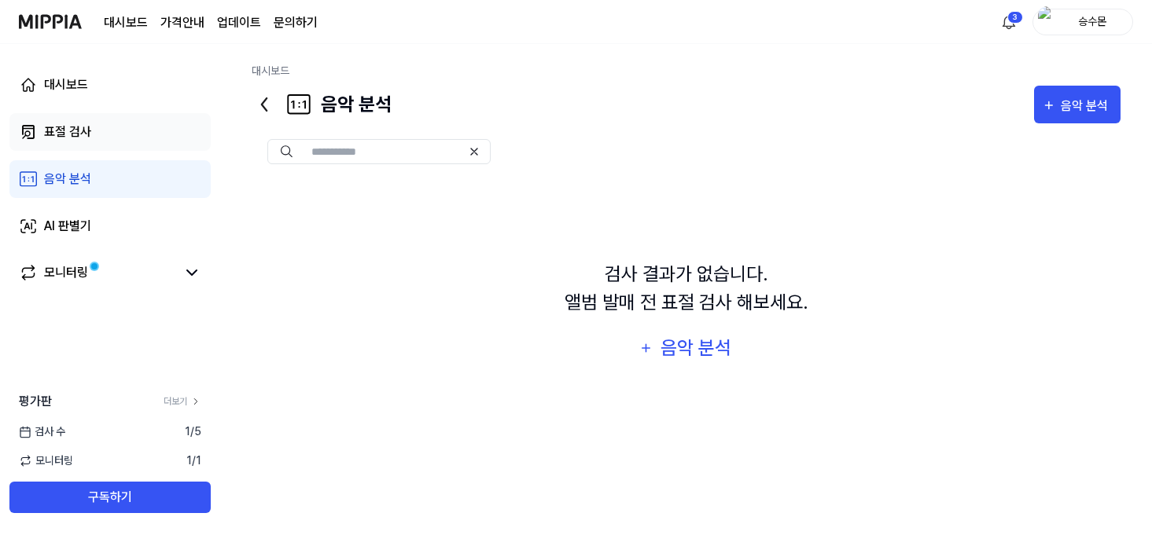
click at [69, 126] on div "표절 검사" at bounding box center [67, 132] width 47 height 19
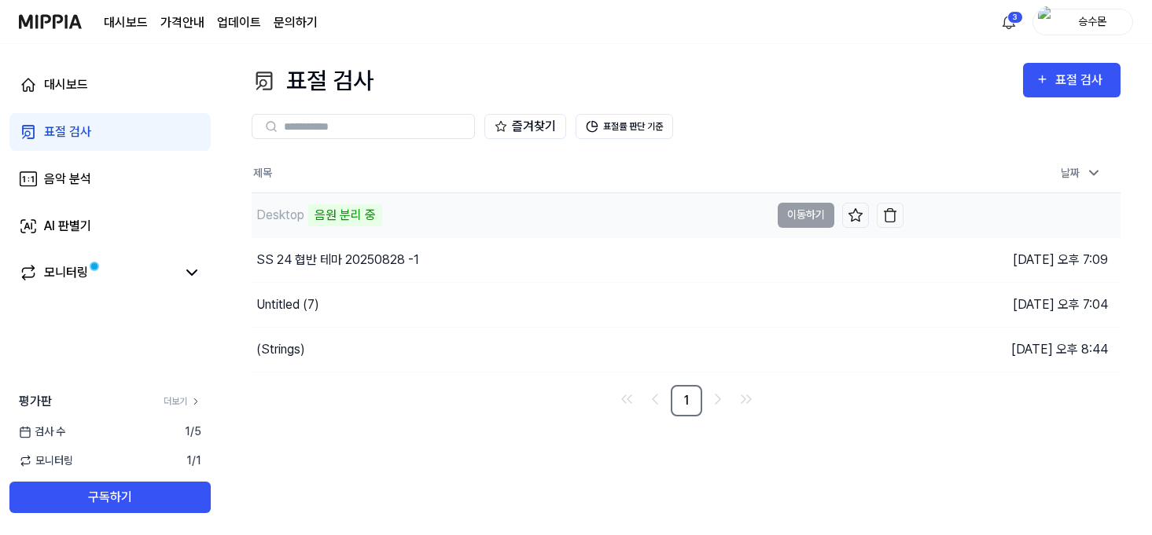
click at [420, 215] on div "Desktop 음원 분리 중" at bounding box center [511, 215] width 518 height 44
click at [792, 212] on td "Desktop 음원 분리 중 이동하기" at bounding box center [578, 215] width 652 height 44
click at [480, 225] on div "Desktop 구조 분석 중" at bounding box center [511, 215] width 518 height 44
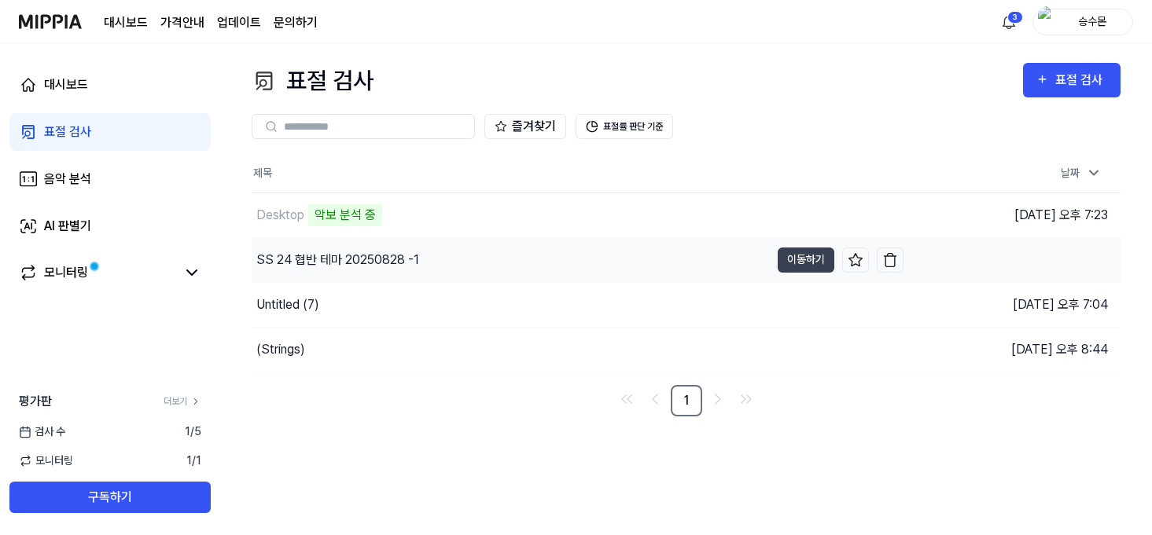
click at [462, 259] on div "SS 24 협반 테마 20250828 -1" at bounding box center [511, 260] width 518 height 44
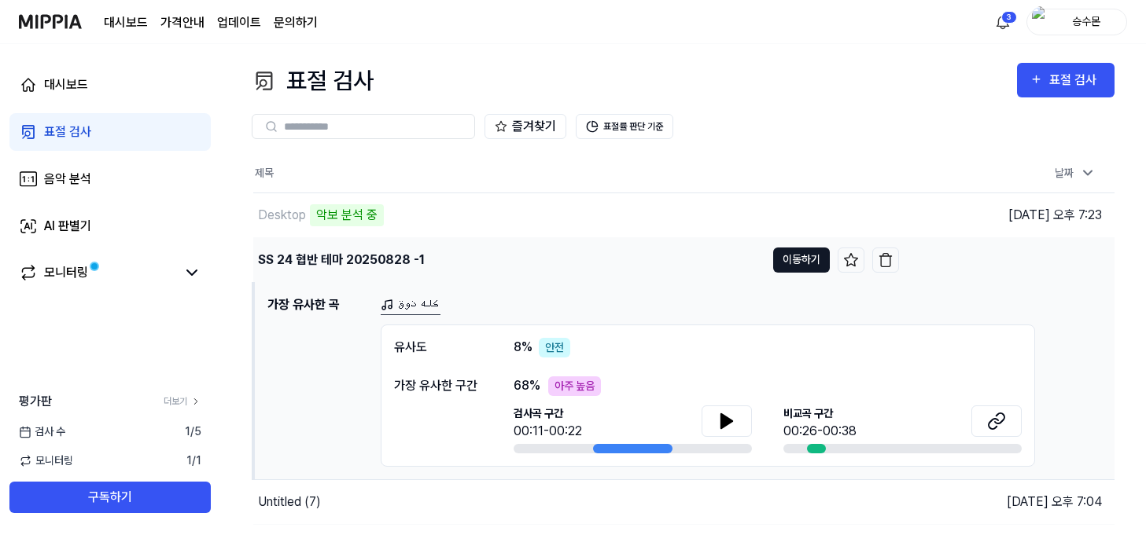
click at [814, 250] on button "이동하기" at bounding box center [801, 260] width 57 height 25
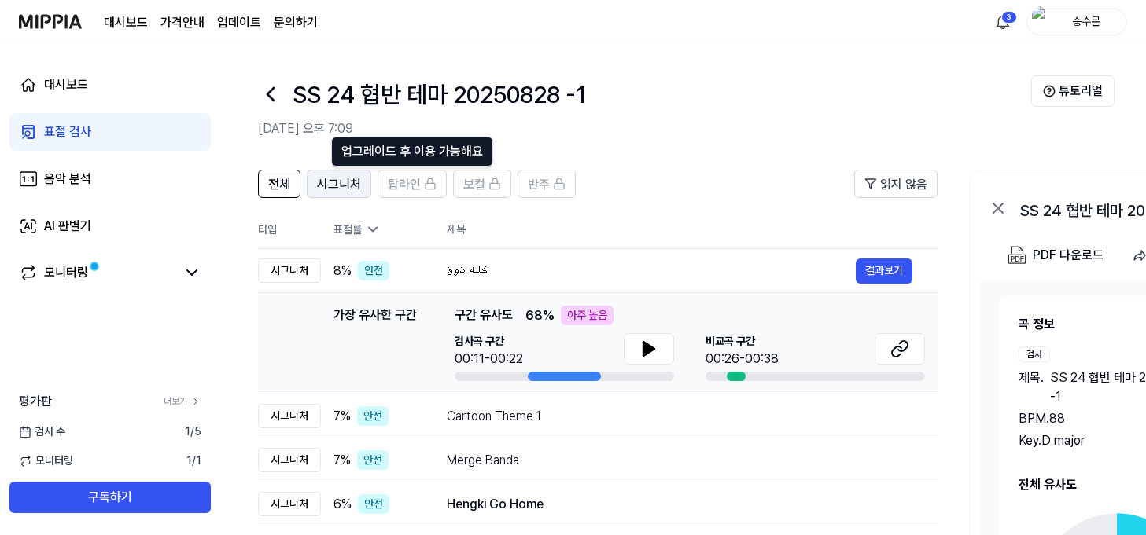
click at [357, 186] on span "시그니처" at bounding box center [339, 184] width 44 height 19
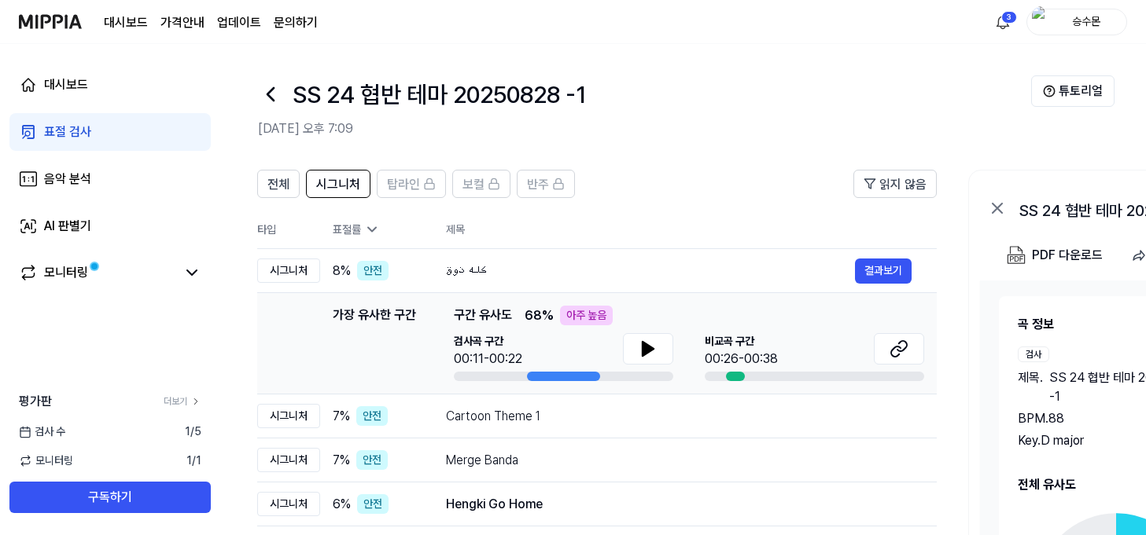
click at [459, 234] on th "제목" at bounding box center [691, 230] width 491 height 38
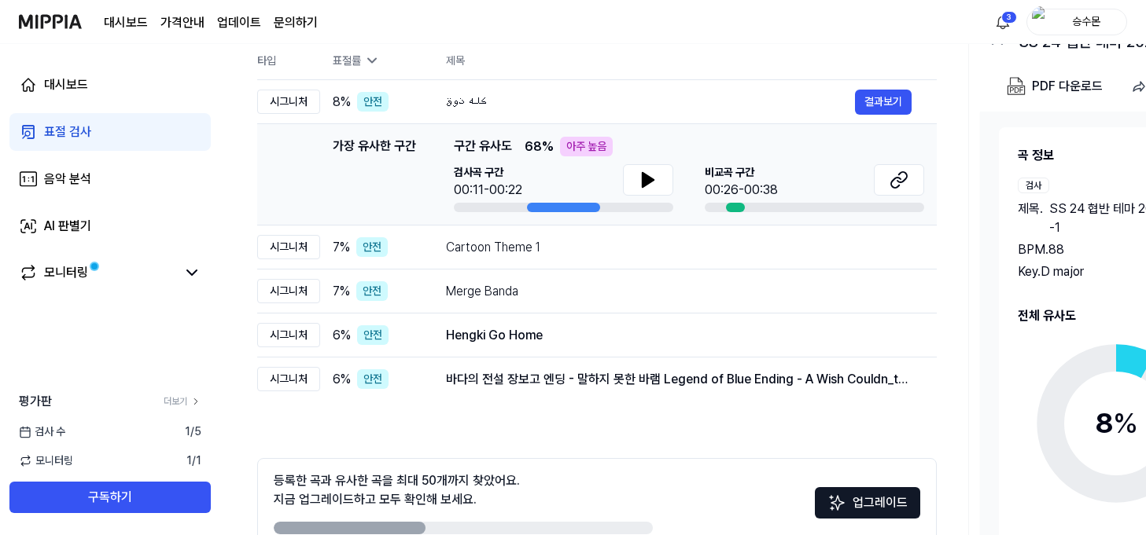
scroll to position [173, 0]
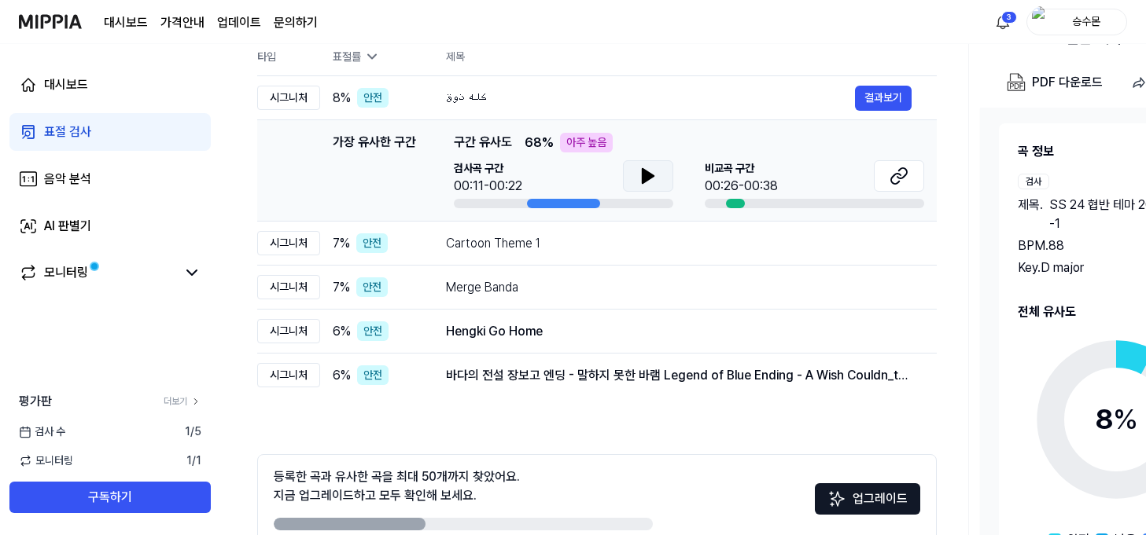
click at [639, 173] on icon at bounding box center [647, 176] width 19 height 19
drag, startPoint x: 703, startPoint y: 259, endPoint x: 910, endPoint y: 265, distance: 207.6
click at [644, 175] on icon at bounding box center [645, 176] width 3 height 13
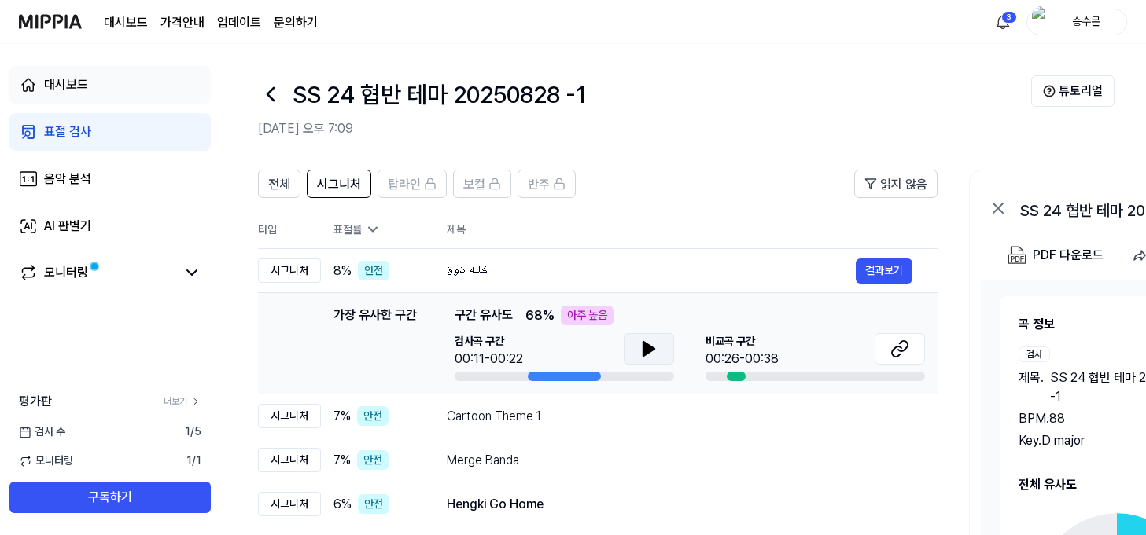
click at [83, 85] on div "대시보드" at bounding box center [66, 84] width 44 height 19
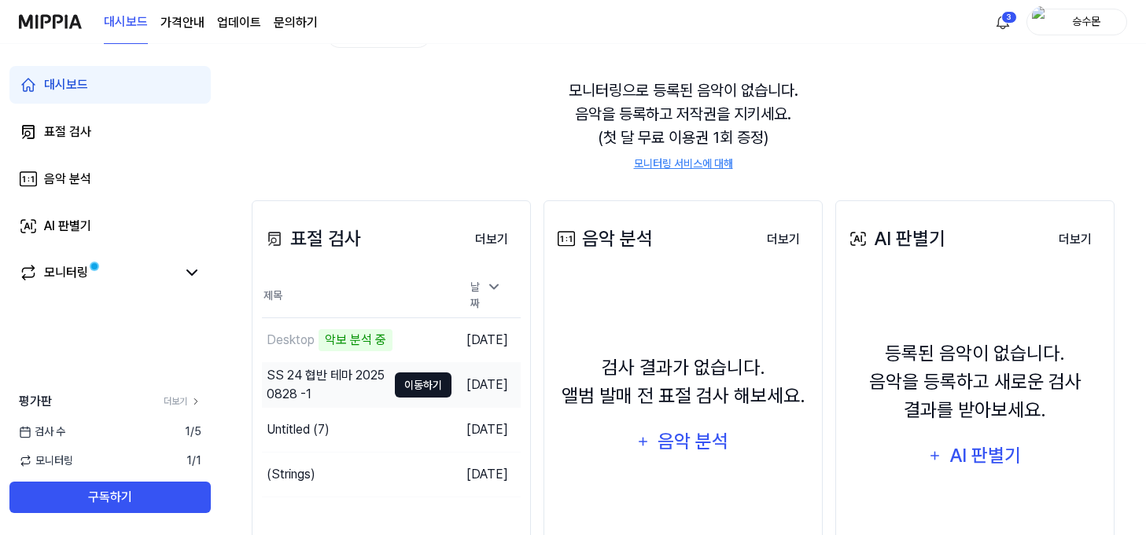
scroll to position [127, 0]
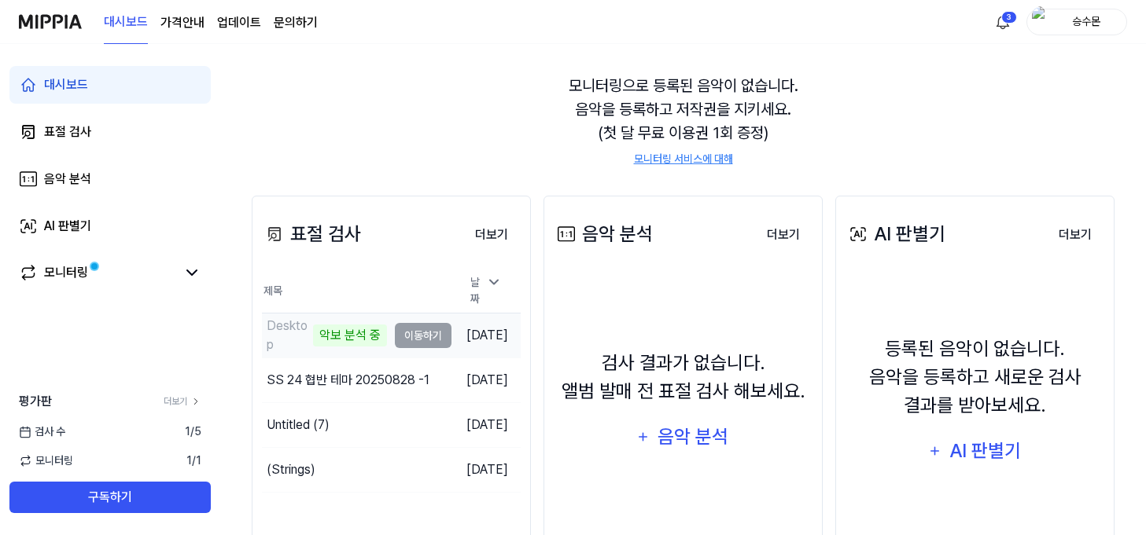
click at [410, 333] on td "Desktop 악보 분석 중 이동하기" at bounding box center [356, 336] width 189 height 44
click at [327, 325] on div "악보 분석 중" at bounding box center [350, 336] width 74 height 22
click at [72, 126] on div "표절 검사" at bounding box center [67, 132] width 47 height 19
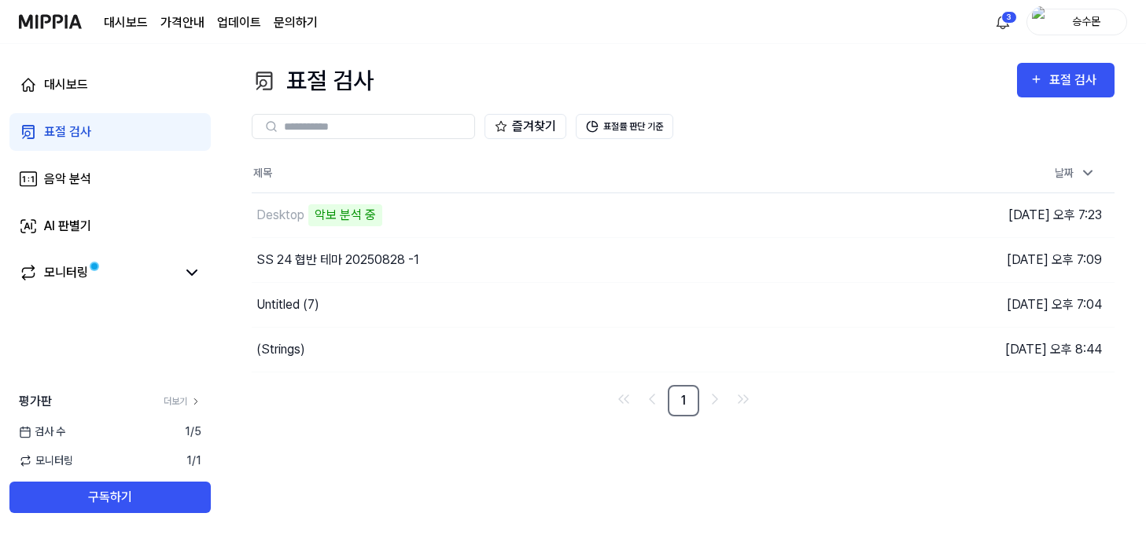
scroll to position [0, 0]
click at [595, 130] on icon at bounding box center [592, 127] width 10 height 10
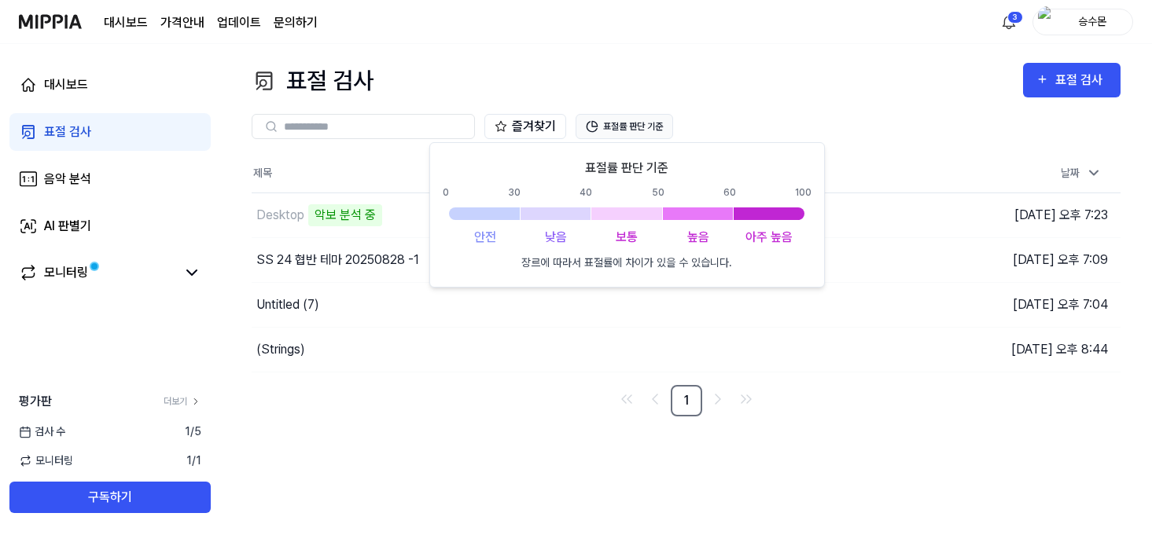
click at [595, 130] on icon at bounding box center [592, 127] width 10 height 10
click at [323, 220] on div "Desktop" at bounding box center [511, 215] width 518 height 44
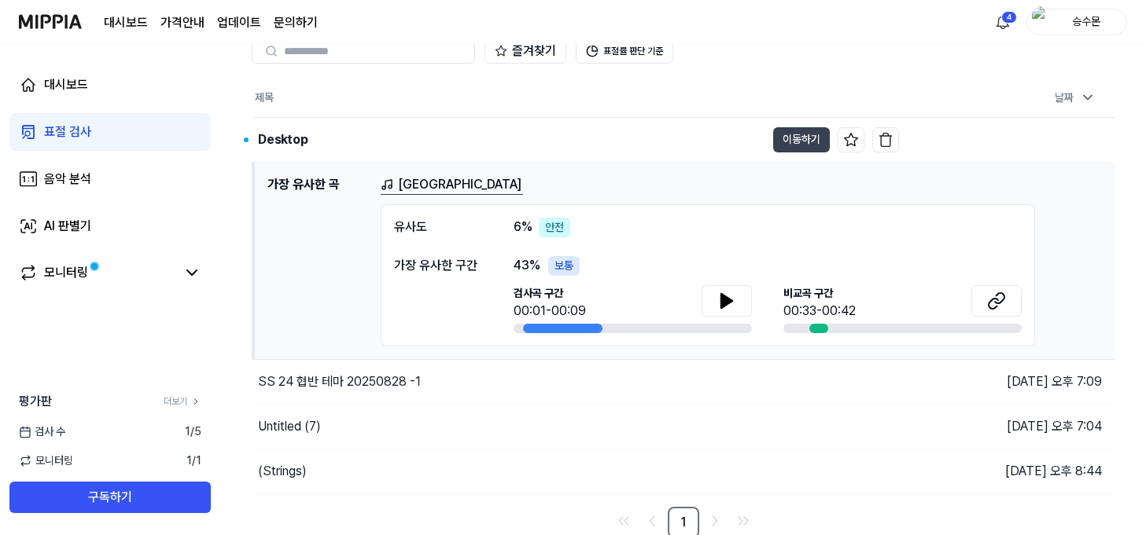
scroll to position [79, 0]
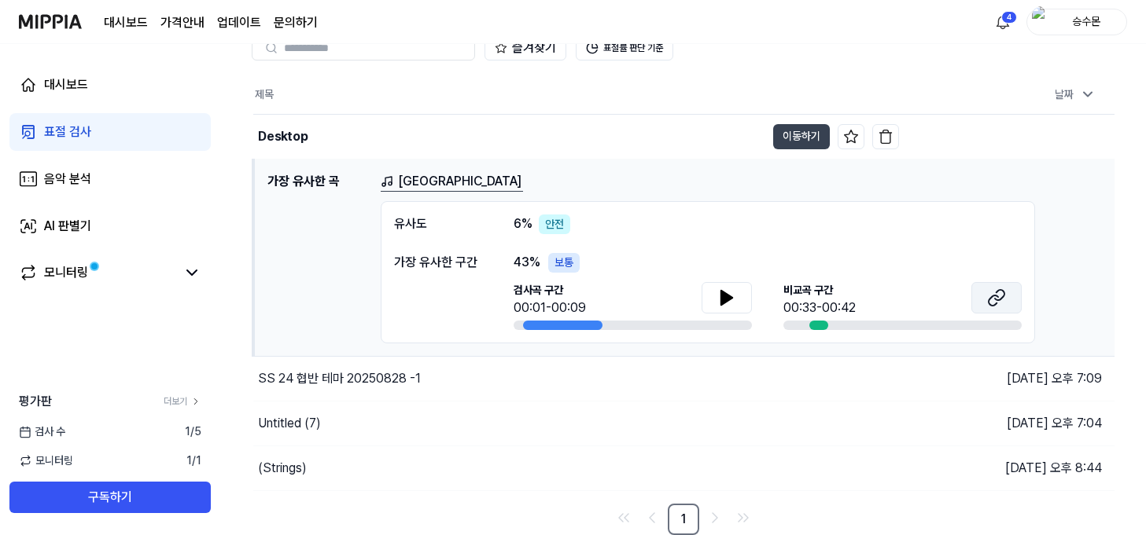
click at [842, 298] on icon at bounding box center [996, 298] width 19 height 19
click at [731, 303] on icon at bounding box center [726, 298] width 19 height 19
click at [731, 303] on icon at bounding box center [729, 297] width 3 height 13
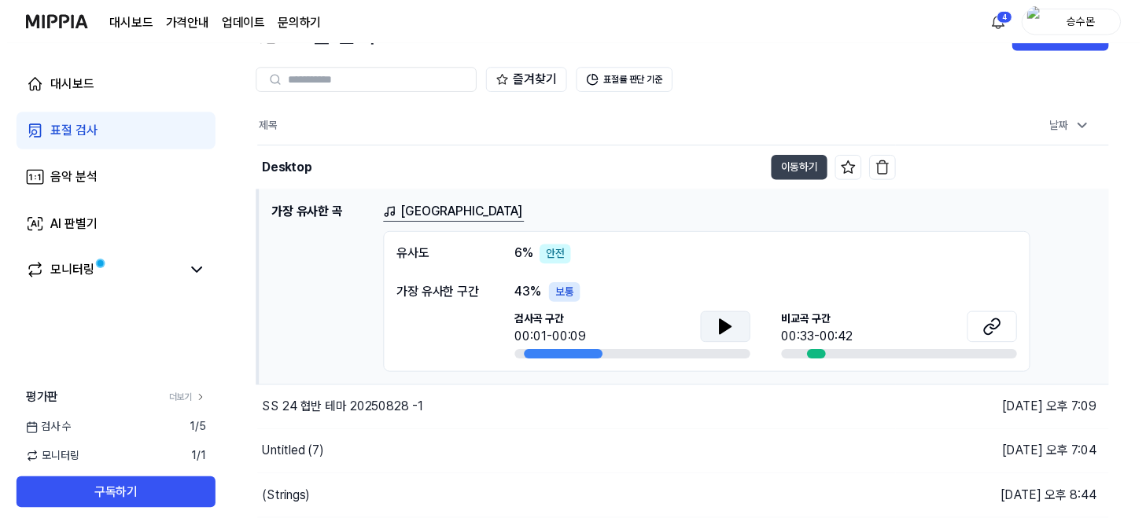
scroll to position [0, 0]
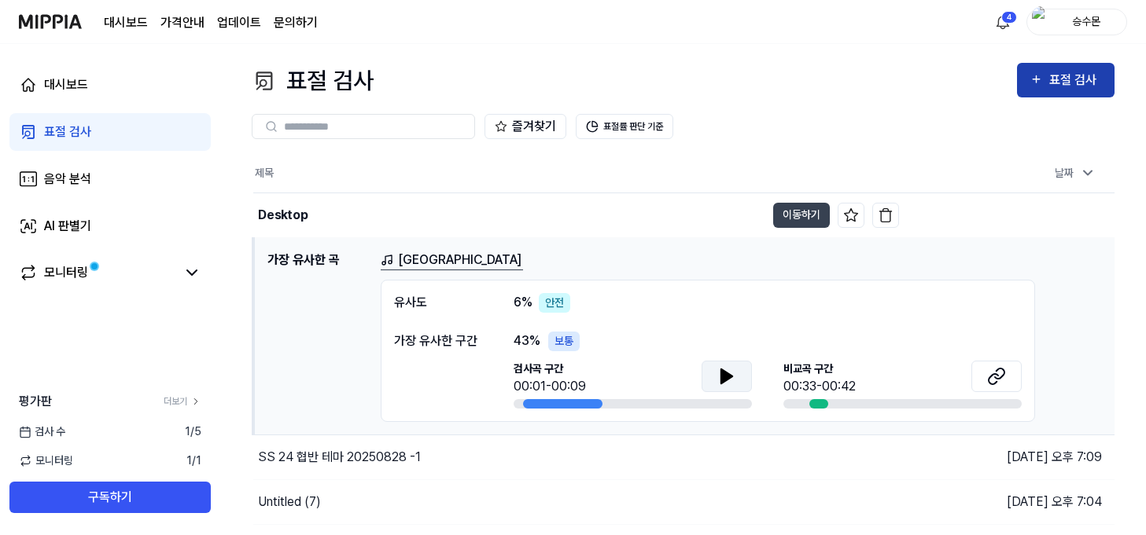
click at [842, 86] on div "표절 검사" at bounding box center [1075, 80] width 53 height 20
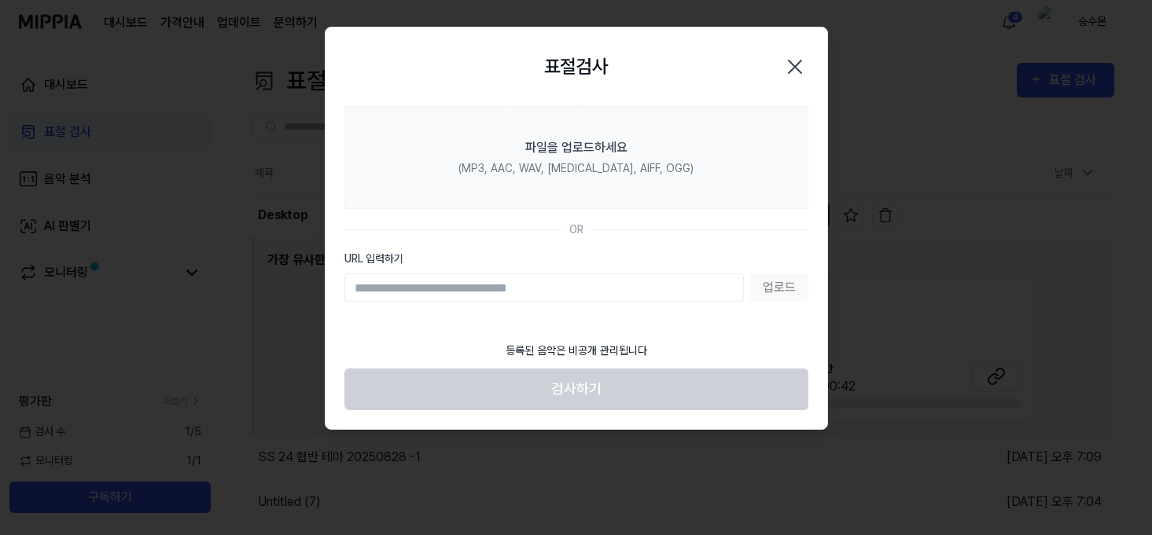
click at [793, 61] on icon "button" at bounding box center [794, 66] width 25 height 25
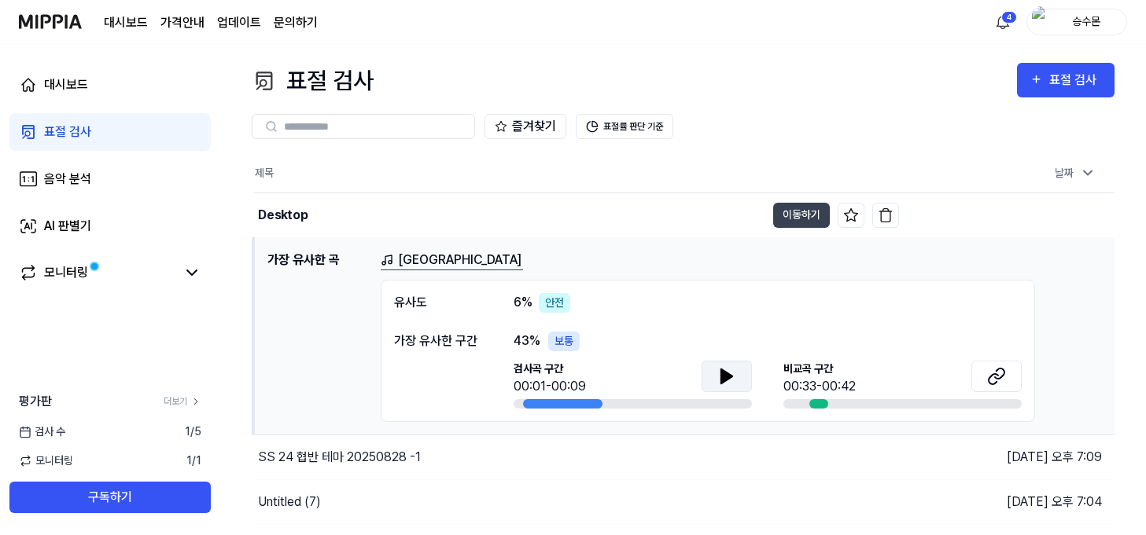
click at [842, 21] on div "승수몬" at bounding box center [1085, 21] width 61 height 17
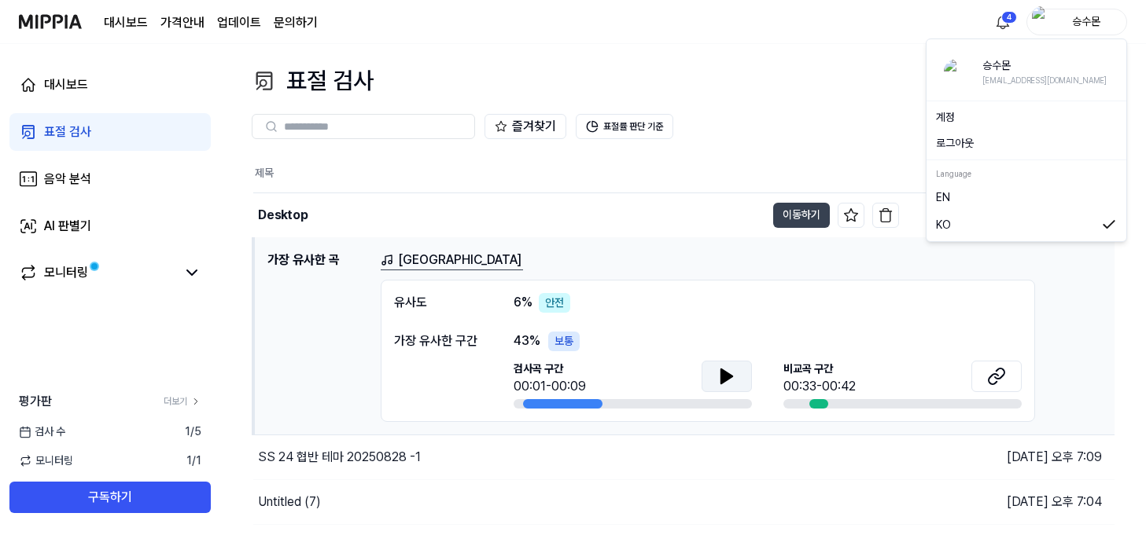
click at [170, 25] on page\) "가격안내" at bounding box center [182, 22] width 44 height 19
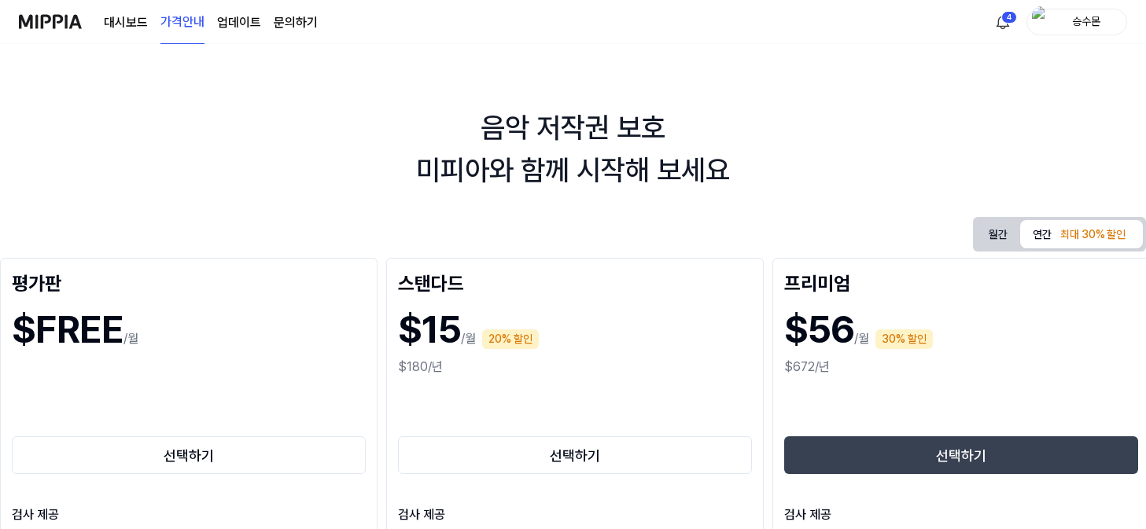
click at [607, 404] on div "선택하기" at bounding box center [575, 427] width 354 height 101
click at [590, 450] on button "선택하기" at bounding box center [575, 455] width 354 height 38
